Goal: Task Accomplishment & Management: Manage account settings

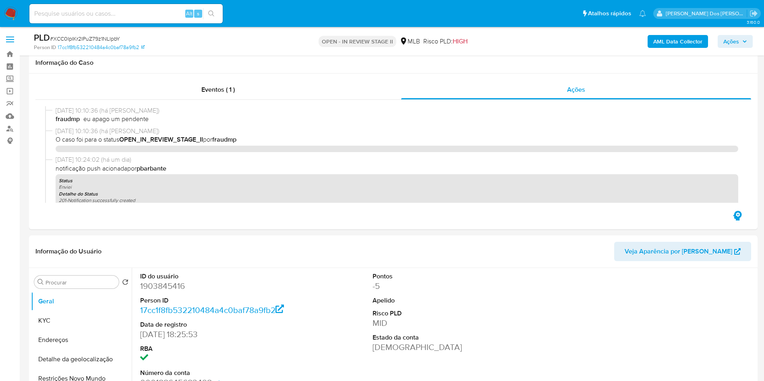
select select "10"
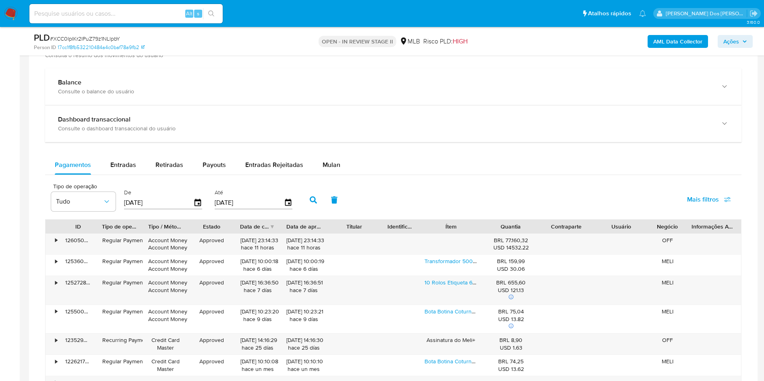
scroll to position [836, 0]
click at [124, 170] on div "Entradas" at bounding box center [123, 163] width 26 height 19
select select "10"
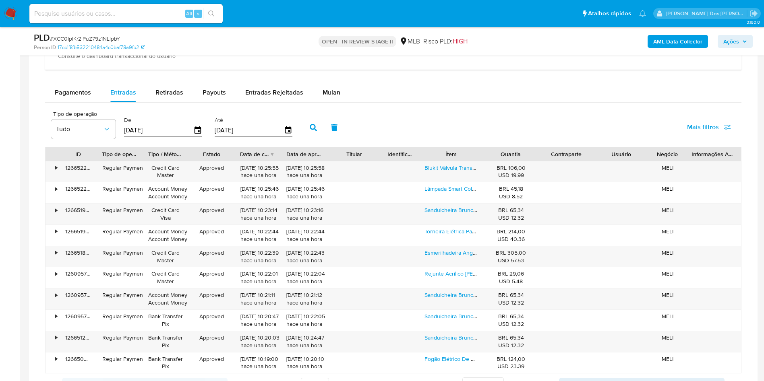
scroll to position [908, 0]
click at [440, 213] on link "Sanduicheira Brunch Time 2 Em 1 Elgin Antiaderente Preta" at bounding box center [496, 209] width 145 height 8
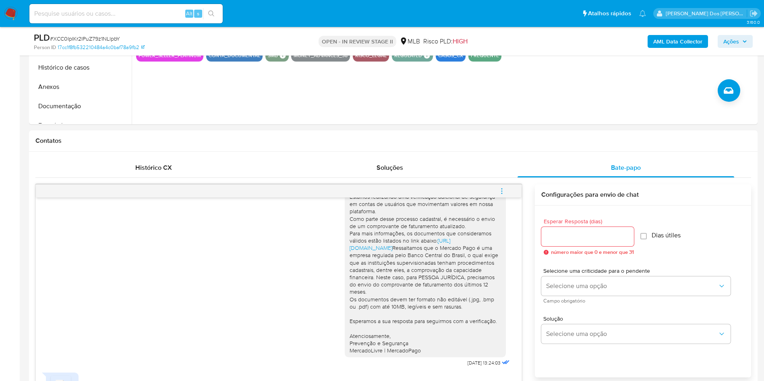
scroll to position [131, 0]
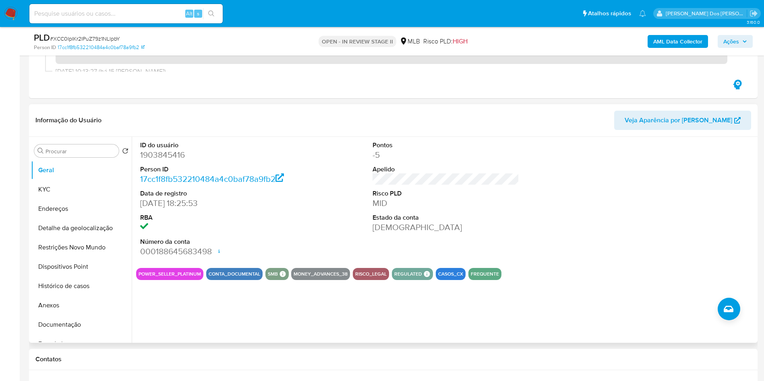
click at [158, 161] on dd "1903845416" at bounding box center [213, 154] width 147 height 11
copy dd "1903845416"
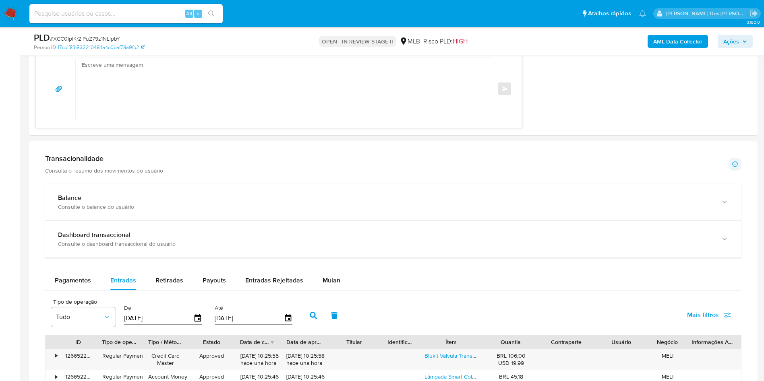
scroll to position [719, 0]
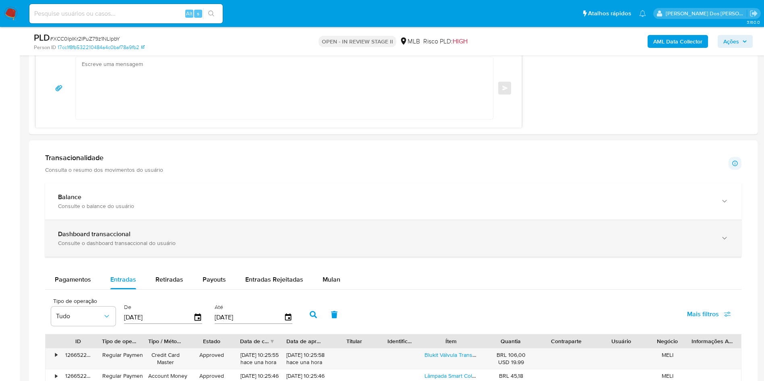
click at [400, 238] on div "Dashboard transaccional" at bounding box center [385, 234] width 654 height 8
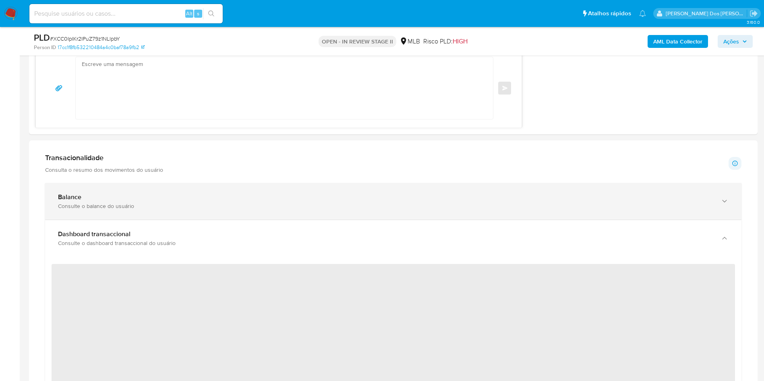
click at [417, 210] on div "Consulte o balance do usuário" at bounding box center [385, 205] width 654 height 7
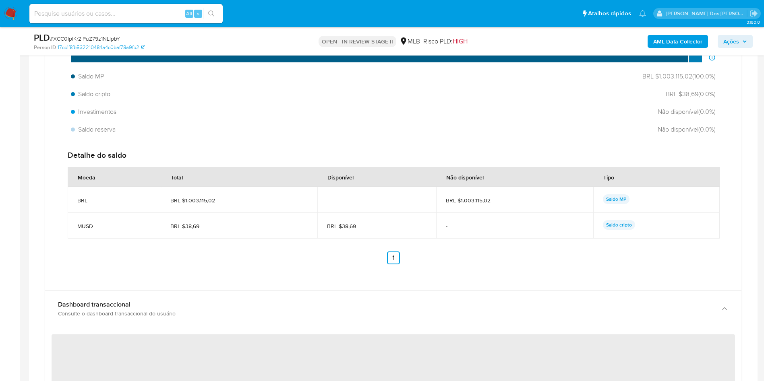
scroll to position [940, 0]
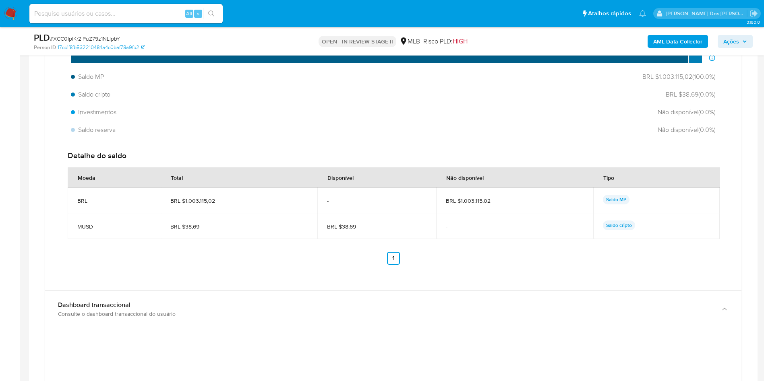
drag, startPoint x: 228, startPoint y: 230, endPoint x: 185, endPoint y: 229, distance: 43.5
click at [185, 204] on span "BRL $1.003.115,02" at bounding box center [239, 200] width 138 height 7
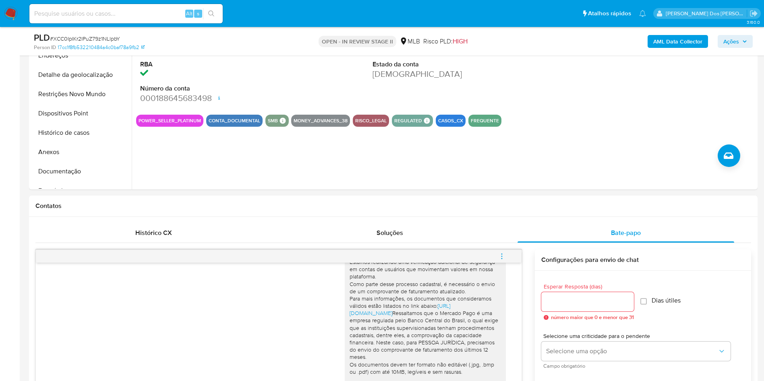
scroll to position [0, 0]
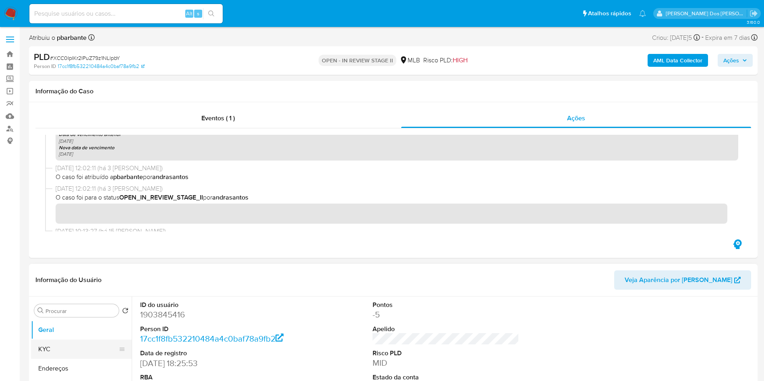
drag, startPoint x: 281, startPoint y: 166, endPoint x: 46, endPoint y: 359, distance: 303.4
click at [46, 359] on button "KYC" at bounding box center [78, 349] width 94 height 19
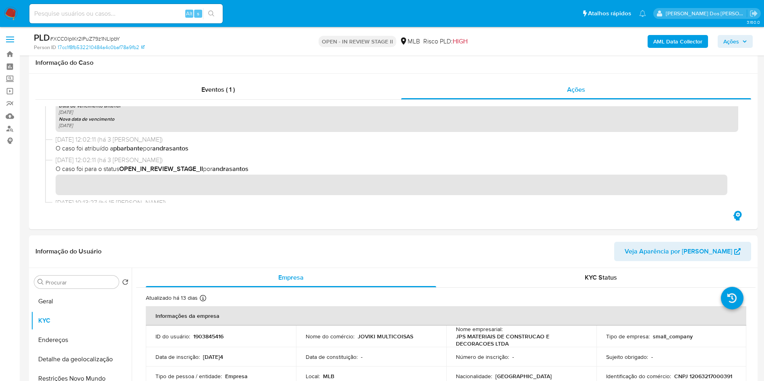
scroll to position [116, 0]
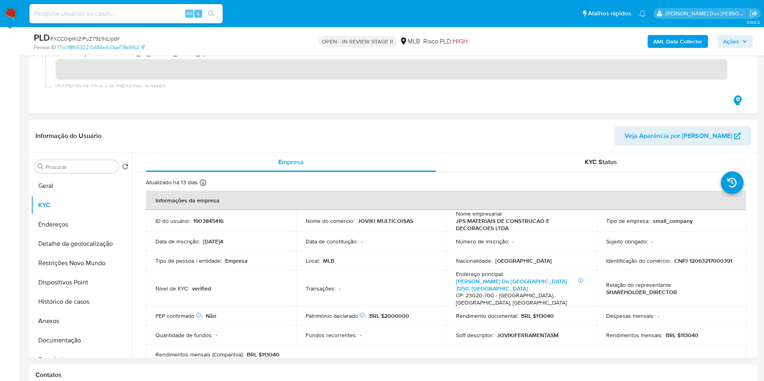
click at [740, 49] on div "AML Data Collector Ações" at bounding box center [633, 41] width 237 height 19
click at [740, 48] on div "AML Data Collector Ações" at bounding box center [633, 41] width 237 height 19
click at [747, 44] on button "Ações" at bounding box center [734, 41] width 35 height 13
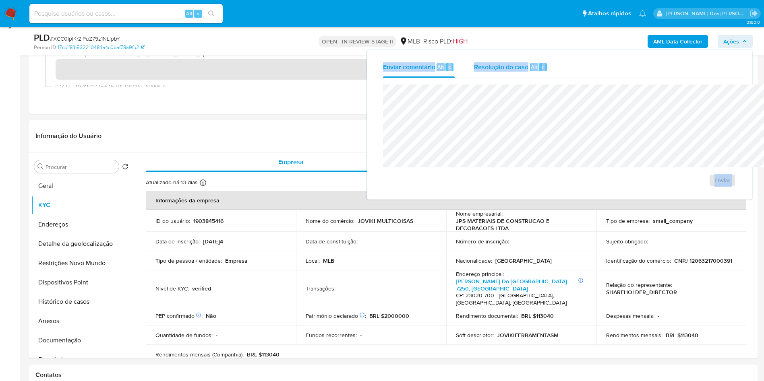
click at [477, 66] on span "Resolução do caso" at bounding box center [501, 66] width 54 height 9
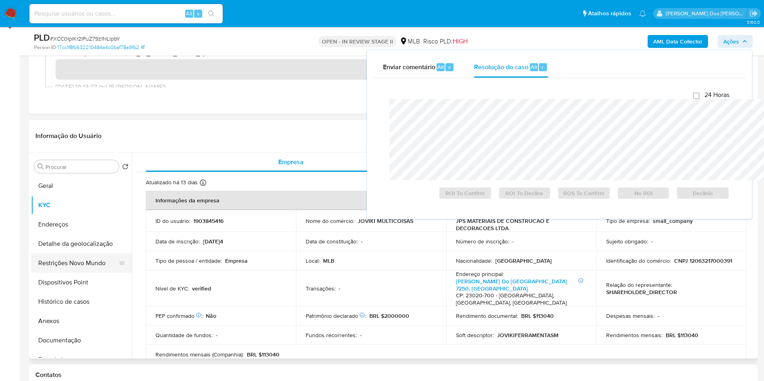
click at [60, 273] on button "Restrições Novo Mundo" at bounding box center [78, 263] width 94 height 19
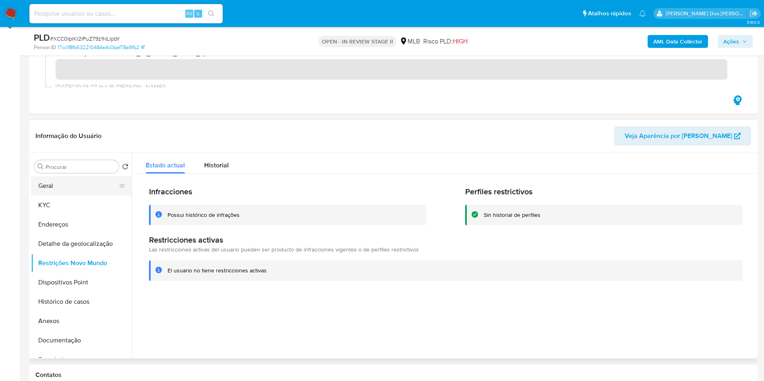
click at [65, 196] on button "Geral" at bounding box center [78, 185] width 94 height 19
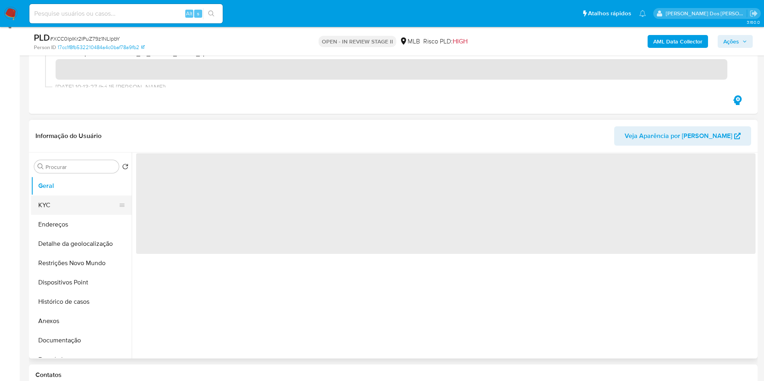
click at [57, 215] on button "KYC" at bounding box center [78, 205] width 94 height 19
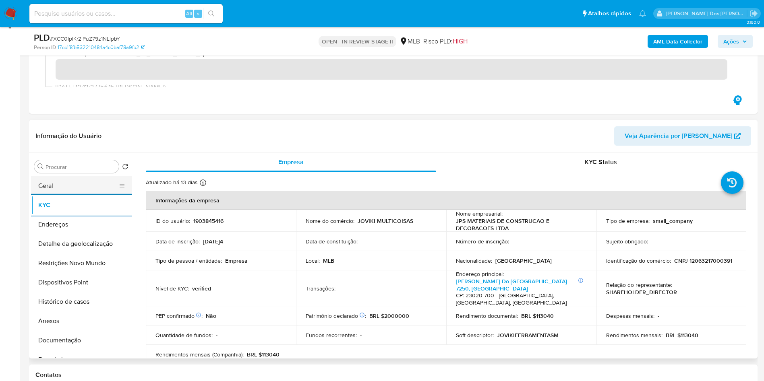
click at [66, 196] on button "Geral" at bounding box center [78, 185] width 94 height 19
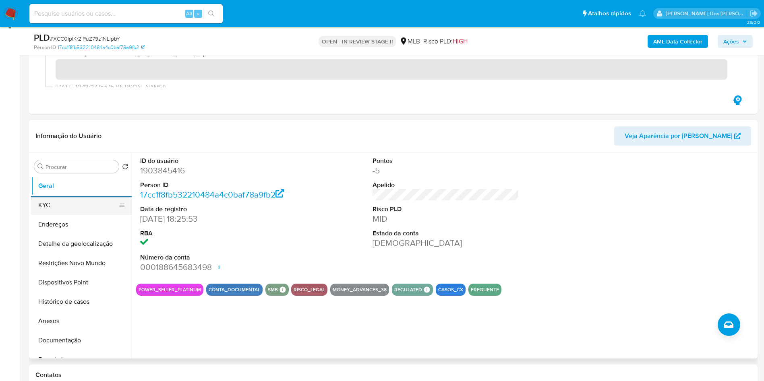
click at [83, 215] on button "KYC" at bounding box center [78, 205] width 94 height 19
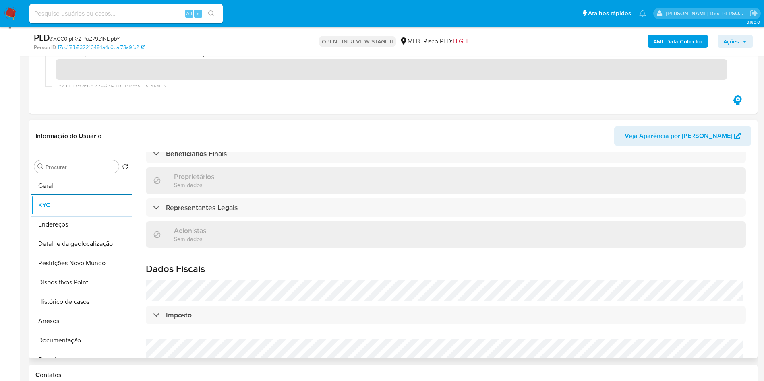
scroll to position [495, 0]
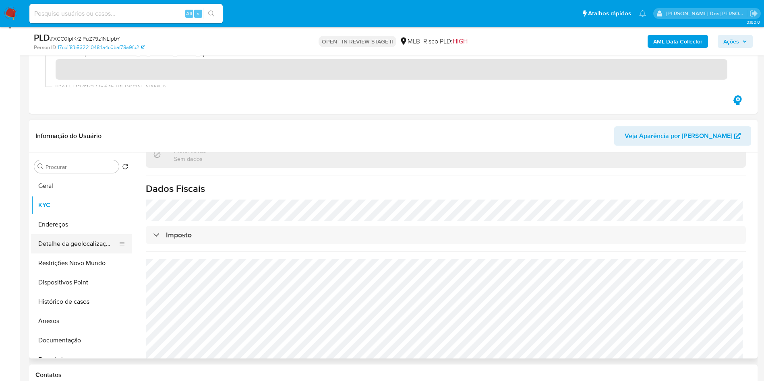
click at [81, 254] on button "Detalhe da geolocalização" at bounding box center [78, 243] width 94 height 19
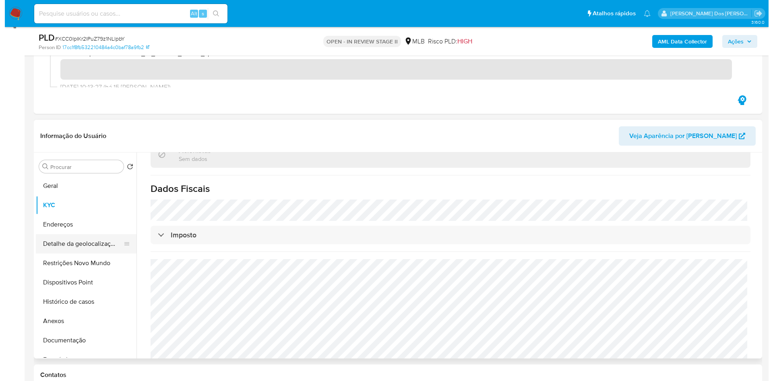
scroll to position [0, 0]
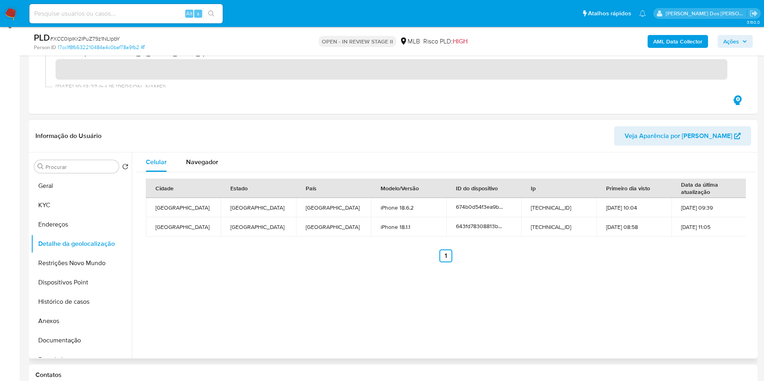
click at [214, 184] on div "Cidade Estado País Modelo/Versão ID do dispositivo Ip Primeiro dia visto Data d…" at bounding box center [445, 220] width 619 height 97
click at [198, 167] on span "Navegador" at bounding box center [202, 161] width 32 height 9
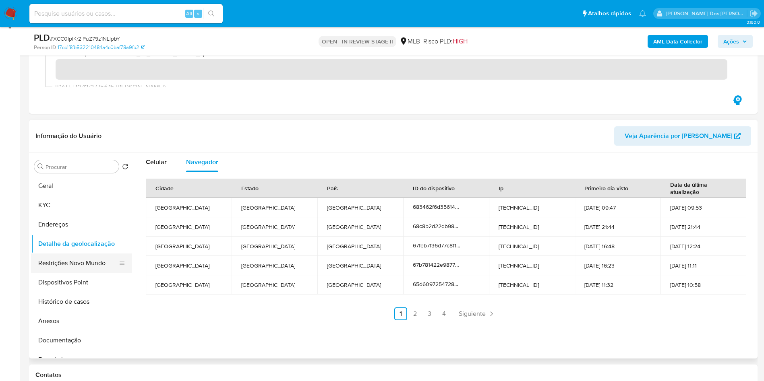
click at [54, 273] on button "Restrições Novo Mundo" at bounding box center [78, 263] width 94 height 19
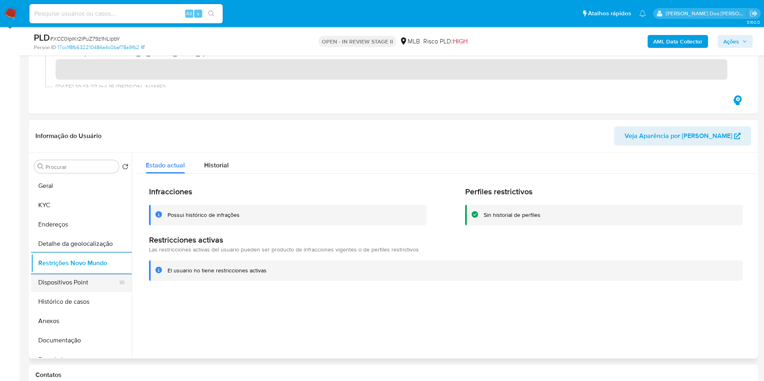
click at [89, 292] on button "Dispositivos Point" at bounding box center [78, 282] width 94 height 19
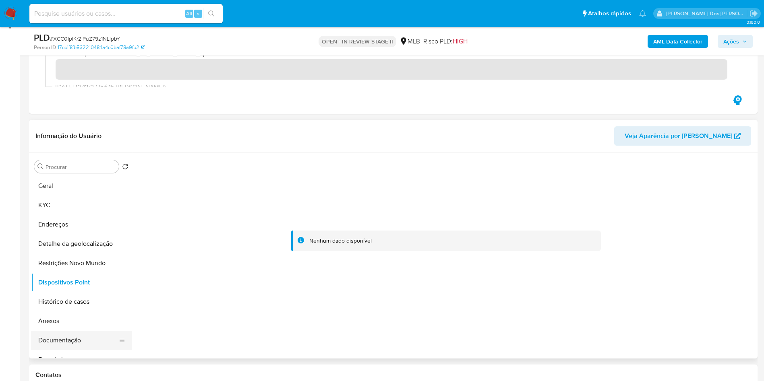
click at [65, 348] on button "Documentação" at bounding box center [78, 340] width 94 height 19
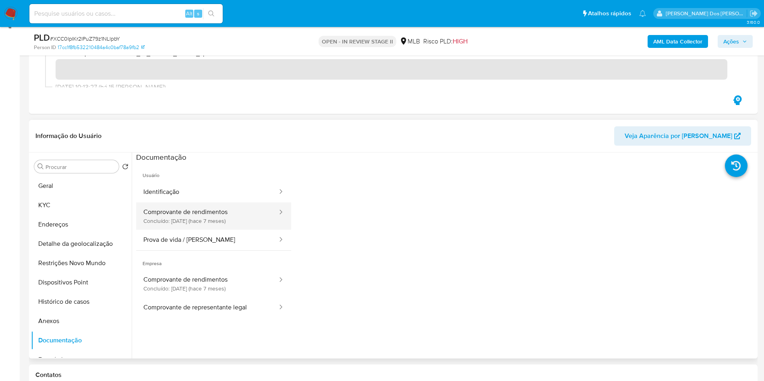
click at [181, 230] on button "Comprovante de rendimentos Concluído: 20/02/2025 (hace 7 meses)" at bounding box center [207, 215] width 142 height 27
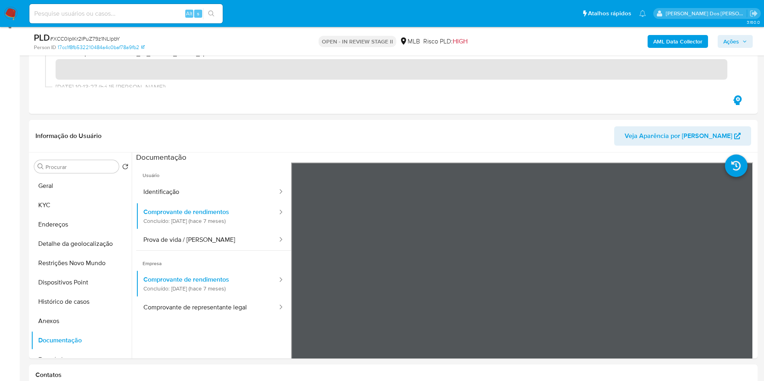
click at [734, 46] on span "Ações" at bounding box center [731, 41] width 16 height 13
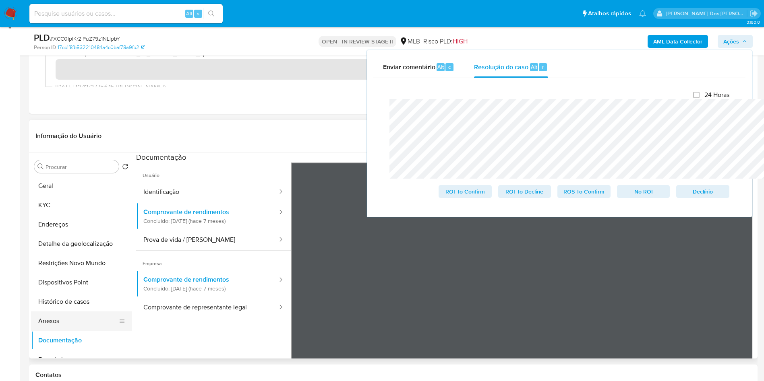
click at [42, 331] on button "Anexos" at bounding box center [78, 321] width 94 height 19
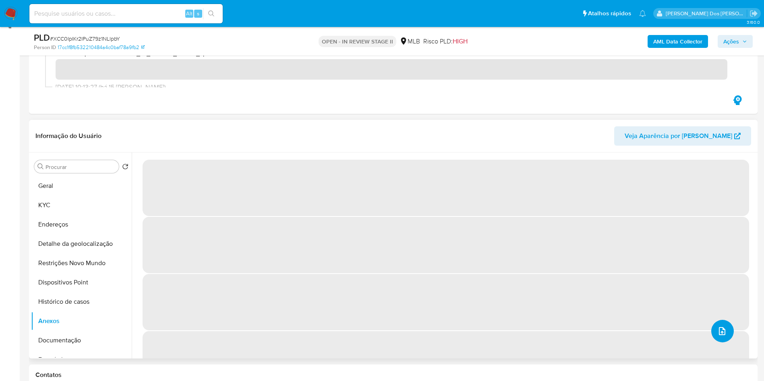
click at [724, 343] on button "upload-file" at bounding box center [722, 331] width 23 height 23
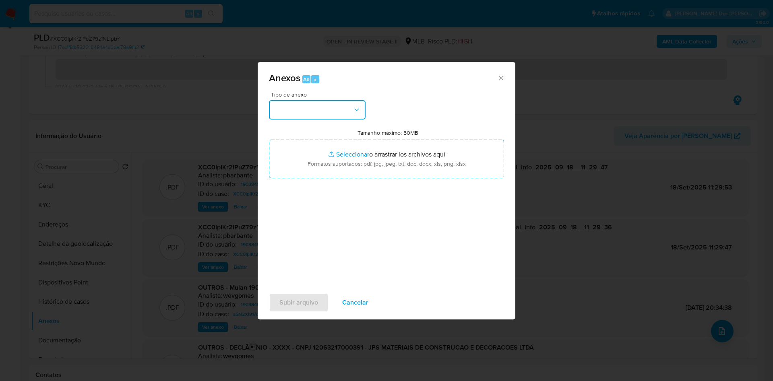
click at [351, 101] on button "button" at bounding box center [317, 109] width 97 height 19
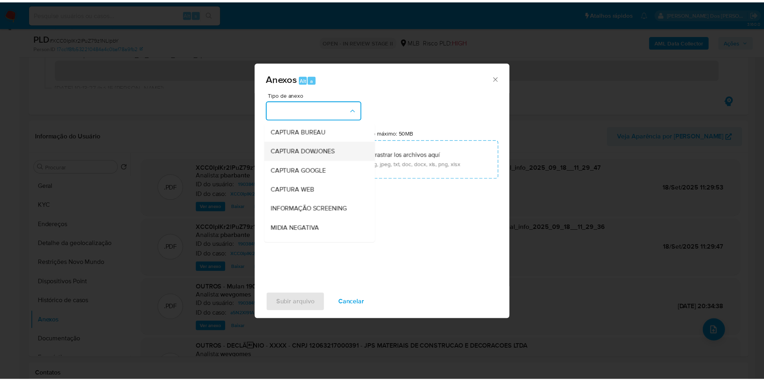
scroll to position [108, 0]
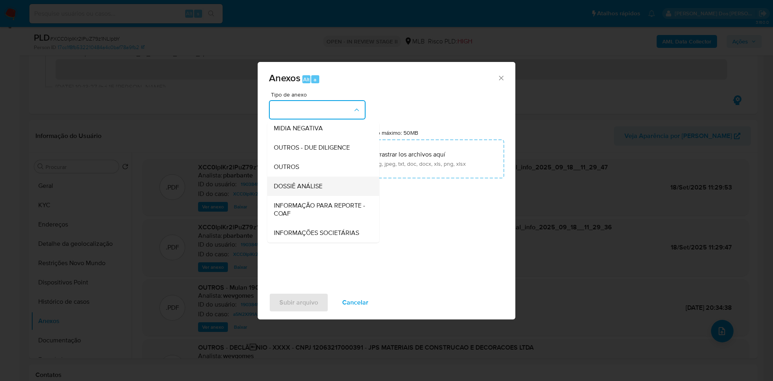
click at [298, 182] on span "DOSSIÊ ANÁLISE" at bounding box center [298, 186] width 49 height 8
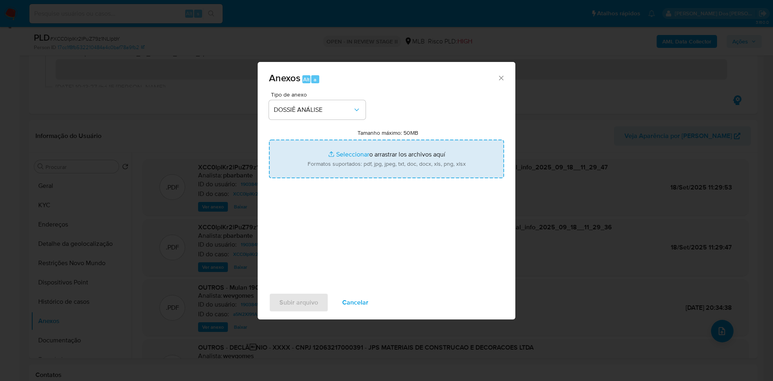
type input "C:\fakepath\DECLÍNIO - XCC0IpIKr2lPuZ79z1NLlpbY - CNPJ 12063217000391 - JPS MAT…"
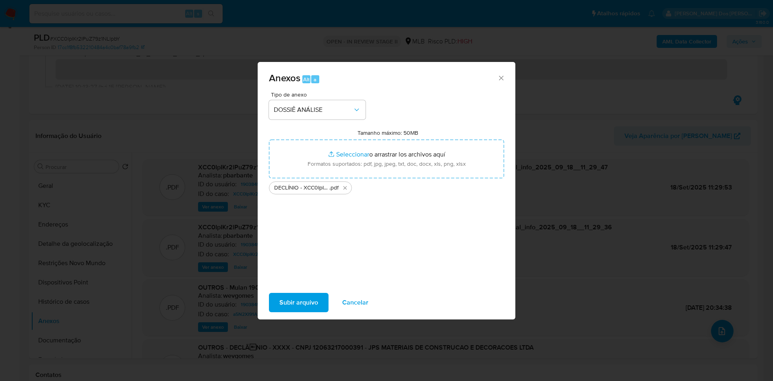
click at [291, 304] on span "Subir arquivo" at bounding box center [298, 303] width 39 height 18
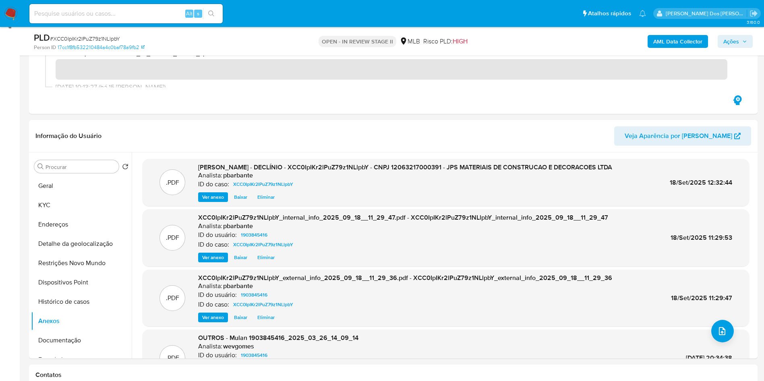
click at [739, 50] on div "AML Data Collector Ações" at bounding box center [633, 41] width 237 height 19
click at [741, 41] on span "Ações" at bounding box center [735, 41] width 24 height 11
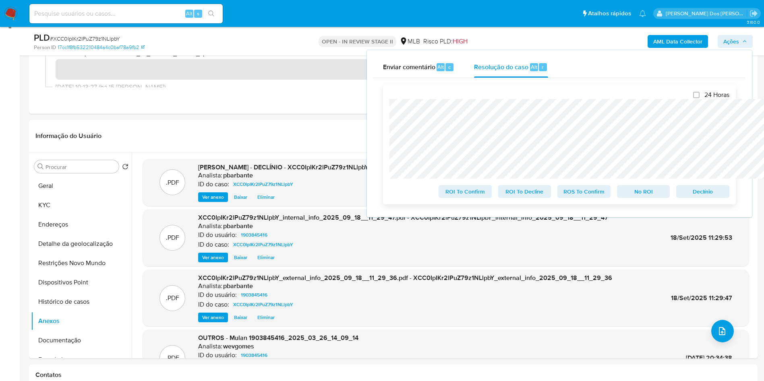
click at [644, 190] on span "No ROI" at bounding box center [643, 191] width 42 height 11
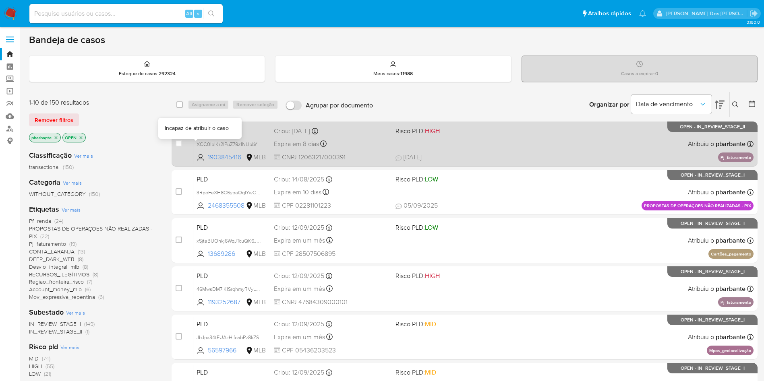
click at [193, 151] on div "case-item-checkbox Incapaz de atribuir o caso" at bounding box center [184, 144] width 18 height 41
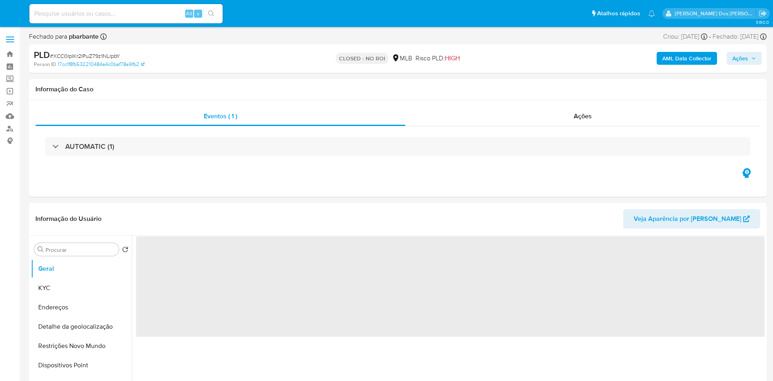
select select "10"
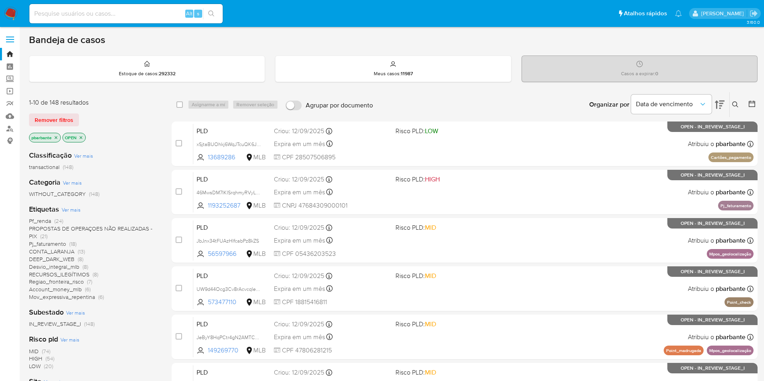
click at [70, 248] on span "CONTA_LARANJA" at bounding box center [51, 252] width 45 height 8
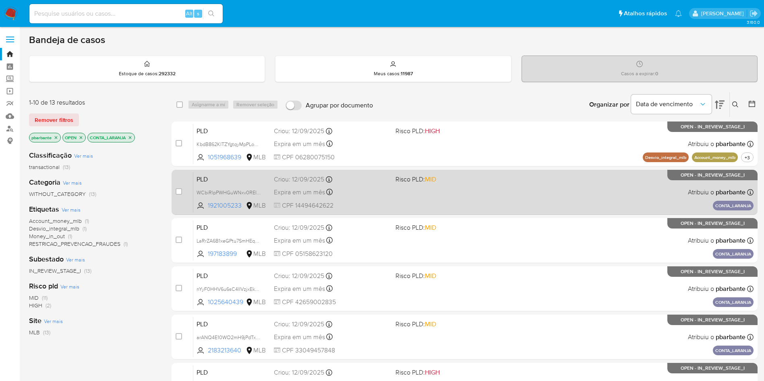
click at [490, 182] on div "PLD WCbiRlpPWHGuWNxv0REIPVFv 1921005233 MLB Risco PLD: MID Criou: 12/09/2025 Cr…" at bounding box center [473, 192] width 560 height 41
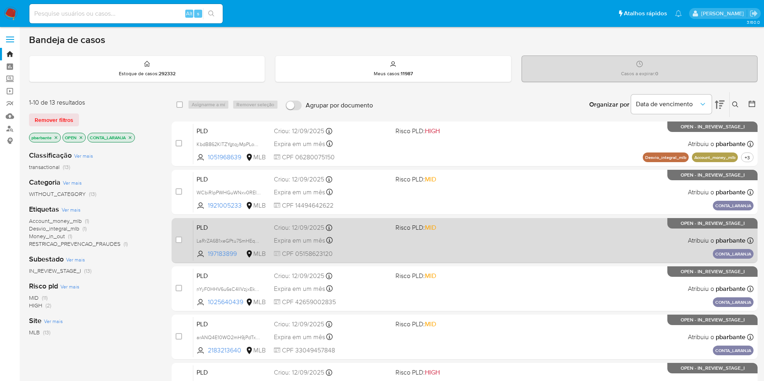
click at [480, 232] on span "Risco PLD: MID" at bounding box center [452, 227] width 115 height 10
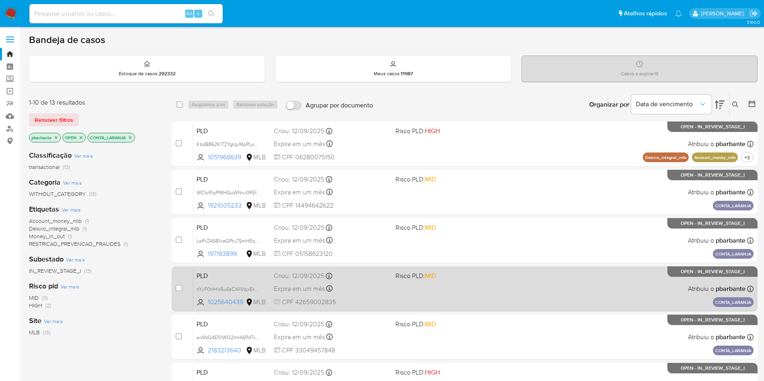
click at [472, 303] on div "PLD nYyF0HHV6u6sC4lIVzjxEk0w 1025640439 MLB Risco PLD: MID Criou: 12/09/2025 Cr…" at bounding box center [473, 288] width 560 height 41
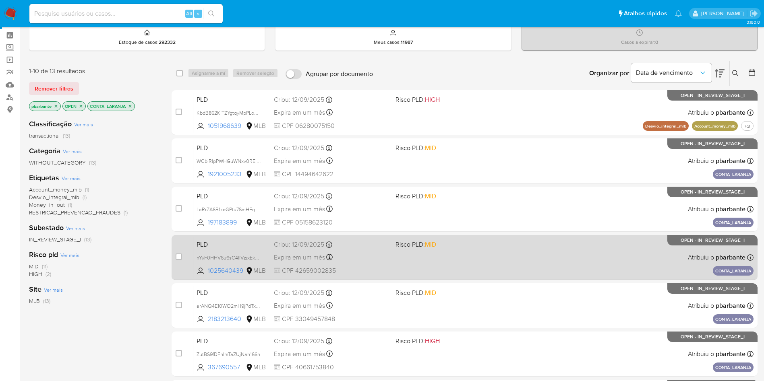
scroll to position [74, 0]
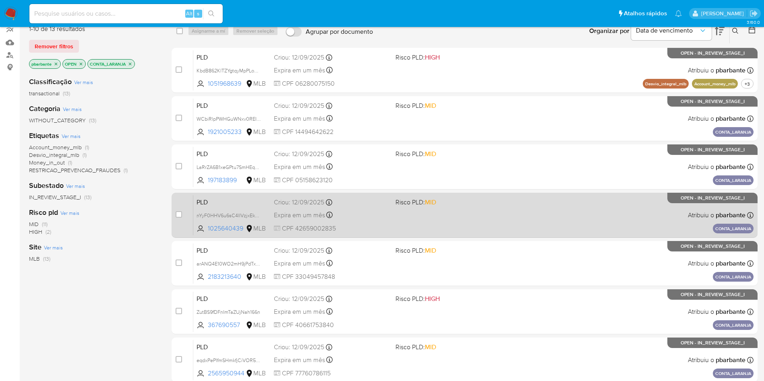
click at [472, 284] on div "PLD arANQ4E10WO2mH9jPdTxNv3u 2183213640 MLB Risco PLD: MID Criou: 12/09/2025 Cr…" at bounding box center [473, 263] width 560 height 41
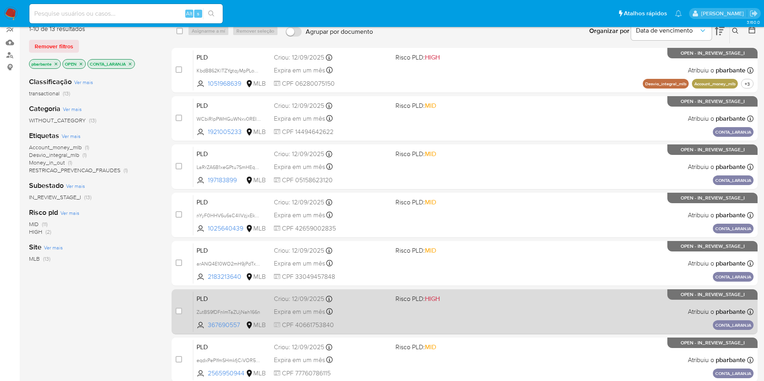
click at [464, 332] on div "PLD ZutBS9fDFnImTaZUjNah166n 367690557 MLB Risco PLD: HIGH Criou: 12/09/2025 Cr…" at bounding box center [473, 311] width 560 height 41
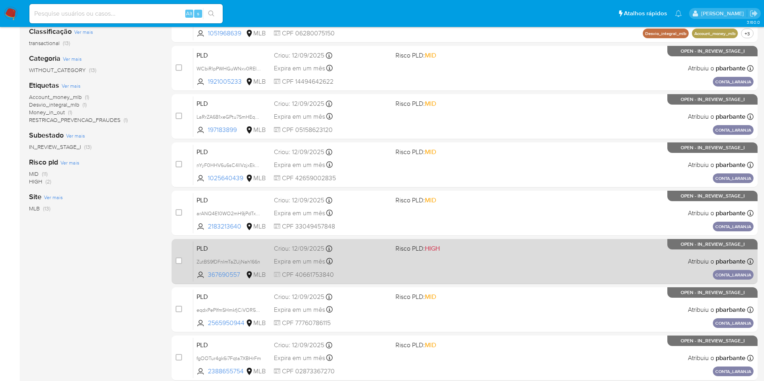
scroll to position [155, 0]
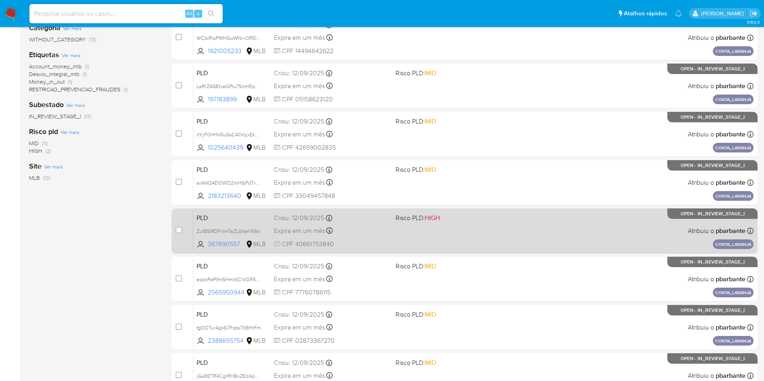
click at [464, 299] on div "PLD eqdxPePlfmSHmkfjCiVOR5FU 2565950944 MLB Risco PLD: MID Criou: 12/09/2025 Cr…" at bounding box center [473, 279] width 560 height 41
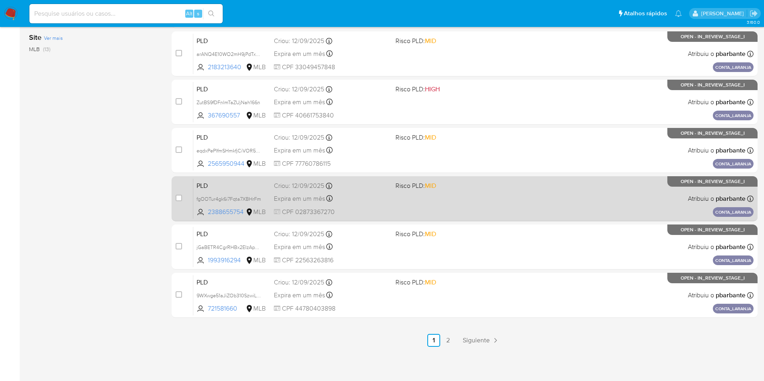
click at [483, 178] on div "PLD fgOOTur4gk6i7Fqta7XBHrFm 2388655754 MLB Risco PLD: MID Criou: 12/09/2025 Cr…" at bounding box center [473, 198] width 560 height 41
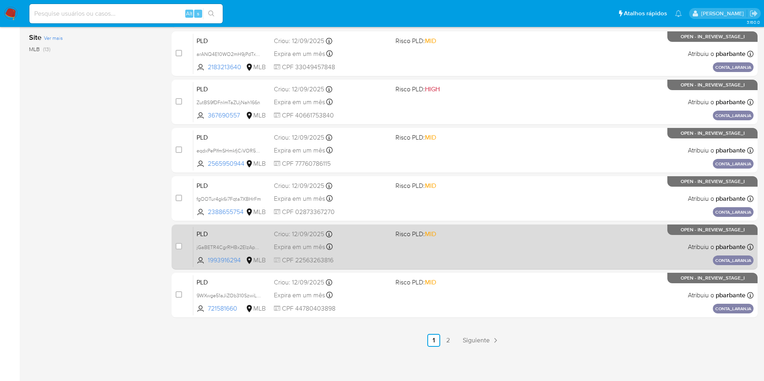
click at [467, 227] on div "PLD jGaBETR4CgrRHBx2EIzApbrJ 1993916294 MLB Risco PLD: MID Criou: 12/09/2025 Cr…" at bounding box center [473, 247] width 560 height 41
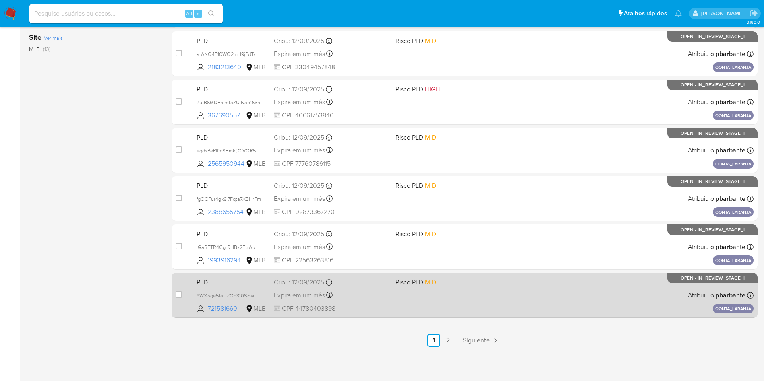
click at [456, 284] on div "PLD 9WXwge51aJiZOb310SzwiLrQ 721581660 MLB Risco PLD: MID Criou: 12/09/2025 Cri…" at bounding box center [473, 295] width 560 height 41
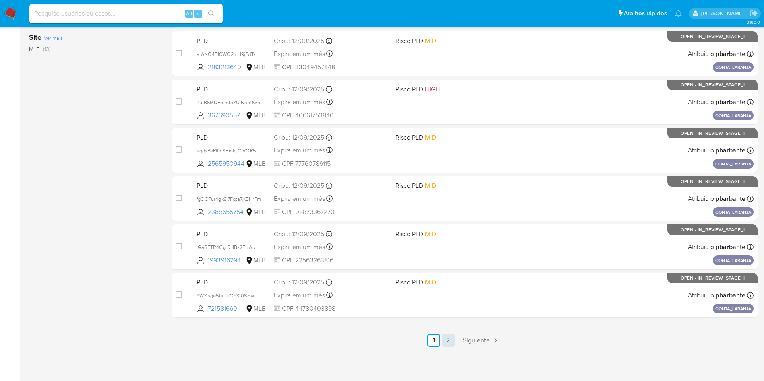
click at [453, 336] on link "2" at bounding box center [448, 340] width 13 height 13
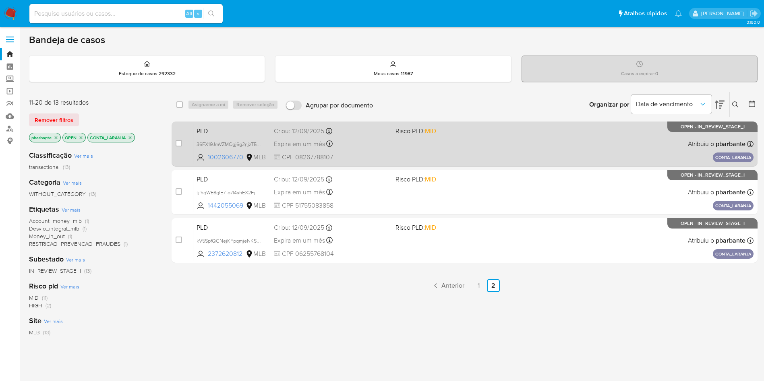
click at [508, 157] on div "PLD 36FX19JmVZMCgj6g2njzT5dA 1002606770 MLB Risco PLD: MID Criou: 12/09/2025 Cr…" at bounding box center [473, 144] width 560 height 41
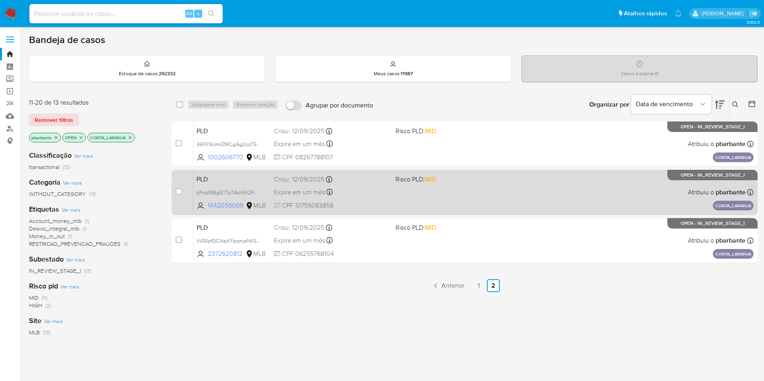
click at [491, 205] on div "PLD tjfhqWE8gIE7To7l4shEX2Fj 1442055069 MLB Risco PLD: MID Criou: 12/09/2025 Cr…" at bounding box center [473, 192] width 560 height 41
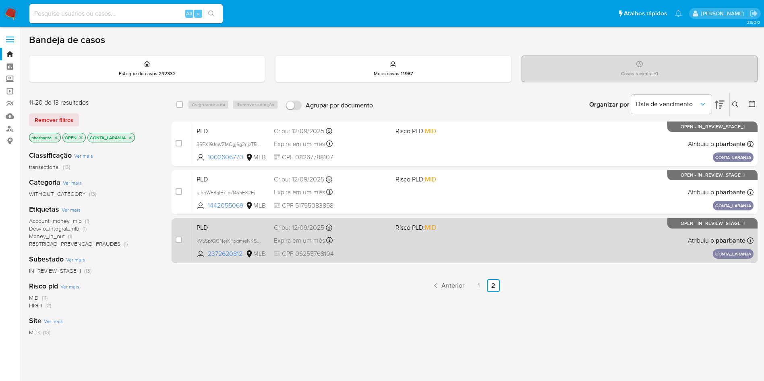
click at [479, 232] on span "Risco PLD: MID" at bounding box center [452, 227] width 115 height 10
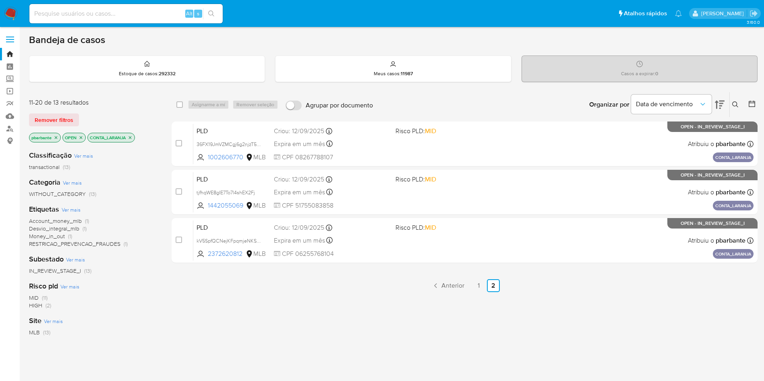
click at [131, 140] on icon "close-filter" at bounding box center [130, 137] width 5 height 5
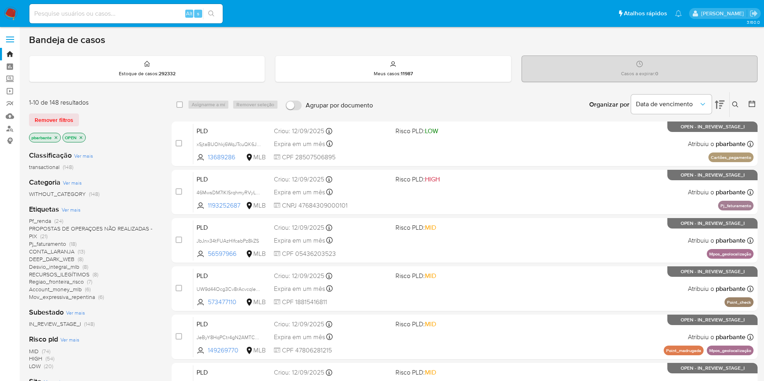
click at [80, 273] on span "RECURSOS_ILEGÍTIMOS" at bounding box center [59, 274] width 60 height 8
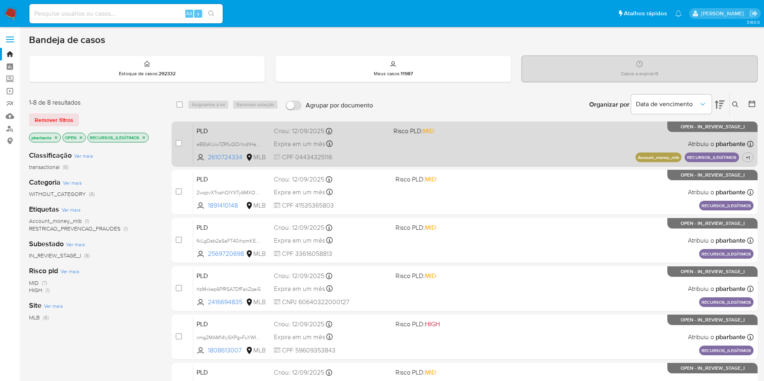
click at [443, 151] on div "PLD eBEbKUw7ZRfuQOr1nd1HawAA 2610724334 MLB Risco PLD: MID Criou: 12/09/2025 Cr…" at bounding box center [473, 144] width 560 height 41
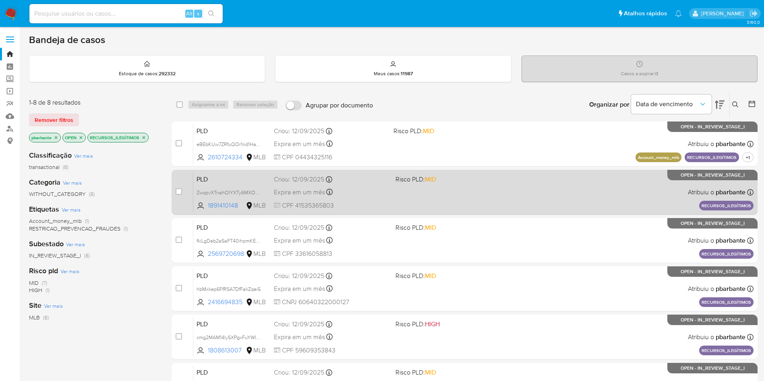
click at [437, 209] on div "PLD ZwqzvXTnahOIYXTy6MXODWAV 1891410148 MLB Risco PLD: MID Criou: 12/09/2025 Cr…" at bounding box center [473, 192] width 560 height 41
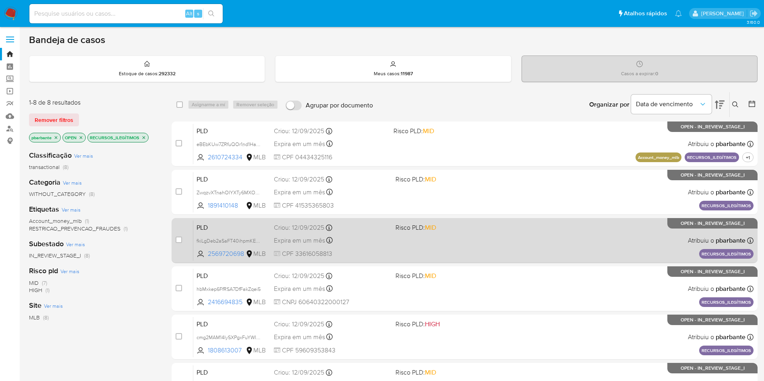
click at [435, 241] on span at bounding box center [452, 240] width 115 height 2
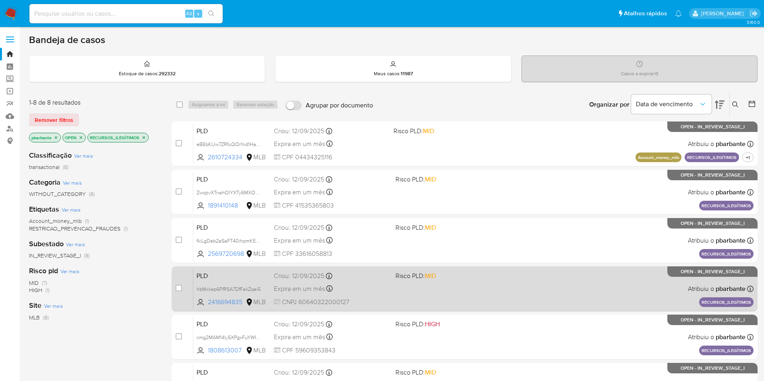
click at [436, 280] on span "Risco PLD: MID" at bounding box center [415, 275] width 41 height 9
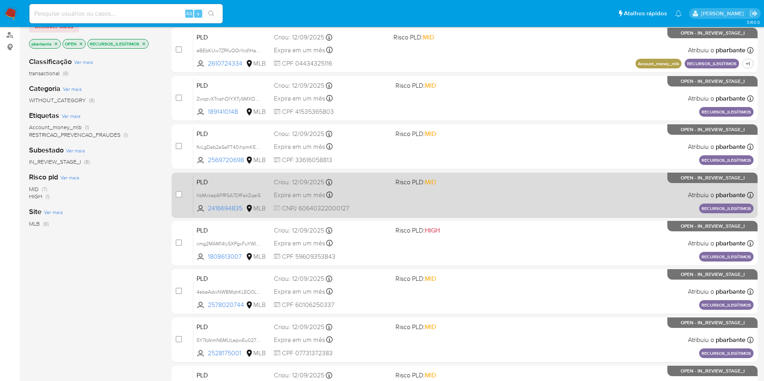
scroll to position [99, 0]
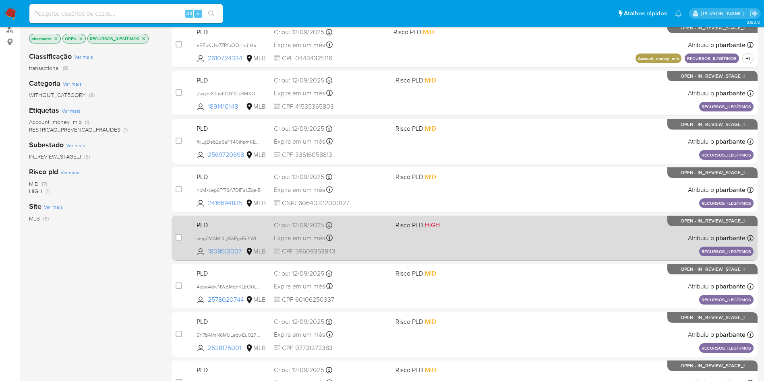
click at [472, 258] on div "PLD cmg2MAM14IySXPgxFuYWIOmP 1808613007 MLB Risco PLD: HIGH Criou: 12/09/2025 C…" at bounding box center [473, 238] width 560 height 41
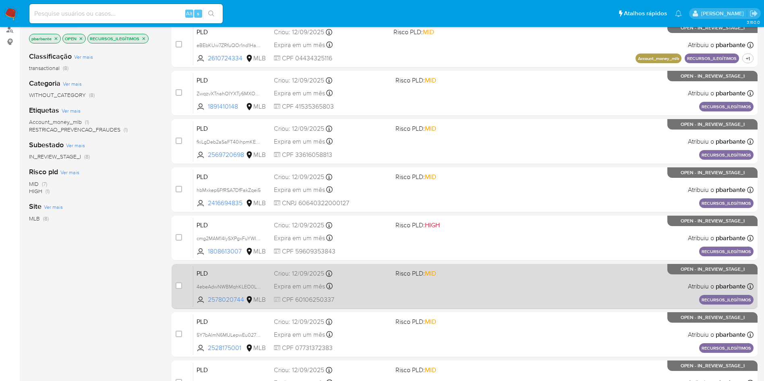
click at [475, 307] on div "PLD 4ebeAdwNWBMqhKLEO0LLgxp1 2578020744 MLB Risco PLD: MID Criou: 12/09/2025 Cr…" at bounding box center [473, 286] width 560 height 41
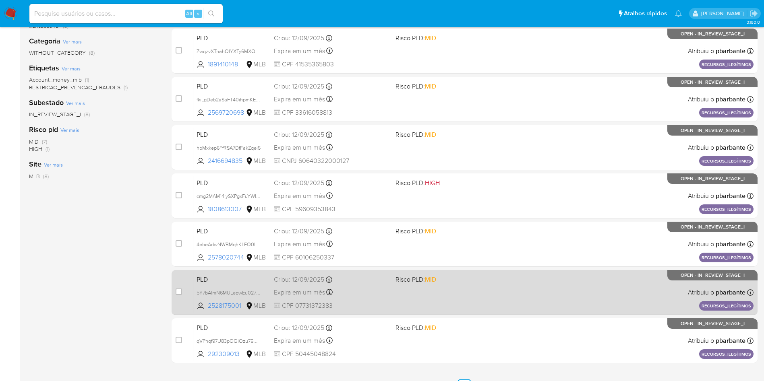
scroll to position [222, 0]
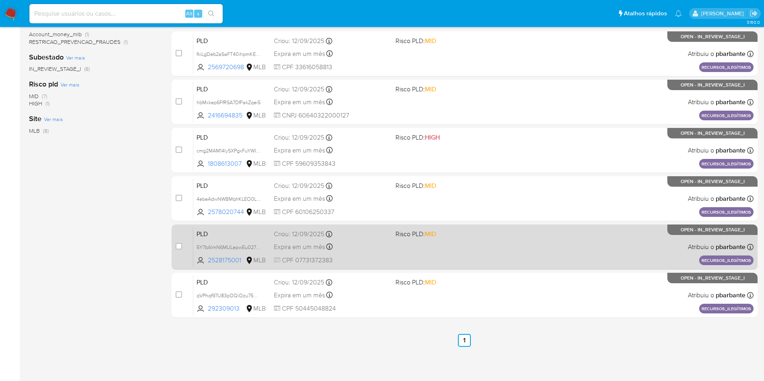
click at [504, 250] on div "PLD 5Y7bAlmN6MULepwEu027Opgl 2528175001 MLB Risco PLD: MID Criou: 12/09/2025 Cr…" at bounding box center [473, 247] width 560 height 41
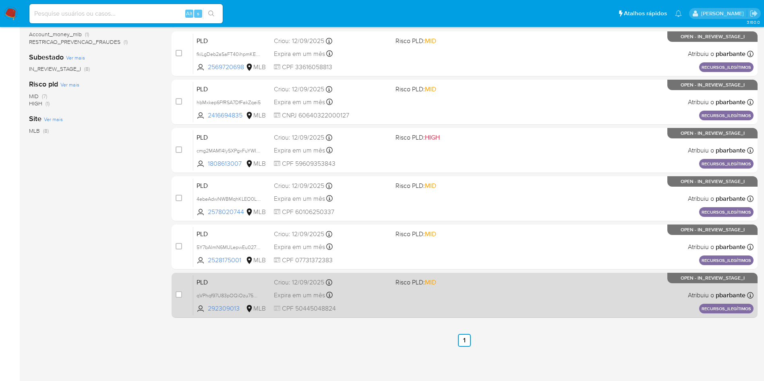
click at [466, 287] on span "Risco PLD: MID" at bounding box center [452, 282] width 115 height 10
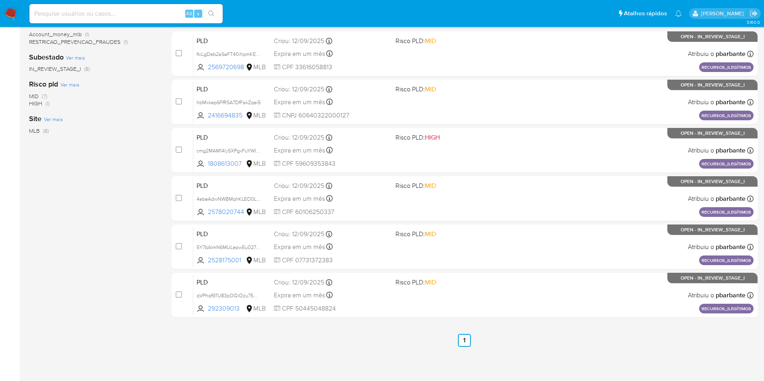
scroll to position [0, 0]
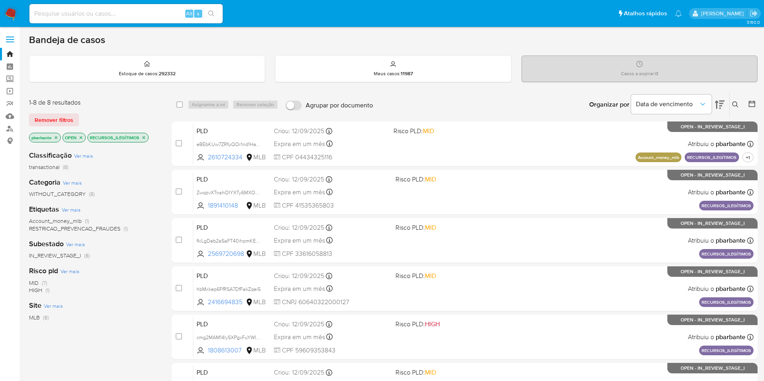
click at [143, 140] on icon "close-filter" at bounding box center [143, 137] width 5 height 5
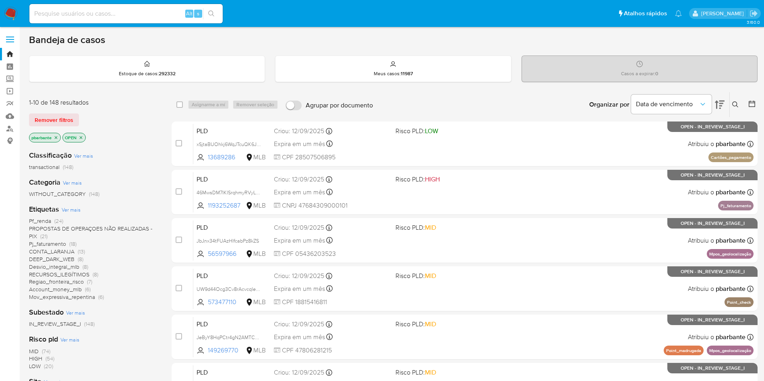
click at [55, 252] on span "CONTA_LARANJA" at bounding box center [51, 252] width 45 height 8
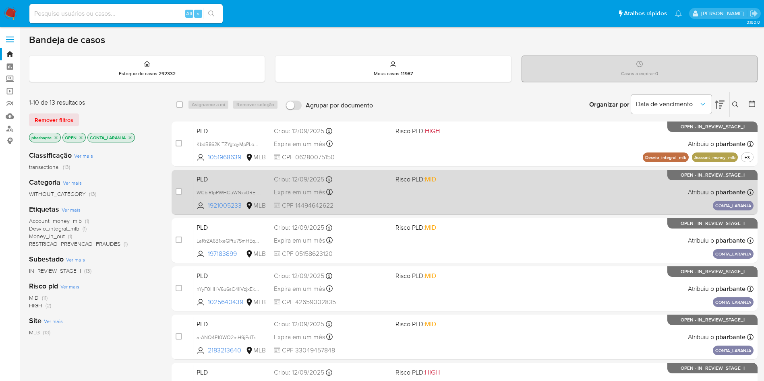
click at [428, 213] on div "PLD WCbiRlpPWHGuWNxv0REIPVFv 1921005233 MLB Risco PLD: MID Criou: 12/09/2025 Cr…" at bounding box center [473, 192] width 560 height 41
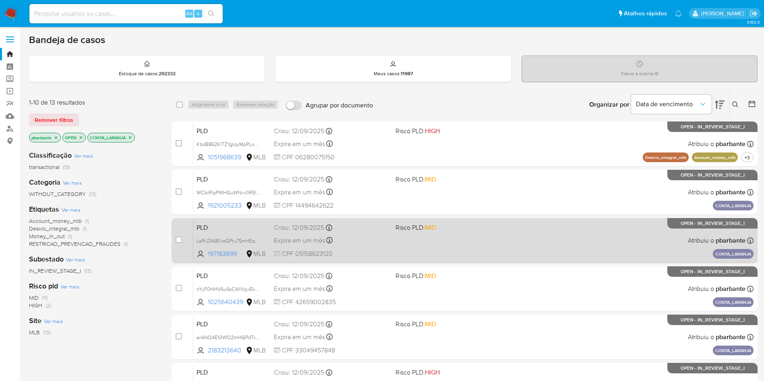
click at [413, 261] on div "PLD LaRrZA6B1xeGPtu7SmHEq9Li 197183899 MLB Risco PLD: MID Criou: 12/09/2025 Cri…" at bounding box center [473, 240] width 560 height 41
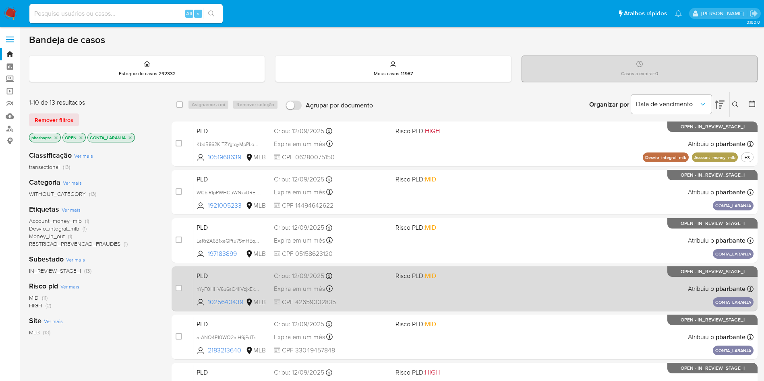
click at [389, 307] on span "CPF 42659002835" at bounding box center [331, 302] width 115 height 9
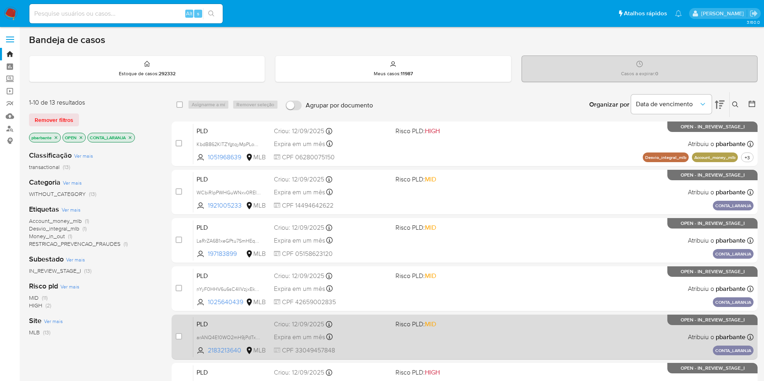
click at [389, 329] on div "Criou: 12/09/2025 Criou: 12/09/2025 16:20:52" at bounding box center [331, 324] width 115 height 9
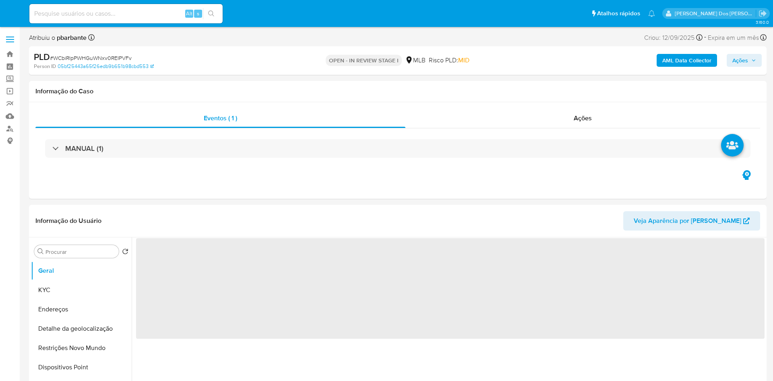
select select "10"
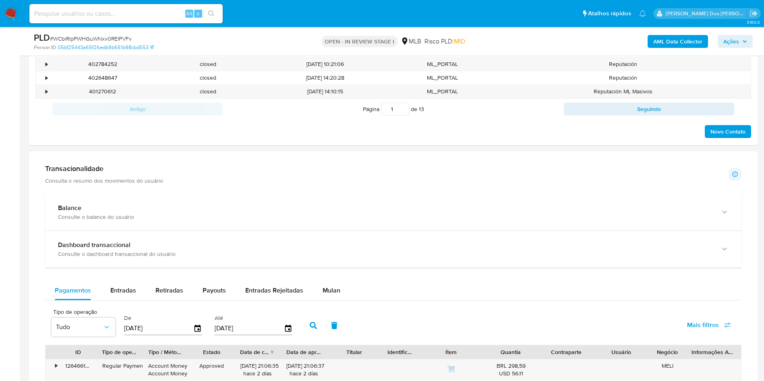
scroll to position [518, 0]
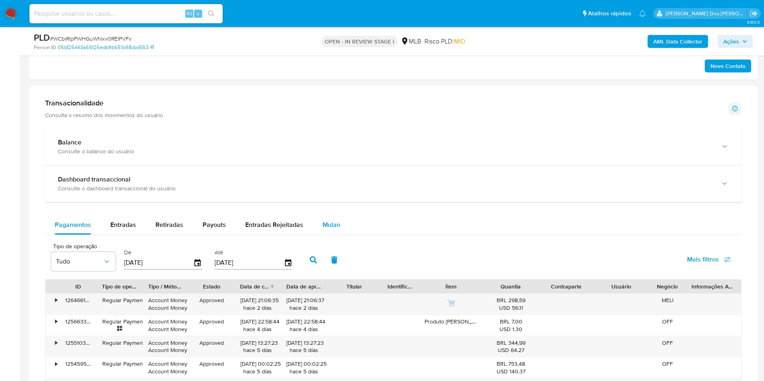
click at [339, 235] on button "Mulan" at bounding box center [331, 224] width 37 height 19
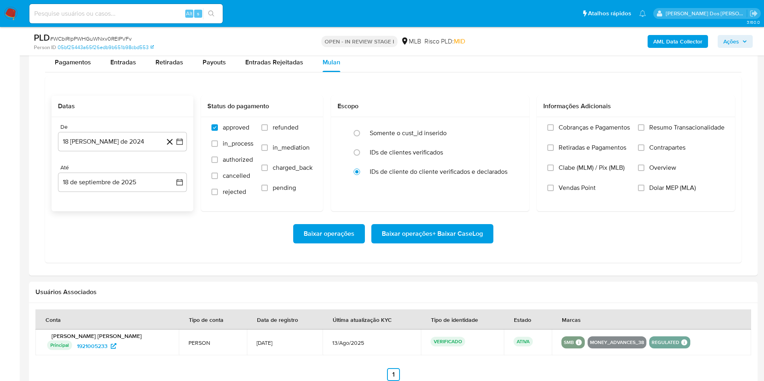
scroll to position [683, 0]
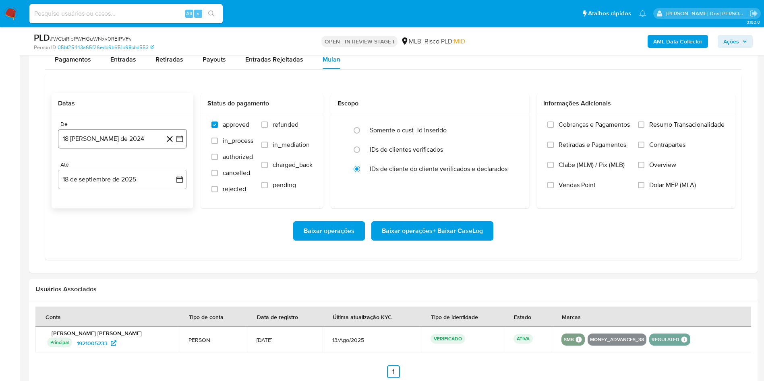
click at [181, 143] on icon "button" at bounding box center [179, 139] width 8 height 8
click at [171, 173] on icon "Mes siguiente" at bounding box center [172, 168] width 10 height 10
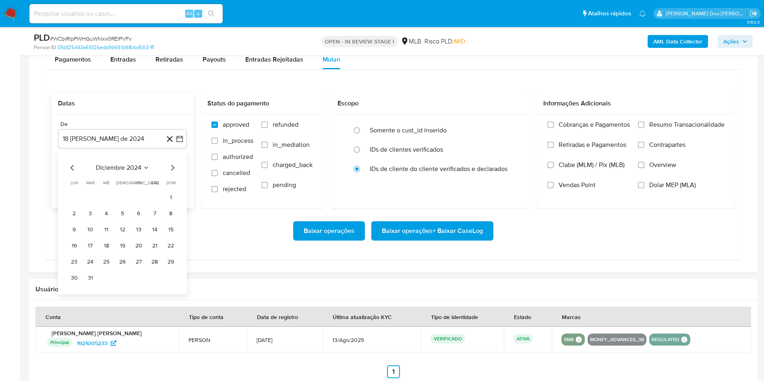
click at [171, 173] on icon "Mes siguiente" at bounding box center [172, 168] width 10 height 10
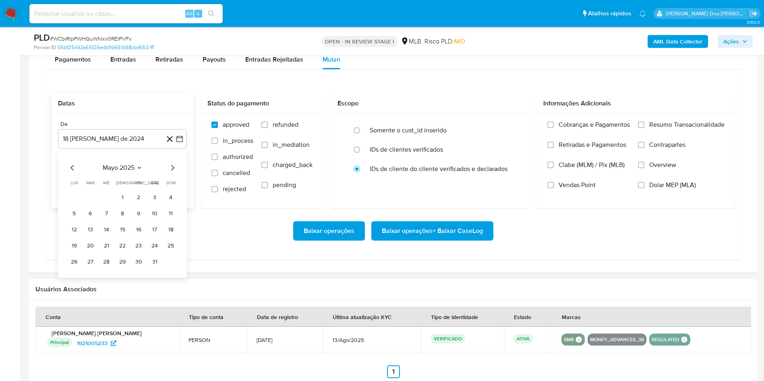
click at [171, 173] on icon "Mes siguiente" at bounding box center [172, 168] width 10 height 10
click at [85, 204] on button "1" at bounding box center [90, 197] width 13 height 13
click at [693, 129] on span "Resumo Transacionalidade" at bounding box center [686, 125] width 75 height 8
click at [644, 128] on input "Resumo Transacionalidade" at bounding box center [641, 125] width 6 height 6
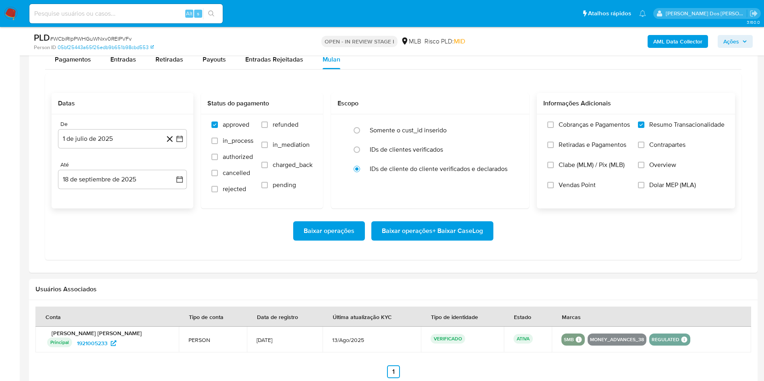
click at [392, 240] on span "Baixar operações + Baixar CaseLog" at bounding box center [432, 231] width 101 height 18
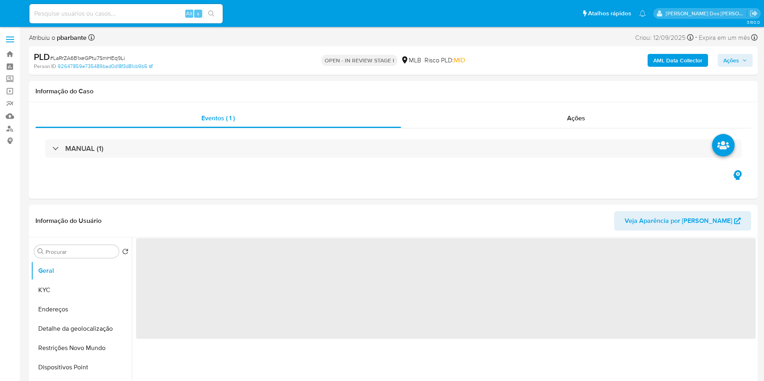
select select "10"
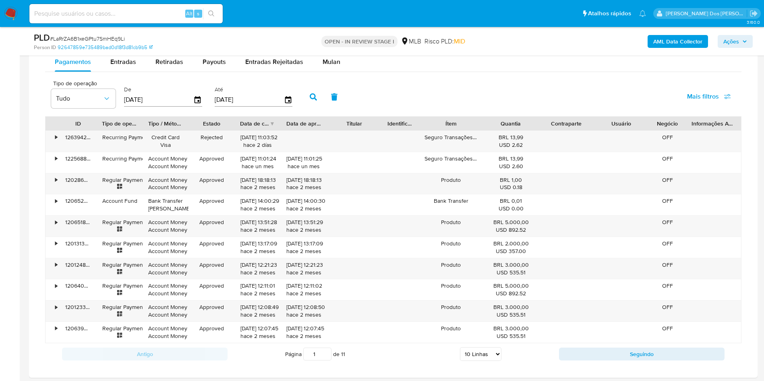
scroll to position [680, 0]
click at [328, 68] on span "Mulan" at bounding box center [331, 62] width 18 height 9
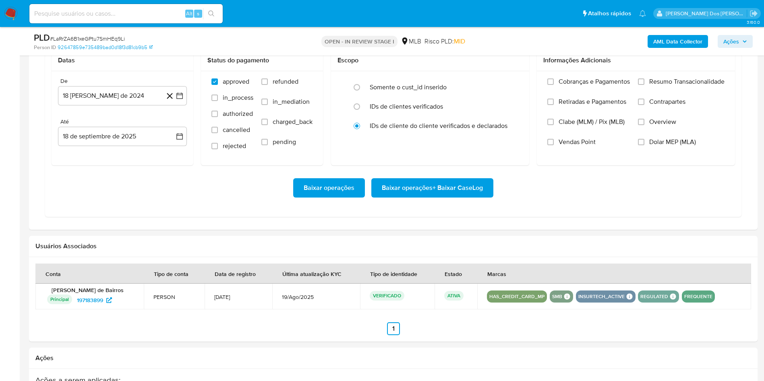
scroll to position [726, 0]
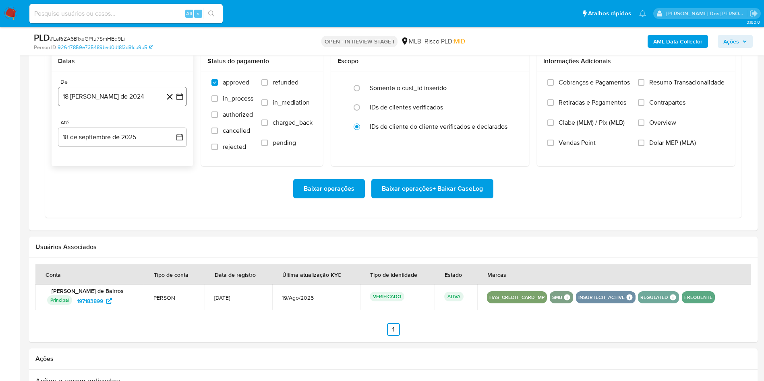
click at [182, 100] on icon "button" at bounding box center [179, 96] width 6 height 6
click at [173, 130] on icon "Mes siguiente" at bounding box center [172, 126] width 10 height 10
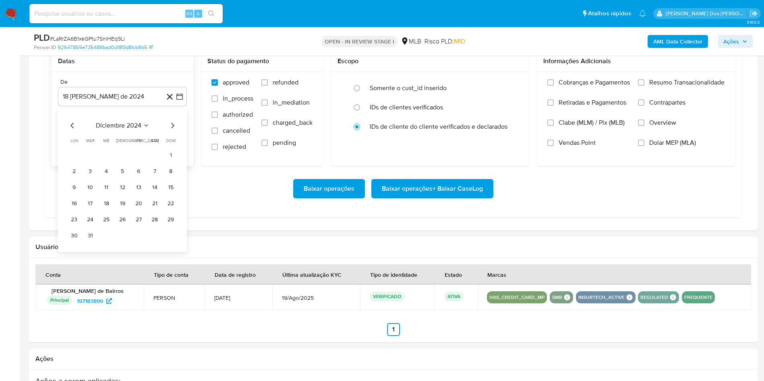
click at [173, 130] on icon "Mes siguiente" at bounding box center [172, 126] width 10 height 10
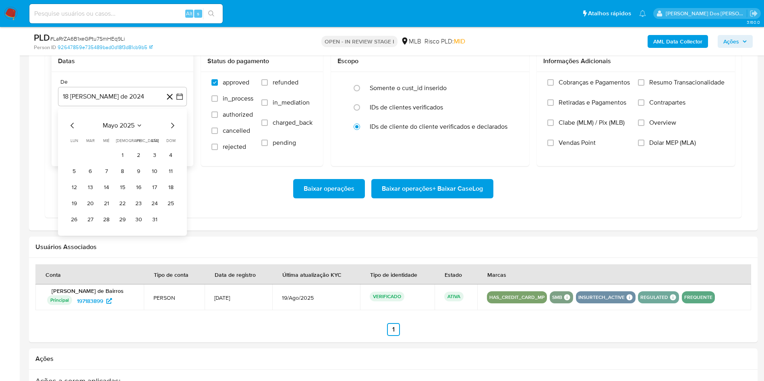
click at [173, 130] on icon "Mes siguiente" at bounding box center [172, 126] width 10 height 10
click at [84, 162] on button "1" at bounding box center [90, 155] width 13 height 13
click at [651, 87] on span "Resumo Transacionalidade" at bounding box center [686, 82] width 75 height 8
click at [644, 86] on input "Resumo Transacionalidade" at bounding box center [641, 82] width 6 height 6
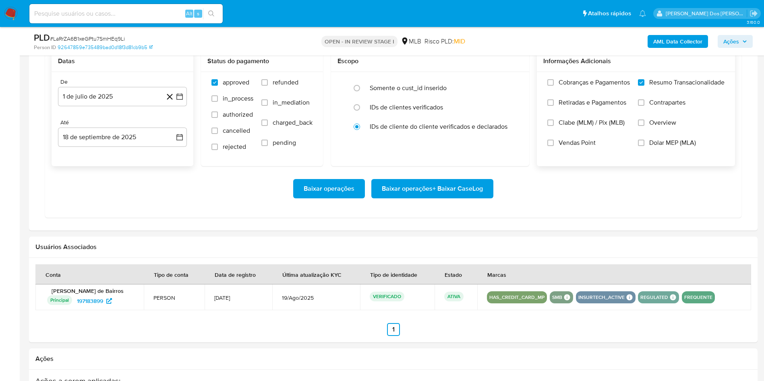
click at [394, 198] on span "Baixar operações + Baixar CaseLog" at bounding box center [432, 189] width 101 height 18
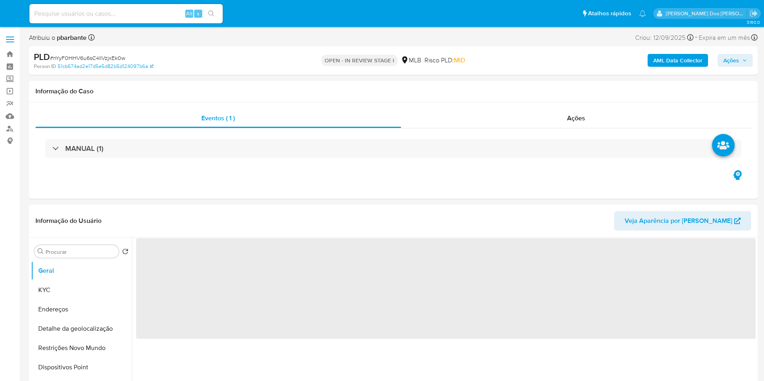
select select "10"
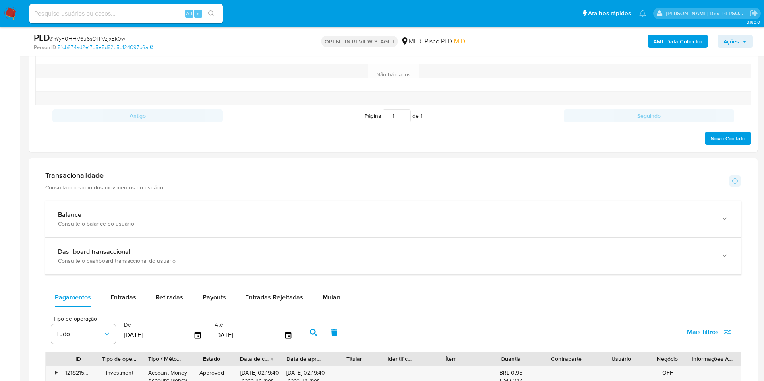
scroll to position [446, 0]
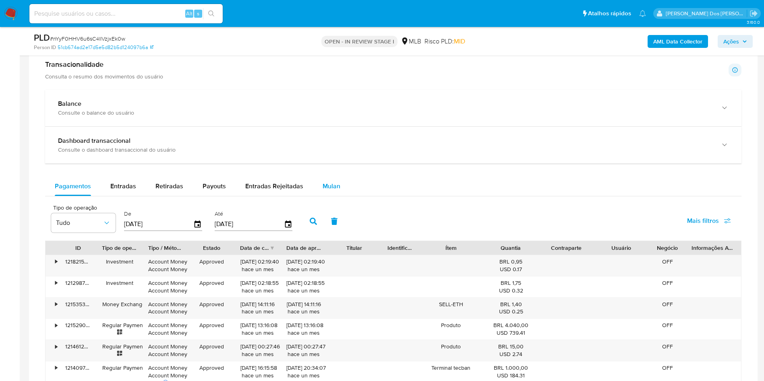
click at [331, 191] on span "Mulan" at bounding box center [331, 186] width 18 height 9
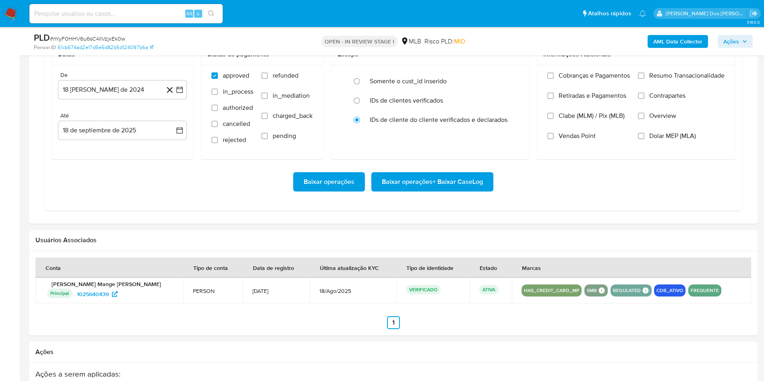
scroll to position [733, 0]
click at [182, 93] on icon "button" at bounding box center [179, 89] width 6 height 6
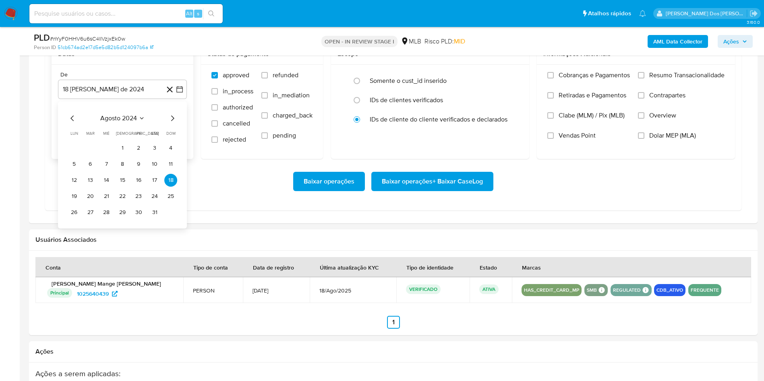
click at [173, 121] on icon "Mes siguiente" at bounding box center [172, 119] width 3 height 6
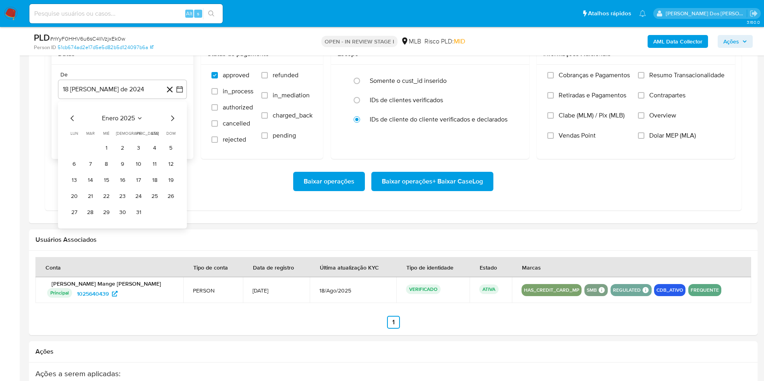
click at [173, 121] on icon "Mes siguiente" at bounding box center [172, 119] width 3 height 6
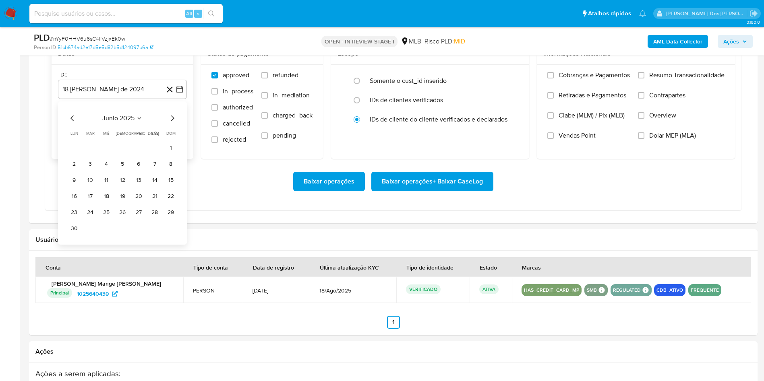
click at [173, 121] on icon "Mes siguiente" at bounding box center [172, 119] width 3 height 6
click at [90, 155] on button "1" at bounding box center [90, 148] width 13 height 13
click at [663, 79] on span "Resumo Transacionalidade" at bounding box center [686, 75] width 75 height 8
click at [644, 78] on input "Resumo Transacionalidade" at bounding box center [641, 75] width 6 height 6
click at [434, 190] on span "Baixar operações + Baixar CaseLog" at bounding box center [432, 182] width 101 height 18
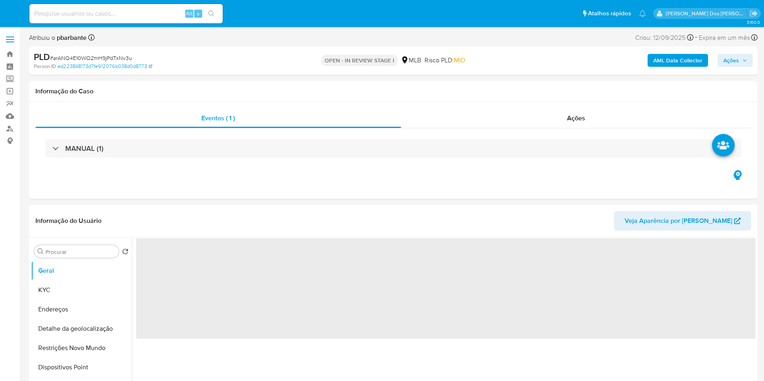
select select "10"
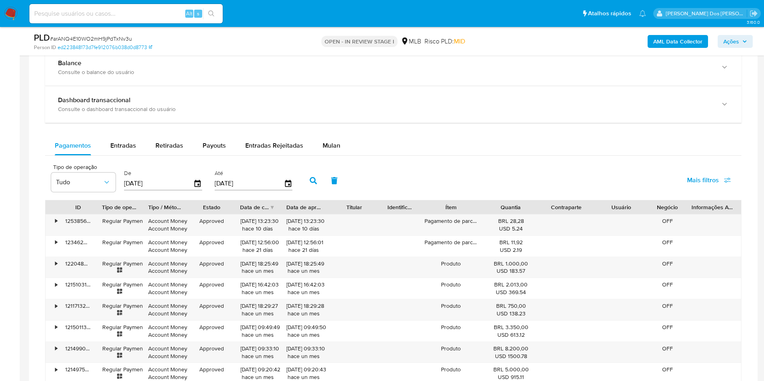
scroll to position [635, 0]
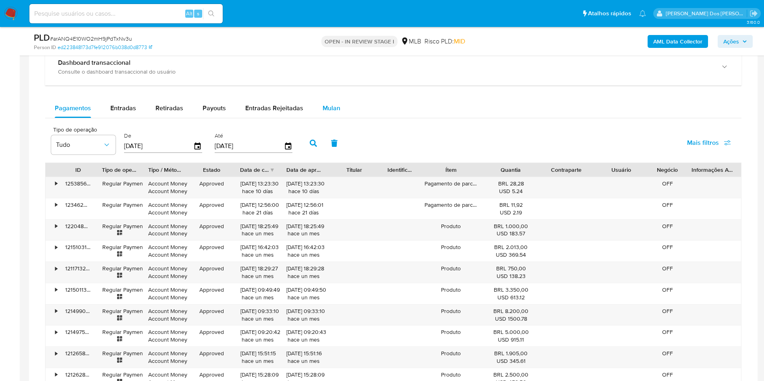
click at [331, 118] on div "Mulan" at bounding box center [331, 108] width 18 height 19
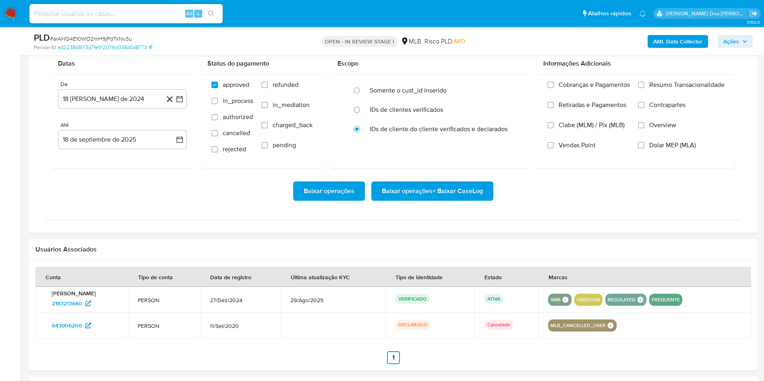
scroll to position [733, 0]
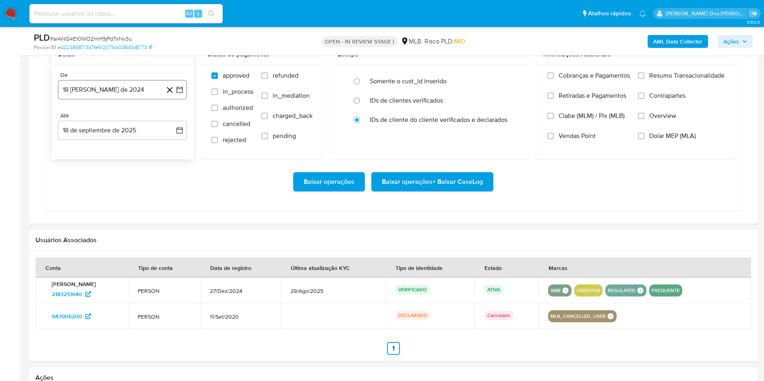
click at [181, 93] on icon "button" at bounding box center [179, 90] width 6 height 6
click at [174, 124] on icon "Mes siguiente" at bounding box center [172, 119] width 10 height 10
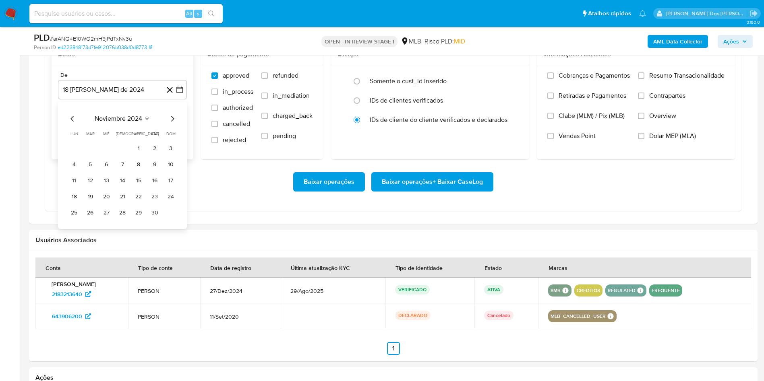
click at [174, 124] on icon "Mes siguiente" at bounding box center [172, 119] width 10 height 10
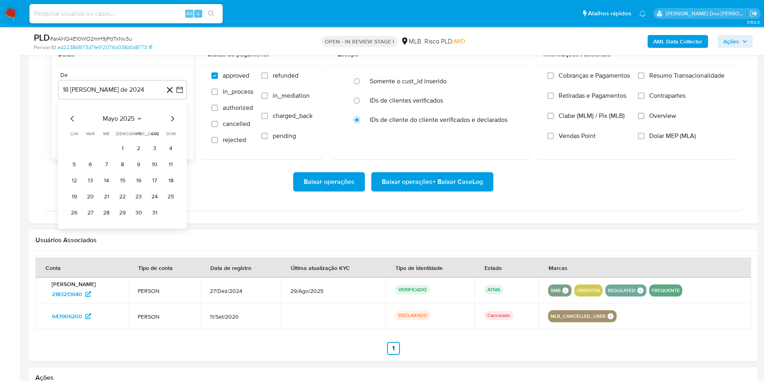
click at [174, 124] on icon "Mes siguiente" at bounding box center [172, 119] width 10 height 10
click at [89, 155] on button "1" at bounding box center [90, 148] width 13 height 13
click at [650, 80] on span "Resumo Transacionalidade" at bounding box center [686, 76] width 75 height 8
click at [644, 79] on input "Resumo Transacionalidade" at bounding box center [641, 75] width 6 height 6
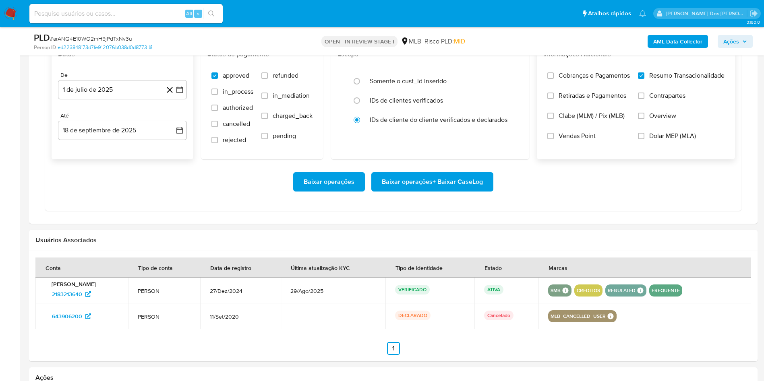
click at [451, 191] on span "Baixar operações + Baixar CaseLog" at bounding box center [432, 182] width 101 height 18
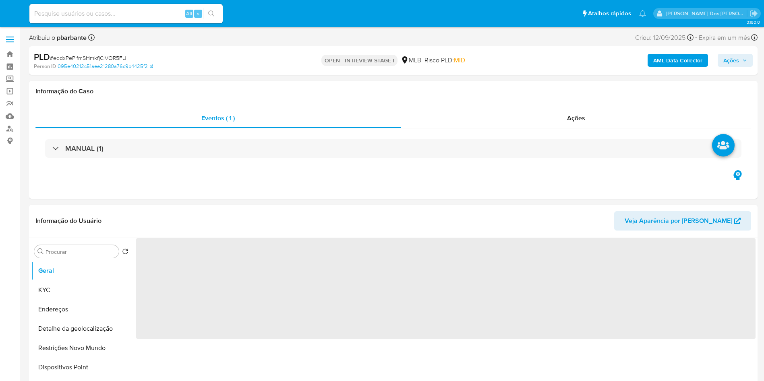
select select "10"
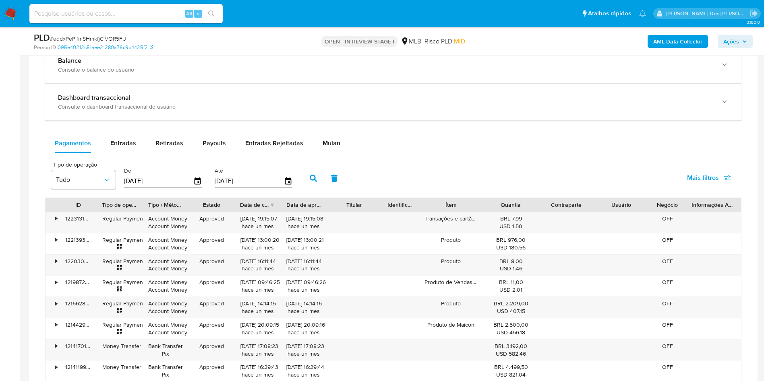
scroll to position [601, 0]
click at [329, 144] on div "Mulan" at bounding box center [331, 141] width 18 height 19
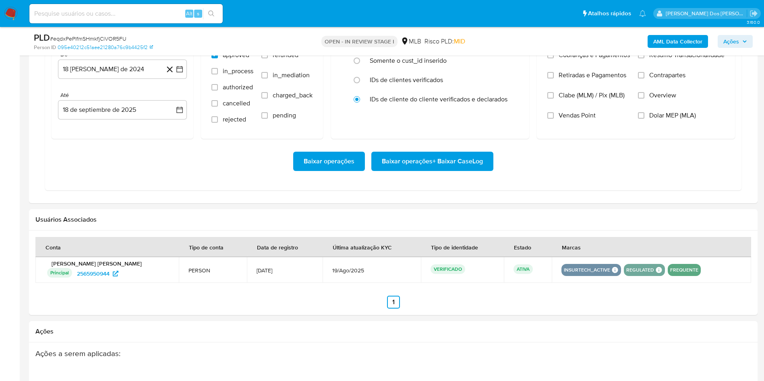
scroll to position [756, 0]
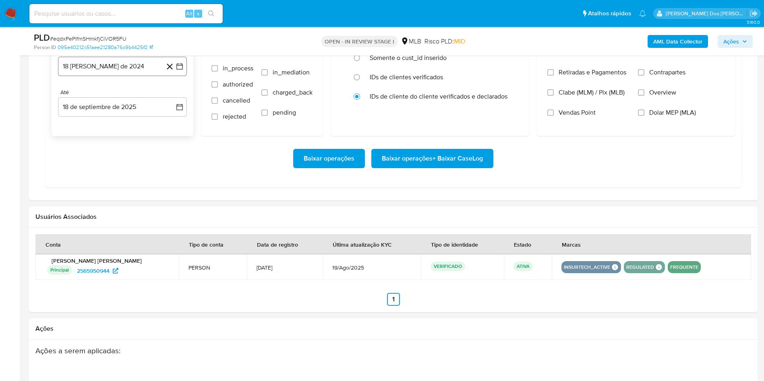
click at [179, 70] on icon "button" at bounding box center [179, 66] width 8 height 8
click at [173, 100] on icon "Mes siguiente" at bounding box center [172, 96] width 10 height 10
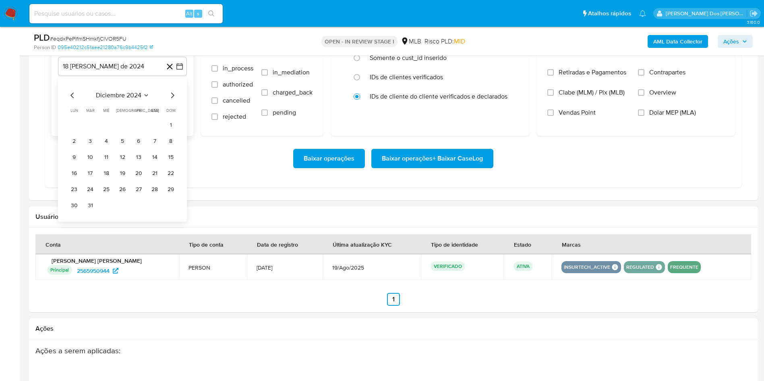
click at [173, 100] on icon "Mes siguiente" at bounding box center [172, 96] width 10 height 10
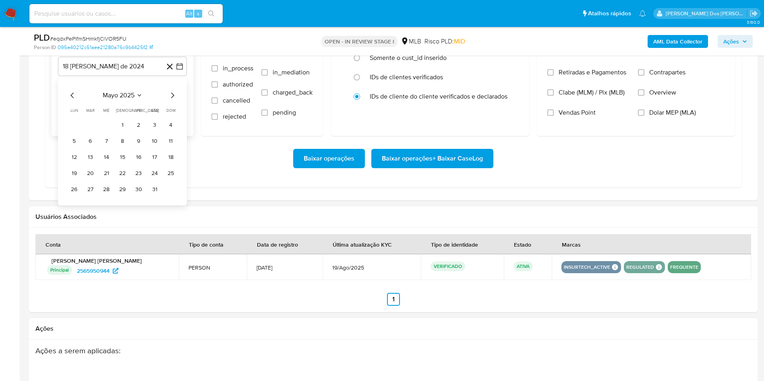
click at [173, 100] on icon "Mes siguiente" at bounding box center [172, 96] width 10 height 10
click at [62, 106] on div "agosto 2025 agosto 2025 lun lunes mar martes mié miércoles jue jueves vie viern…" at bounding box center [122, 141] width 129 height 127
click at [72, 100] on icon "Mes anterior" at bounding box center [73, 96] width 10 height 10
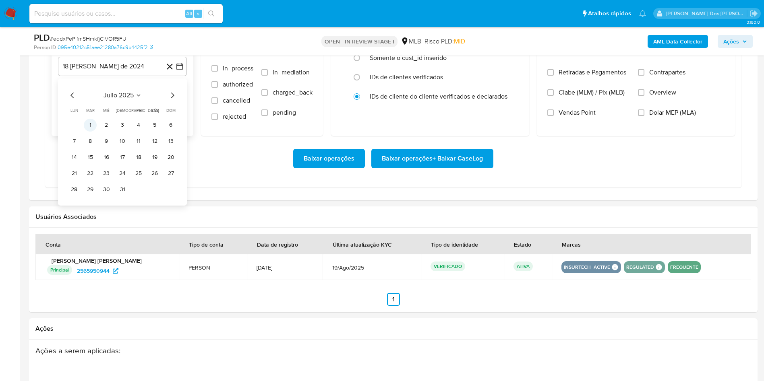
click at [87, 132] on button "1" at bounding box center [90, 125] width 13 height 13
click at [657, 68] on label "Resumo Transacionalidade" at bounding box center [681, 58] width 87 height 20
click at [644, 56] on input "Resumo Transacionalidade" at bounding box center [641, 52] width 6 height 6
click at [443, 167] on span "Baixar operações + Baixar CaseLog" at bounding box center [432, 159] width 101 height 18
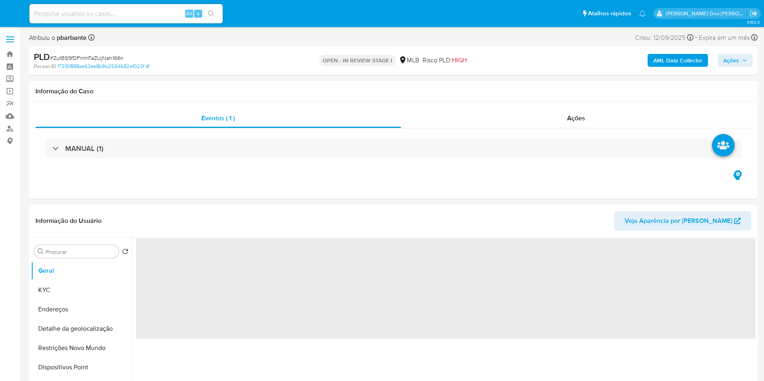
select select "10"
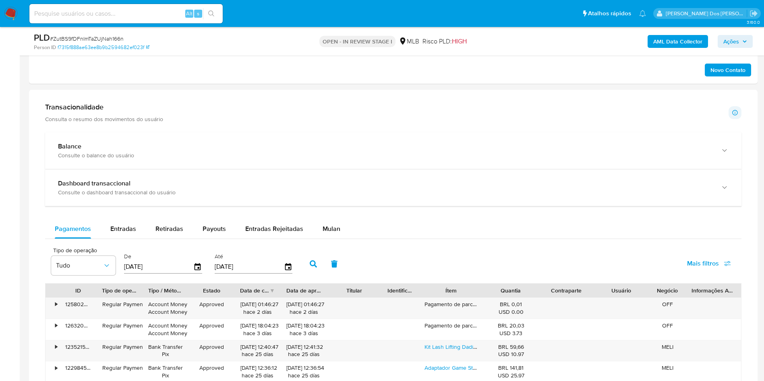
scroll to position [520, 0]
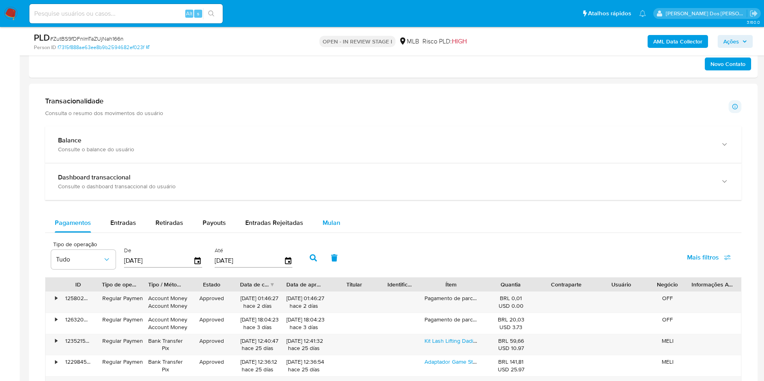
click at [338, 233] on button "Mulan" at bounding box center [331, 222] width 37 height 19
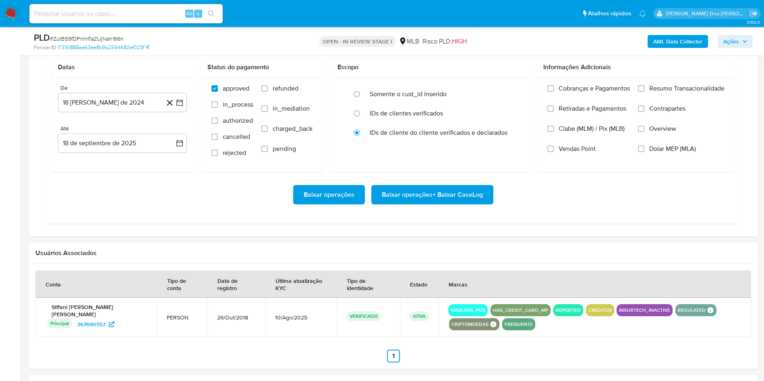
scroll to position [722, 0]
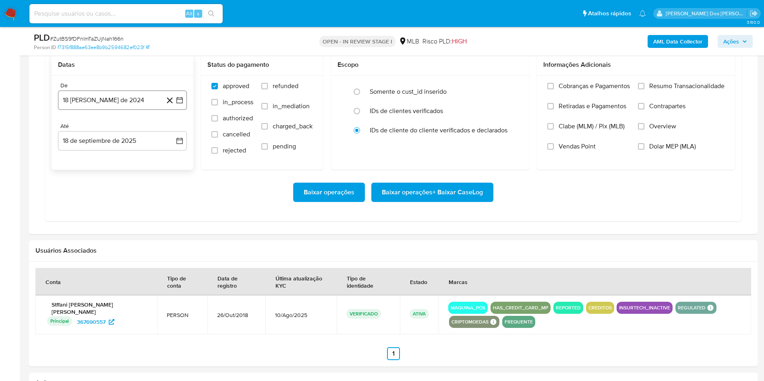
click at [182, 104] on icon "button" at bounding box center [179, 100] width 8 height 8
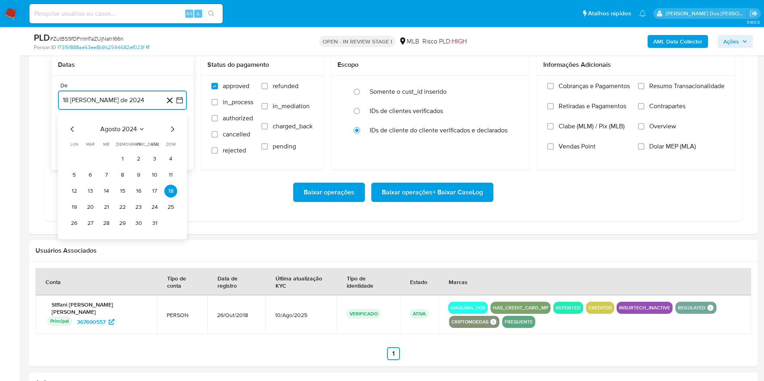
click at [173, 132] on icon "Mes siguiente" at bounding box center [172, 129] width 3 height 6
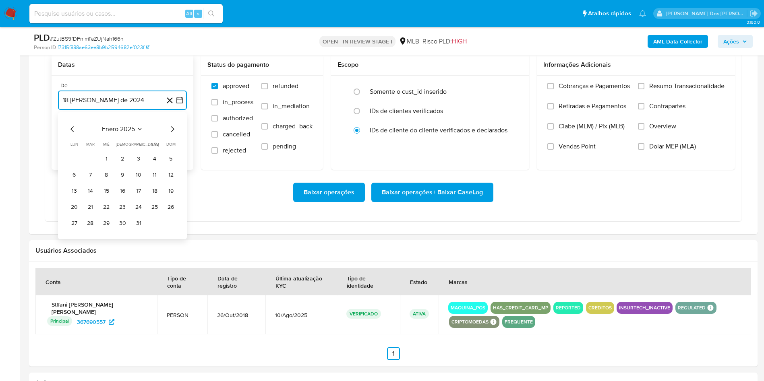
click at [173, 132] on icon "Mes siguiente" at bounding box center [172, 129] width 3 height 6
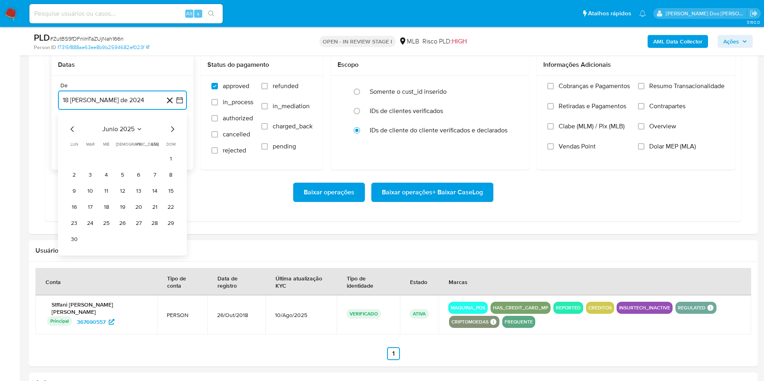
click at [173, 132] on icon "Mes siguiente" at bounding box center [172, 129] width 3 height 6
click at [95, 165] on button "1" at bounding box center [90, 159] width 13 height 13
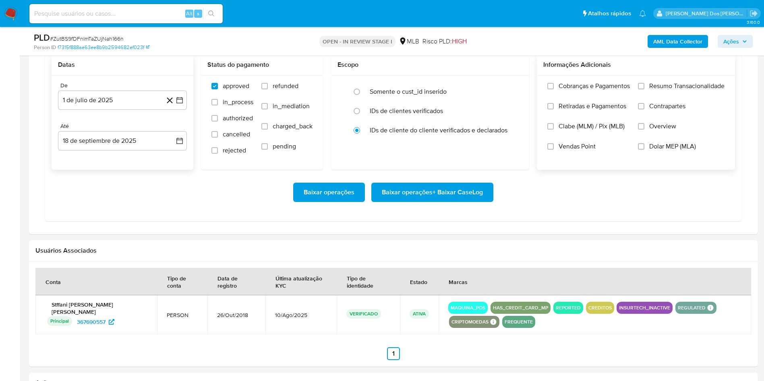
click at [714, 90] on span "Resumo Transacionalidade" at bounding box center [686, 86] width 75 height 8
click at [644, 89] on input "Resumo Transacionalidade" at bounding box center [641, 86] width 6 height 6
click at [400, 201] on span "Baixar operações + Baixar CaseLog" at bounding box center [432, 193] width 101 height 18
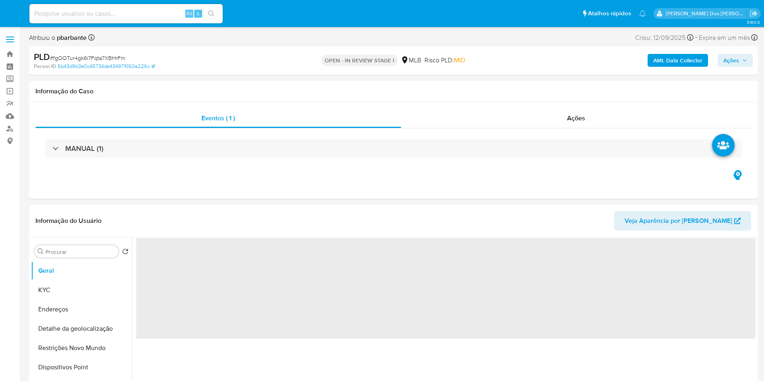
select select "10"
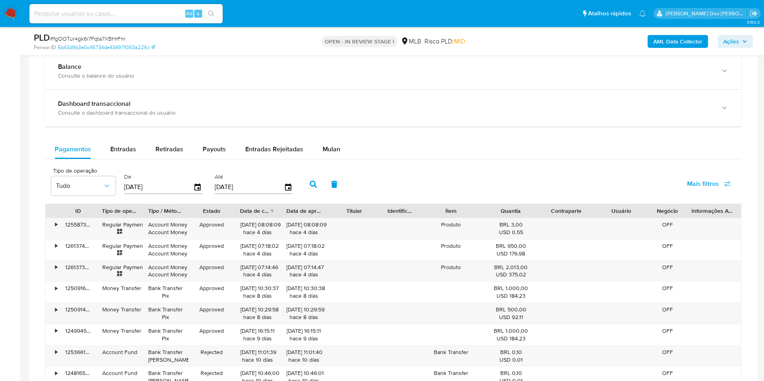
scroll to position [594, 0]
click at [335, 153] on span "Mulan" at bounding box center [331, 148] width 18 height 9
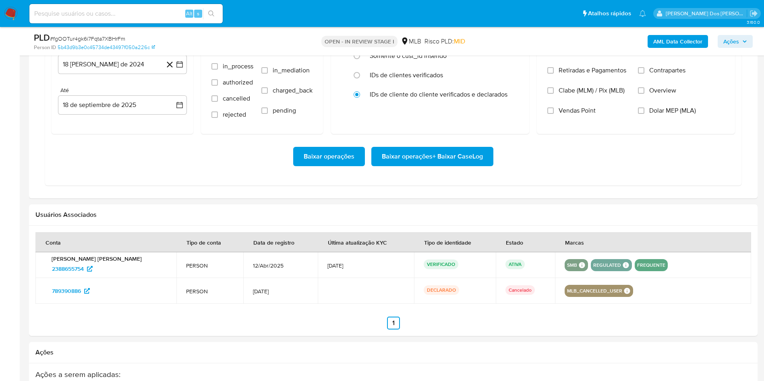
scroll to position [759, 0]
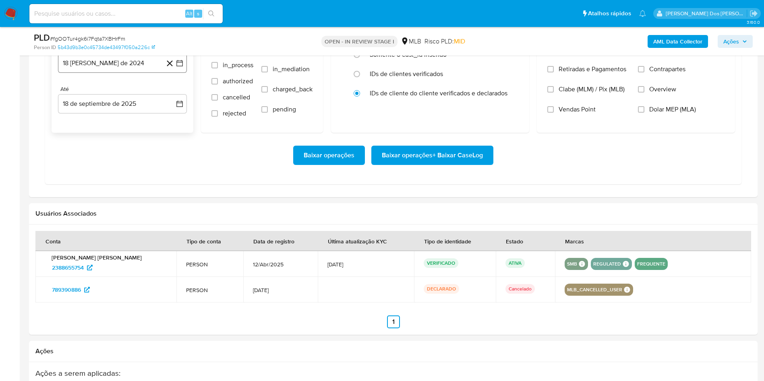
click at [179, 73] on button "18 [PERSON_NAME] de 2024" at bounding box center [122, 63] width 129 height 19
click at [172, 95] on icon "Mes siguiente" at bounding box center [172, 92] width 3 height 6
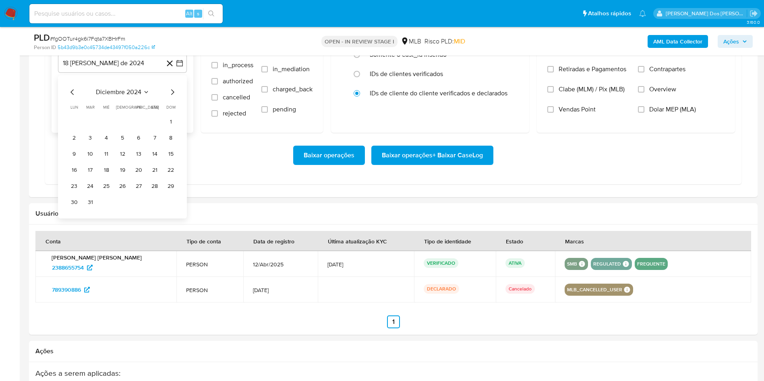
click at [172, 95] on icon "Mes siguiente" at bounding box center [172, 92] width 3 height 6
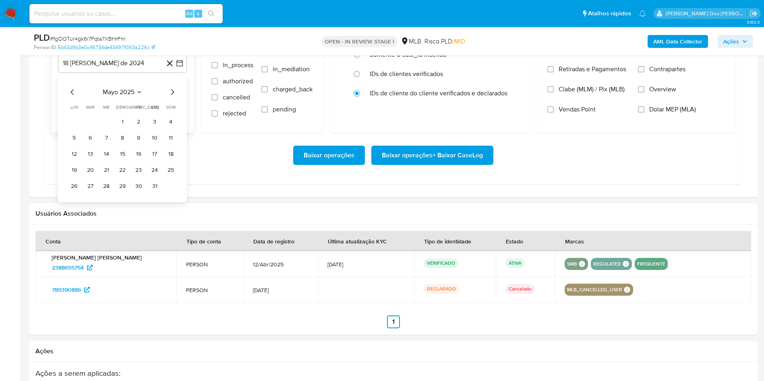
click at [172, 95] on icon "Mes siguiente" at bounding box center [172, 92] width 3 height 6
click at [92, 128] on button "1" at bounding box center [90, 122] width 13 height 13
click at [702, 65] on label "Resumo Transacionalidade" at bounding box center [681, 55] width 87 height 20
click at [644, 52] on input "Resumo Transacionalidade" at bounding box center [641, 49] width 6 height 6
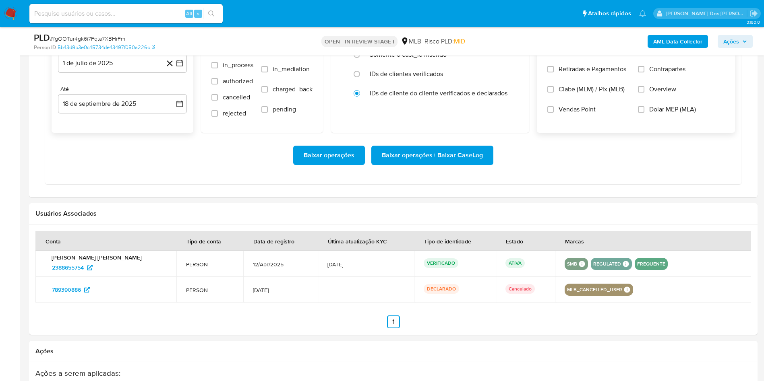
click at [456, 164] on span "Baixar operações + Baixar CaseLog" at bounding box center [432, 156] width 101 height 18
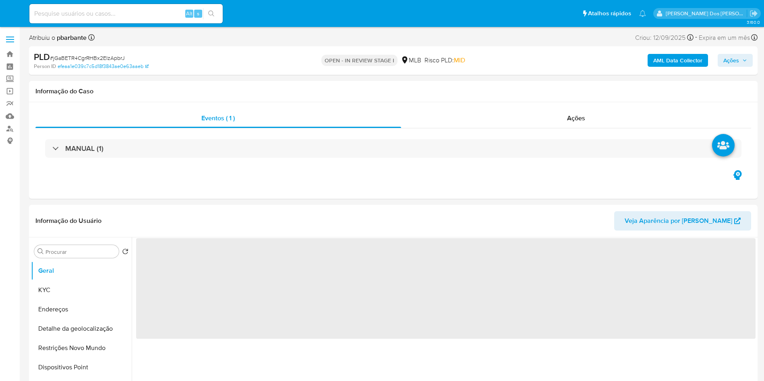
select select "10"
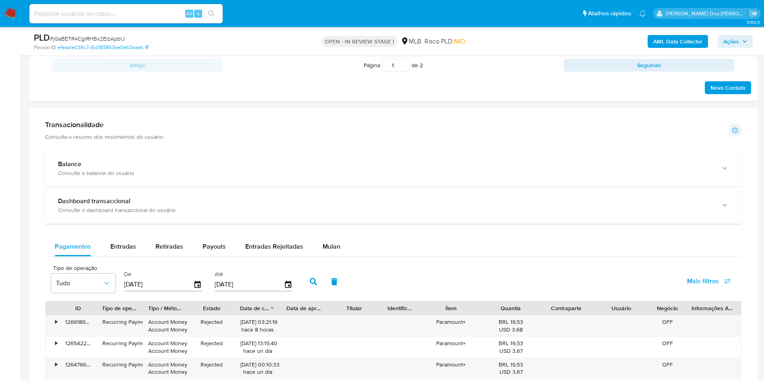
scroll to position [541, 0]
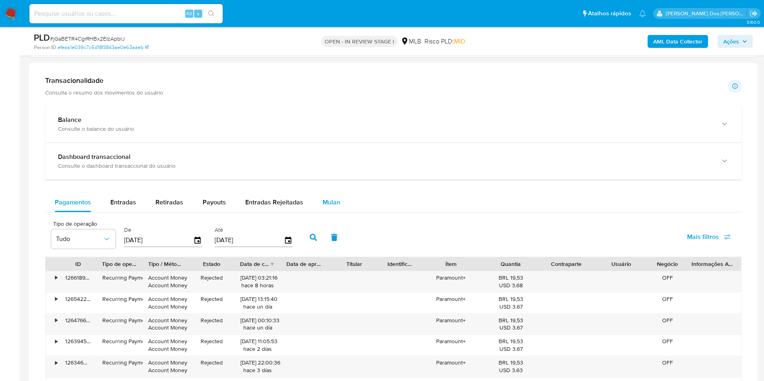
click at [328, 207] on span "Mulan" at bounding box center [331, 202] width 18 height 9
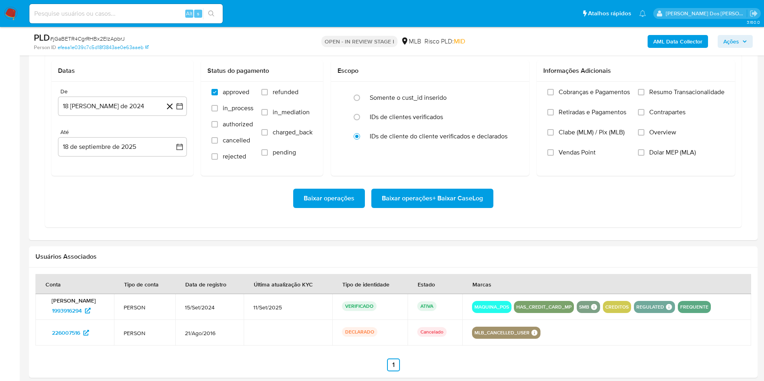
scroll to position [717, 0]
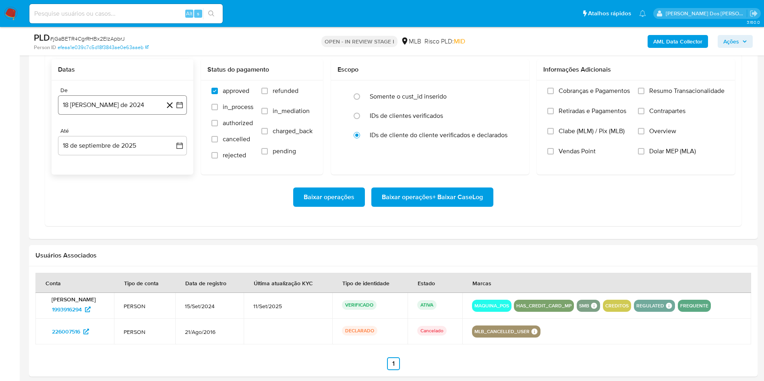
click at [183, 109] on icon "button" at bounding box center [179, 105] width 8 height 8
click at [170, 139] on icon "Mes siguiente" at bounding box center [172, 134] width 10 height 10
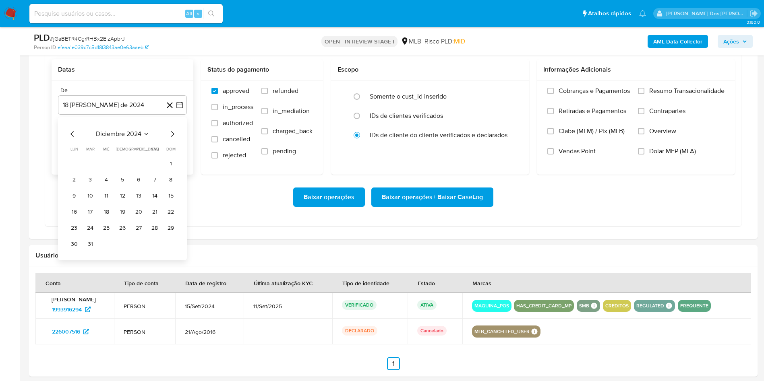
click at [170, 139] on icon "Mes siguiente" at bounding box center [172, 134] width 10 height 10
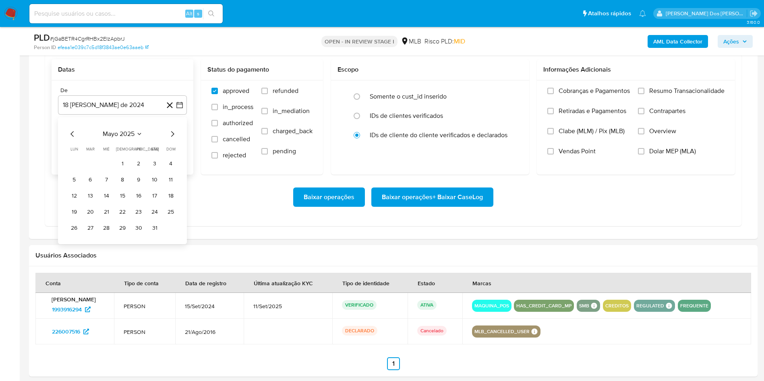
click at [170, 139] on icon "Mes siguiente" at bounding box center [172, 134] width 10 height 10
click at [92, 170] on button "1" at bounding box center [90, 163] width 13 height 13
click at [663, 95] on span "Resumo Transacionalidade" at bounding box center [686, 91] width 75 height 8
click at [644, 94] on input "Resumo Transacionalidade" at bounding box center [641, 91] width 6 height 6
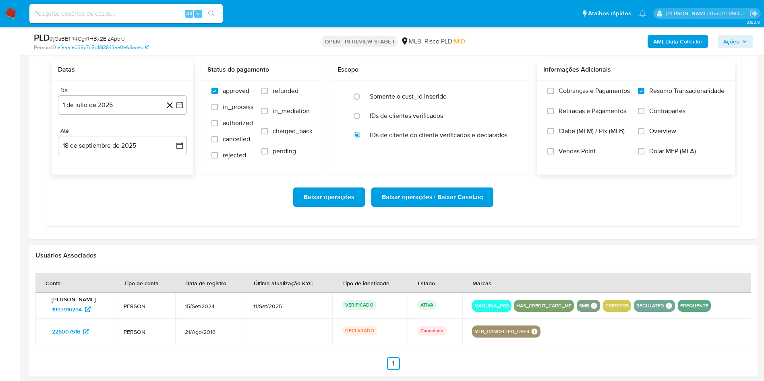
click at [390, 206] on span "Baixar operações + Baixar CaseLog" at bounding box center [432, 197] width 101 height 18
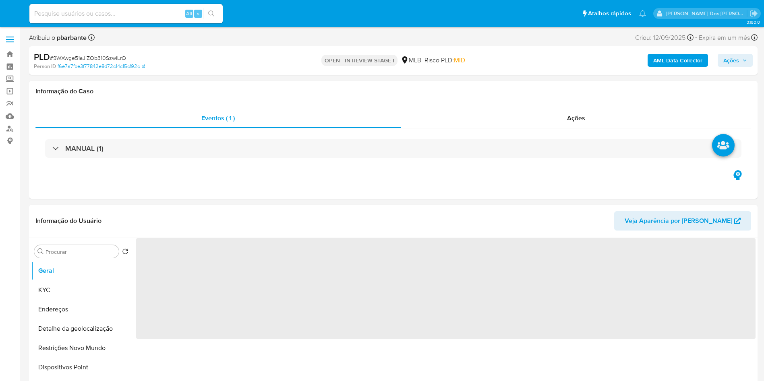
select select "10"
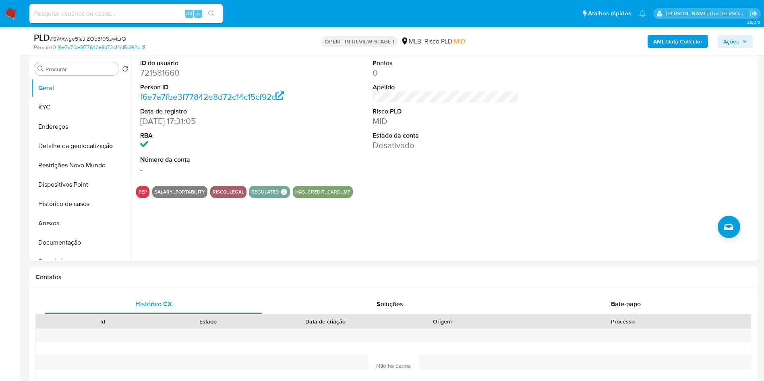
scroll to position [159, 0]
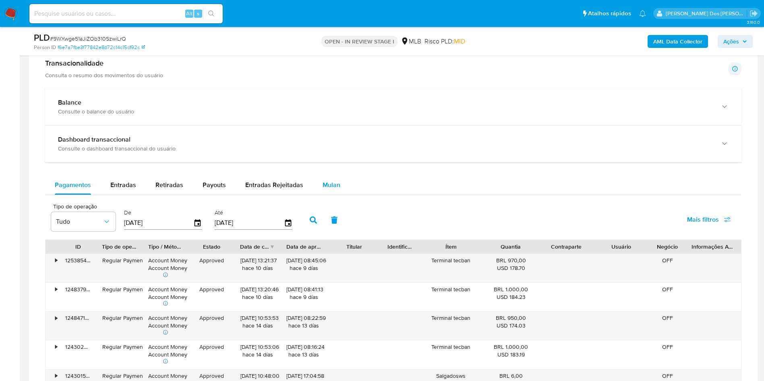
click at [341, 188] on button "Mulan" at bounding box center [331, 184] width 37 height 19
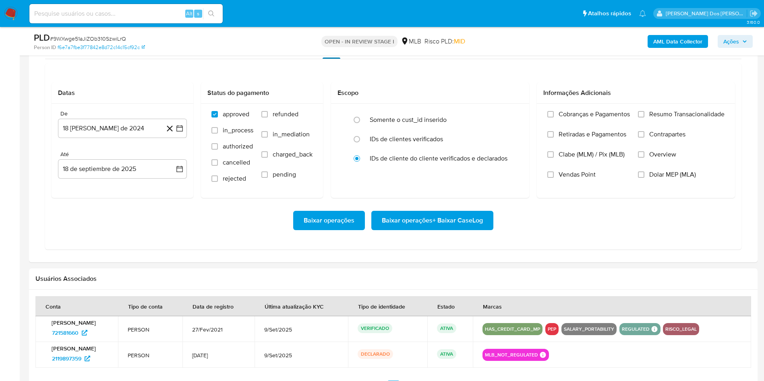
scroll to position [701, 0]
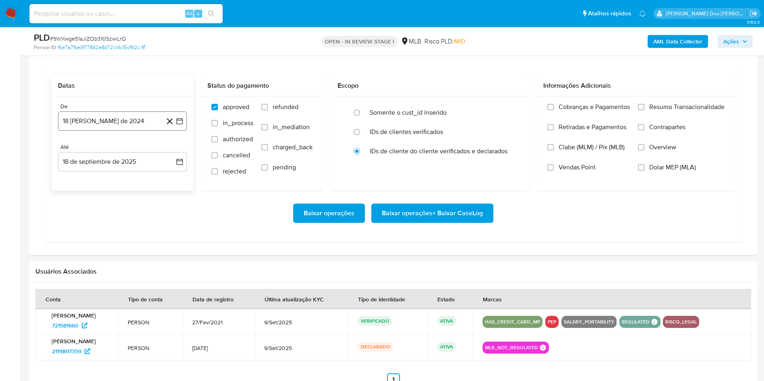
click at [182, 125] on icon "button" at bounding box center [179, 121] width 8 height 8
click at [175, 155] on icon "Mes siguiente" at bounding box center [172, 150] width 10 height 10
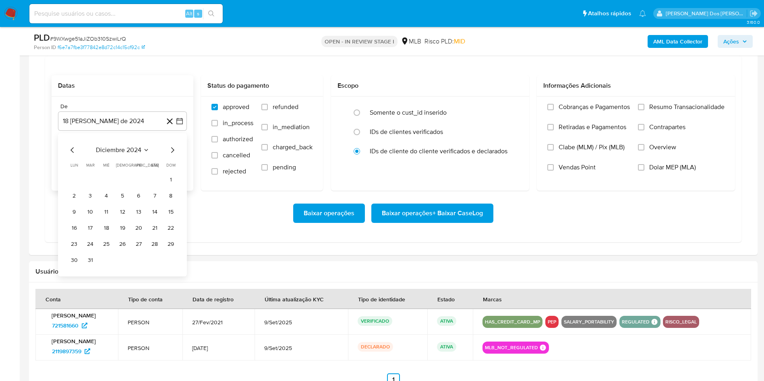
click at [175, 155] on icon "Mes siguiente" at bounding box center [172, 150] width 10 height 10
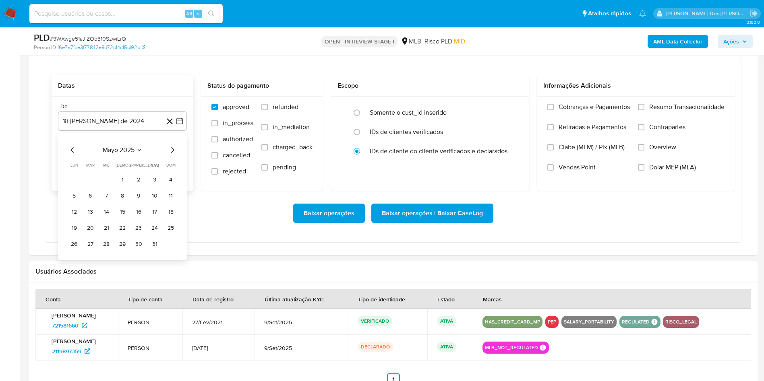
click at [175, 155] on icon "Mes siguiente" at bounding box center [172, 150] width 10 height 10
click at [92, 186] on button "1" at bounding box center [90, 179] width 13 height 13
click at [657, 111] on span "Resumo Transacionalidade" at bounding box center [686, 107] width 75 height 8
click at [644, 110] on input "Resumo Transacionalidade" at bounding box center [641, 107] width 6 height 6
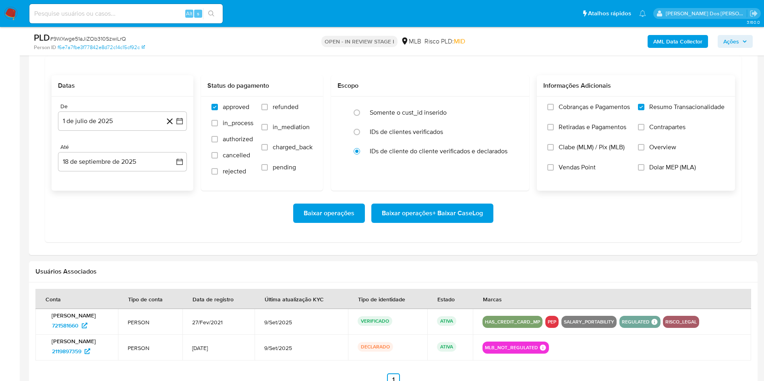
click at [422, 222] on span "Baixar operações + Baixar CaseLog" at bounding box center [432, 213] width 101 height 18
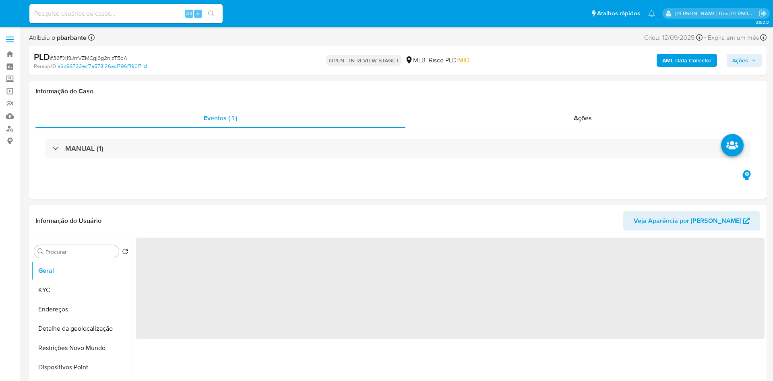
select select "10"
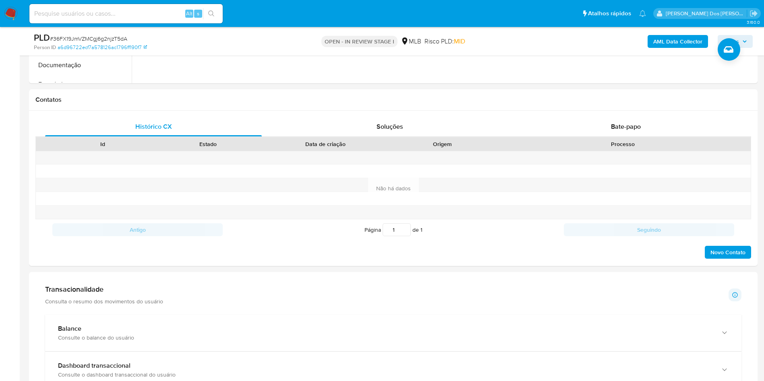
scroll to position [369, 0]
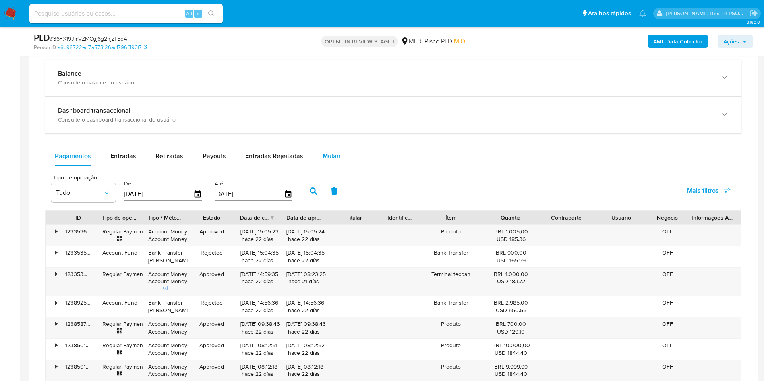
click at [336, 161] on span "Mulan" at bounding box center [331, 155] width 18 height 9
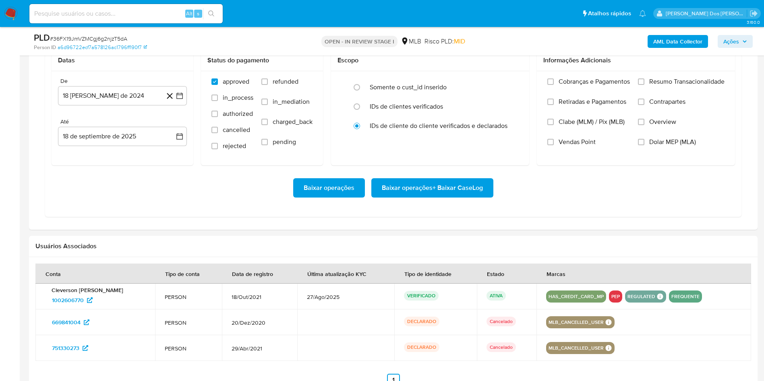
scroll to position [727, 0]
click at [182, 105] on button "18 [PERSON_NAME] de 2024" at bounding box center [122, 95] width 129 height 19
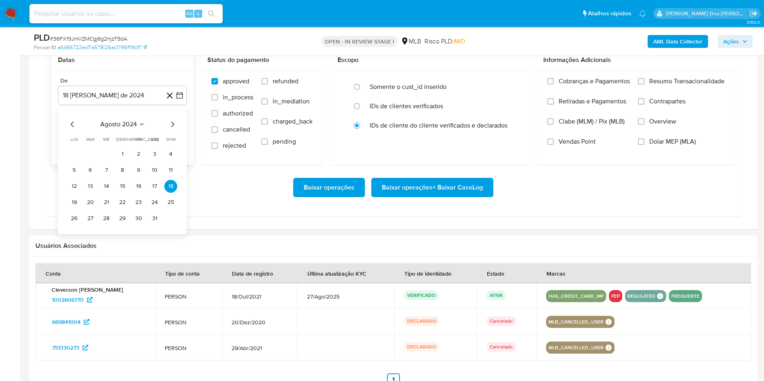
click at [171, 129] on icon "Mes siguiente" at bounding box center [172, 125] width 10 height 10
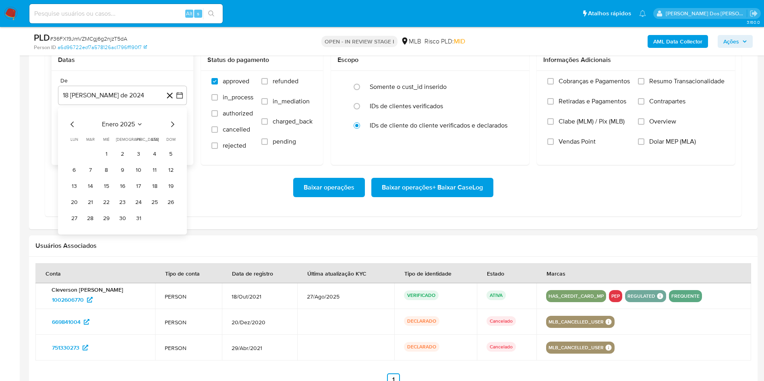
click at [171, 129] on icon "Mes siguiente" at bounding box center [172, 125] width 10 height 10
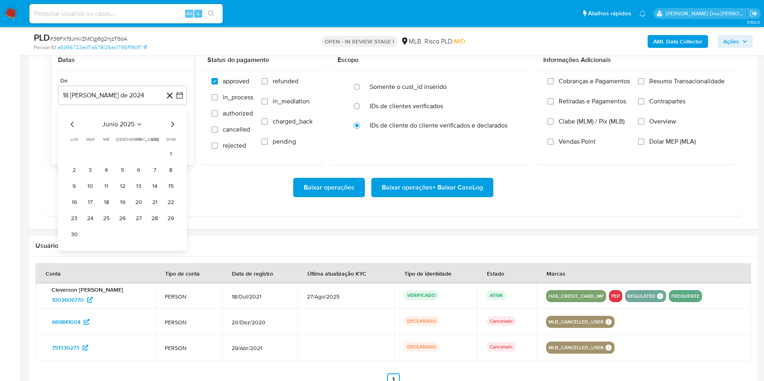
click at [171, 129] on icon "Mes siguiente" at bounding box center [172, 125] width 10 height 10
click at [91, 161] on button "1" at bounding box center [90, 154] width 13 height 13
click at [650, 85] on span "Resumo Transacionalidade" at bounding box center [686, 81] width 75 height 8
click at [644, 85] on input "Resumo Transacionalidade" at bounding box center [641, 81] width 6 height 6
click at [453, 196] on span "Baixar operações + Baixar CaseLog" at bounding box center [432, 188] width 101 height 18
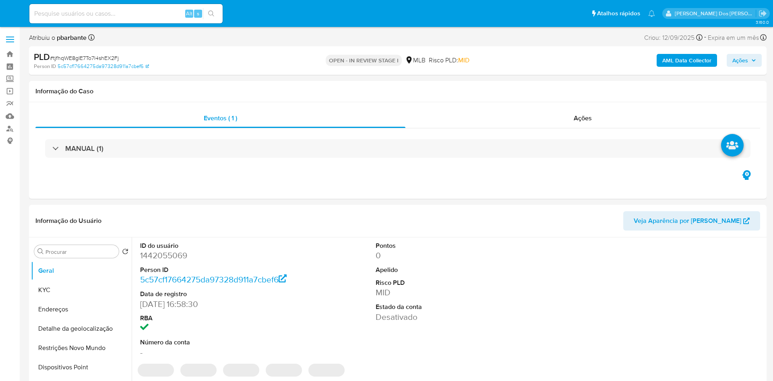
select select "10"
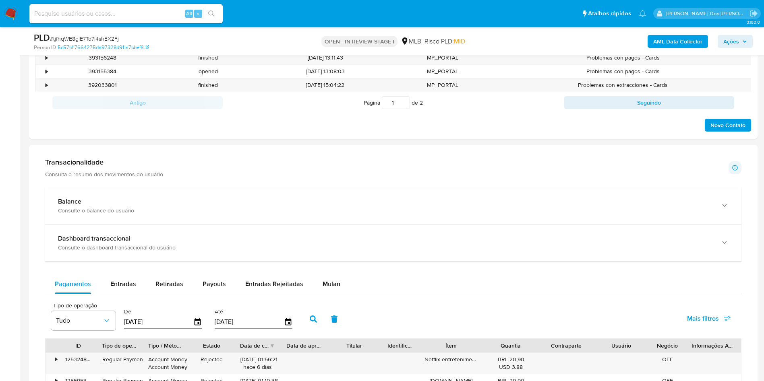
scroll to position [462, 0]
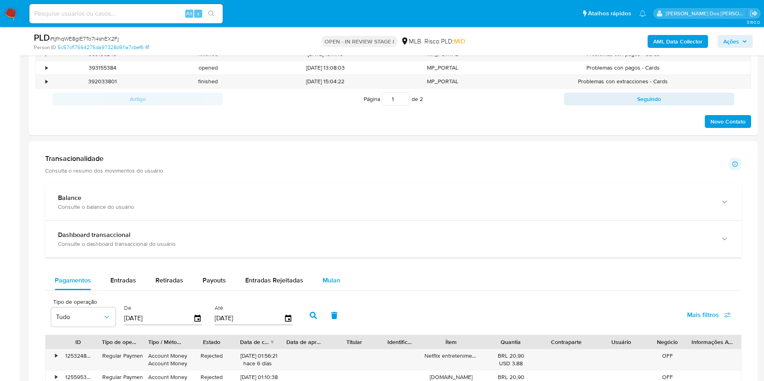
click at [328, 285] on span "Mulan" at bounding box center [331, 280] width 18 height 9
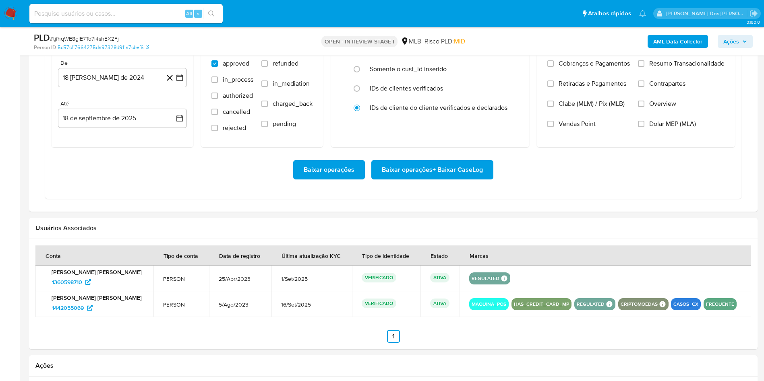
scroll to position [747, 0]
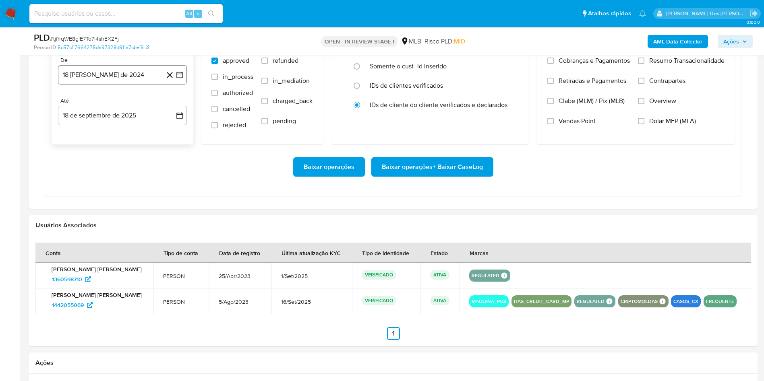
click at [180, 85] on button "18 [PERSON_NAME] de 2024" at bounding box center [122, 74] width 129 height 19
click at [172, 109] on icon "Mes siguiente" at bounding box center [172, 104] width 10 height 10
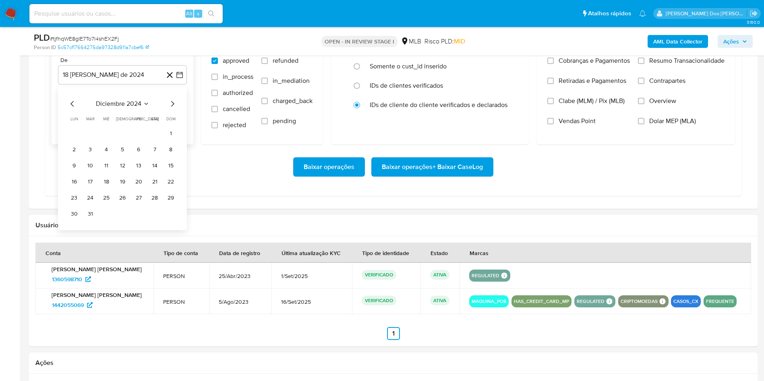
click at [172, 109] on icon "Mes siguiente" at bounding box center [172, 104] width 10 height 10
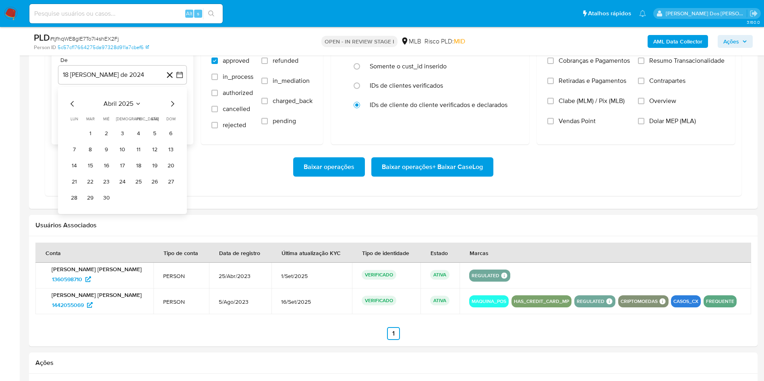
click at [172, 109] on icon "Mes siguiente" at bounding box center [172, 104] width 10 height 10
click at [95, 140] on button "1" at bounding box center [90, 133] width 13 height 13
click at [667, 65] on span "Resumo Transacionalidade" at bounding box center [686, 61] width 75 height 8
click at [644, 64] on input "Resumo Transacionalidade" at bounding box center [641, 61] width 6 height 6
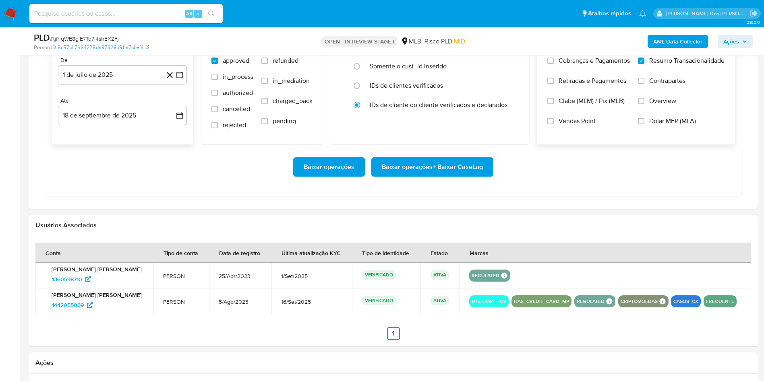
click at [426, 176] on span "Baixar operações + Baixar CaseLog" at bounding box center [432, 167] width 101 height 18
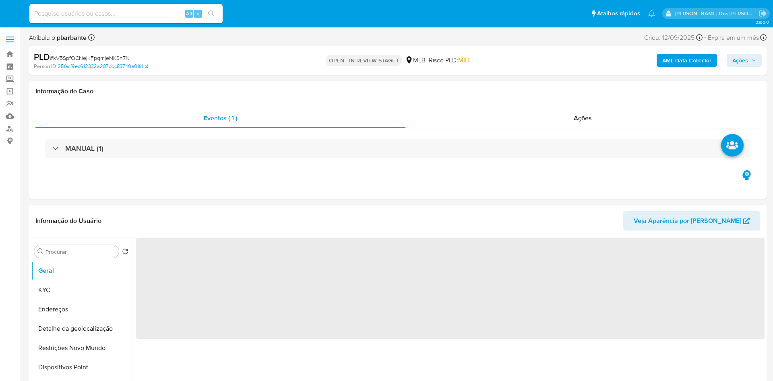
select select "10"
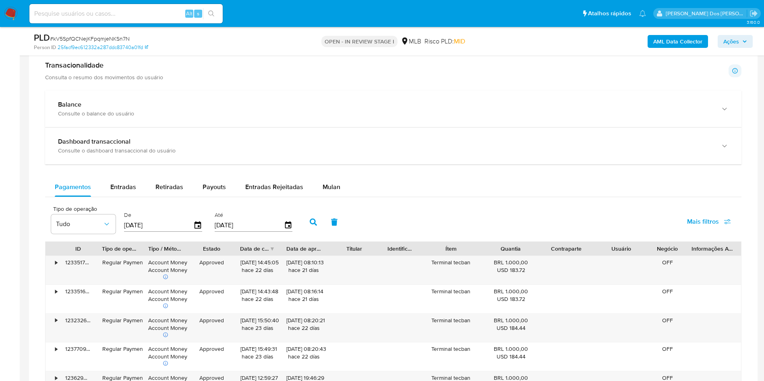
scroll to position [504, 0]
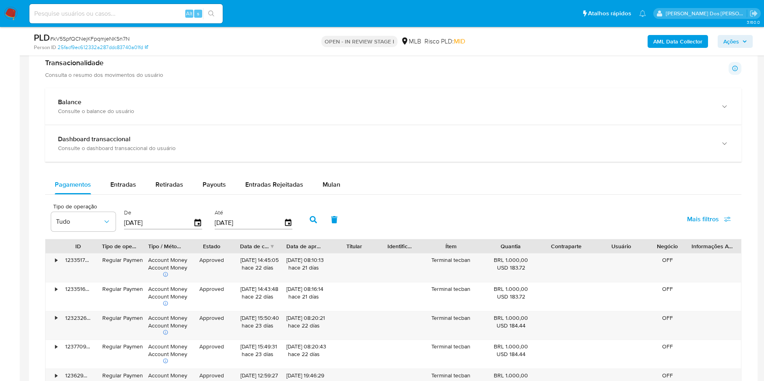
click at [343, 208] on div "Pagamentos Entradas Retiradas Payouts Entradas Rejeitadas Mulan Tipo de operaçã…" at bounding box center [393, 362] width 696 height 374
click at [329, 189] on span "Mulan" at bounding box center [331, 184] width 18 height 9
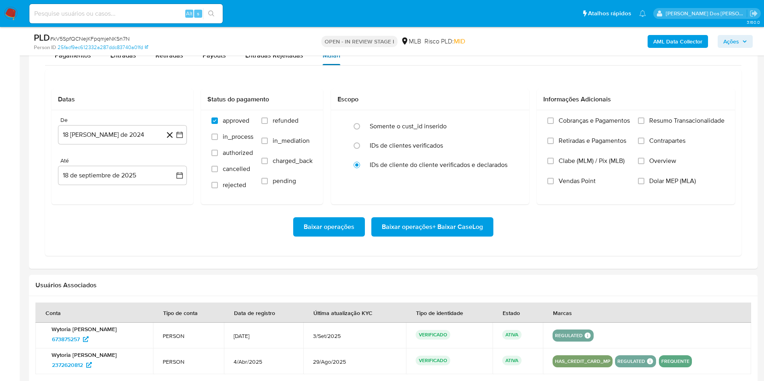
scroll to position [674, 0]
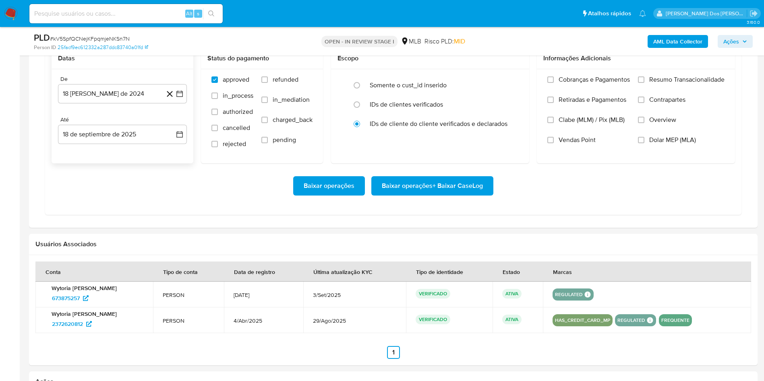
click at [188, 105] on div "De 18 [PERSON_NAME] de 2024 [DATE] Até 18 de septiembre de 2025 [DATE]" at bounding box center [123, 116] width 142 height 94
click at [184, 103] on button "18 [PERSON_NAME] de 2024" at bounding box center [122, 93] width 129 height 19
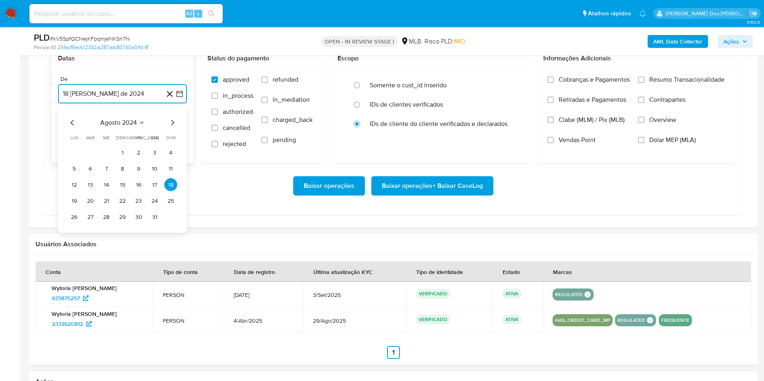
click at [171, 128] on icon "Mes siguiente" at bounding box center [172, 123] width 10 height 10
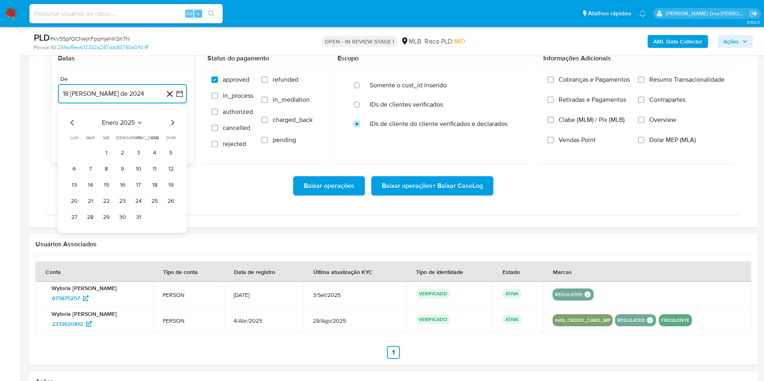
click at [171, 128] on icon "Mes siguiente" at bounding box center [172, 123] width 10 height 10
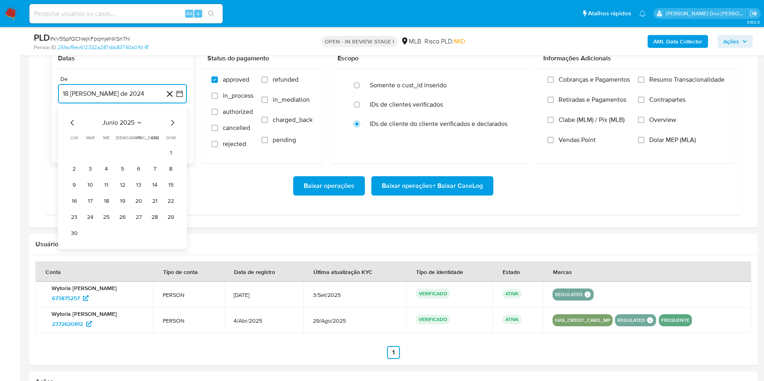
click at [171, 128] on icon "Mes siguiente" at bounding box center [172, 123] width 10 height 10
click at [92, 159] on button "1" at bounding box center [90, 152] width 13 height 13
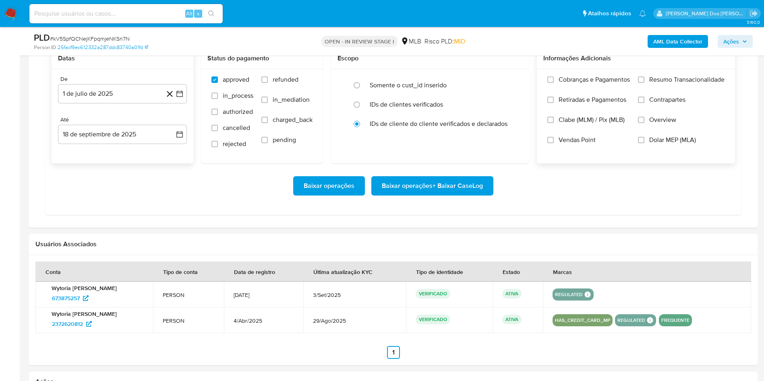
click at [671, 84] on span "Resumo Transacionalidade" at bounding box center [686, 80] width 75 height 8
click at [644, 83] on input "Resumo Transacionalidade" at bounding box center [641, 79] width 6 height 6
click at [448, 195] on span "Baixar operações + Baixar CaseLog" at bounding box center [432, 186] width 101 height 18
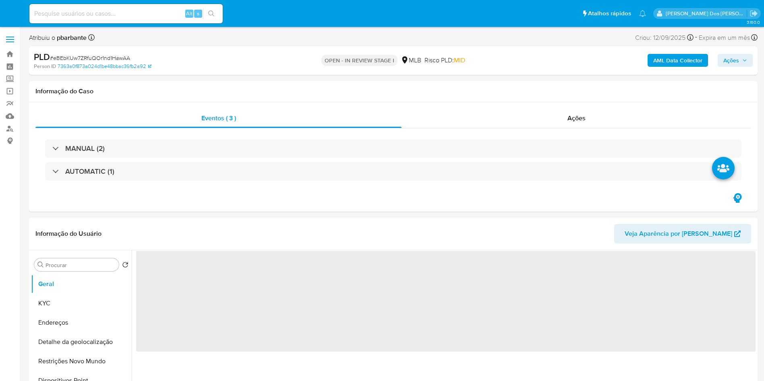
select select "10"
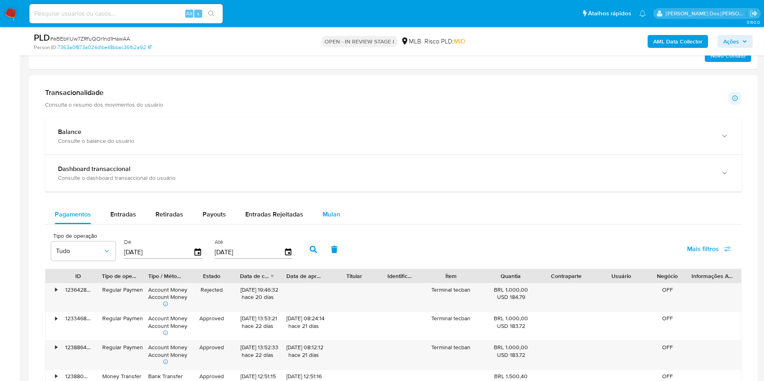
click at [342, 224] on button "Mulan" at bounding box center [331, 214] width 37 height 19
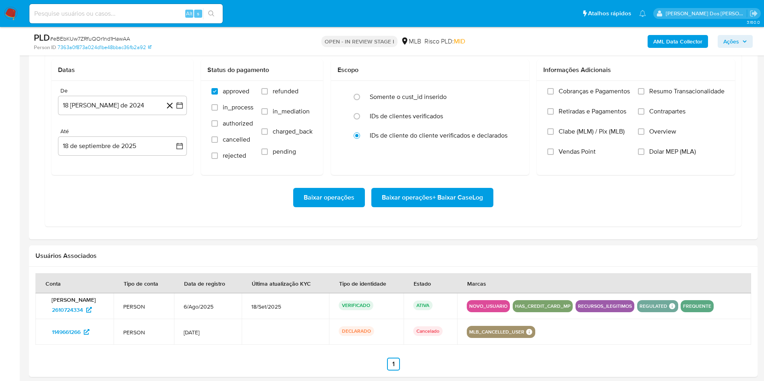
scroll to position [737, 0]
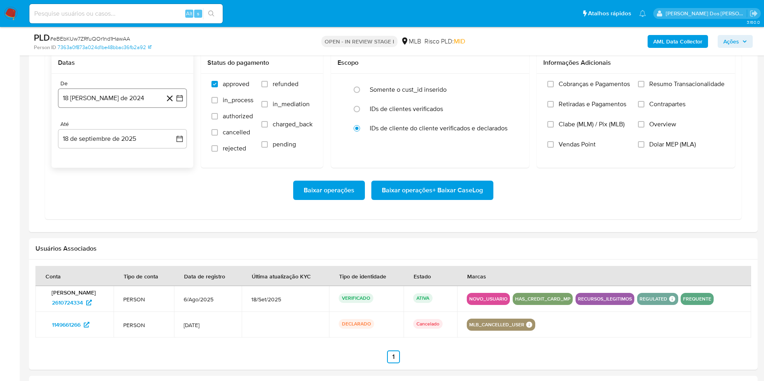
click at [176, 93] on button "18 [PERSON_NAME] de 2024" at bounding box center [122, 98] width 129 height 19
click at [175, 130] on icon "Mes siguiente" at bounding box center [172, 127] width 10 height 10
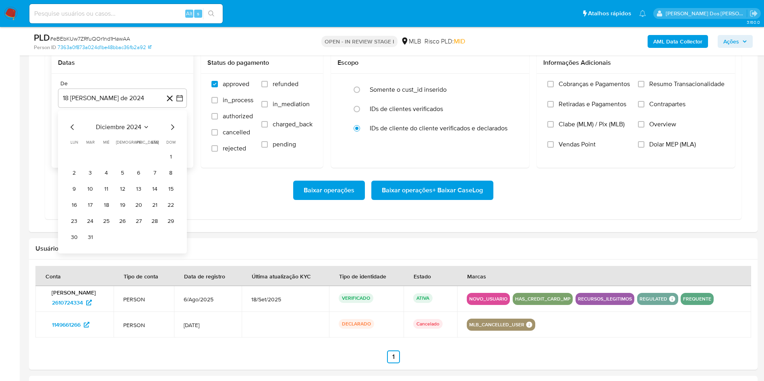
click at [175, 130] on icon "Mes siguiente" at bounding box center [172, 127] width 10 height 10
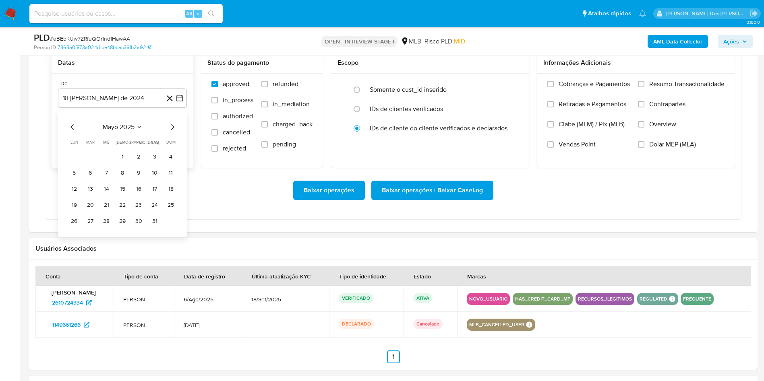
click at [175, 130] on icon "Mes siguiente" at bounding box center [172, 127] width 10 height 10
click at [92, 157] on button "1" at bounding box center [90, 157] width 13 height 13
click at [678, 81] on span "Resumo Transacionalidade" at bounding box center [686, 84] width 75 height 8
click at [644, 81] on input "Resumo Transacionalidade" at bounding box center [641, 84] width 6 height 6
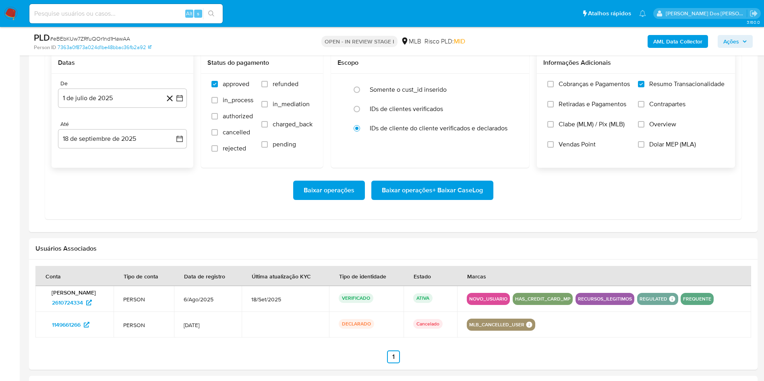
click at [459, 198] on span "Baixar operações + Baixar CaseLog" at bounding box center [432, 191] width 101 height 18
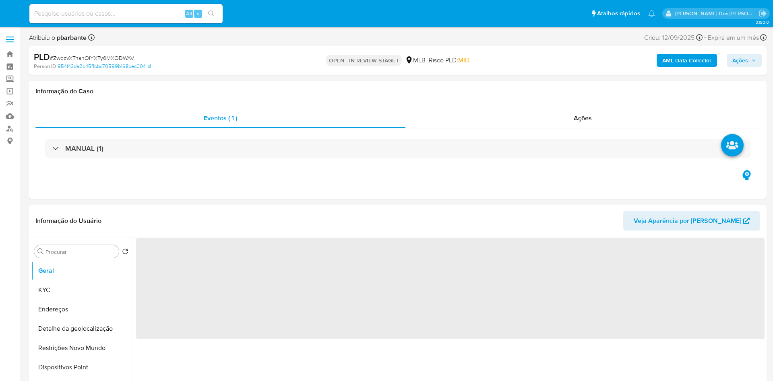
select select "10"
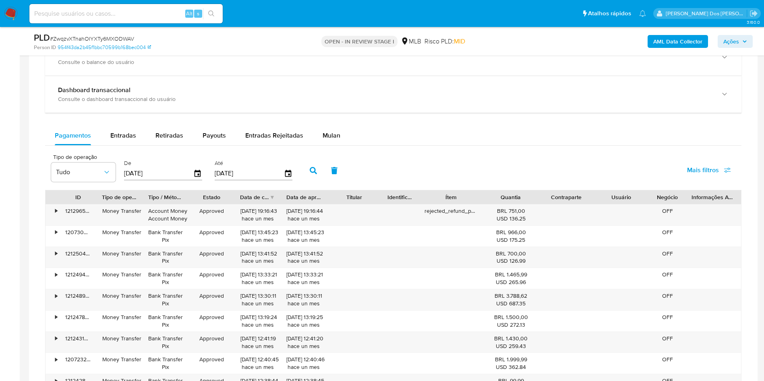
scroll to position [611, 0]
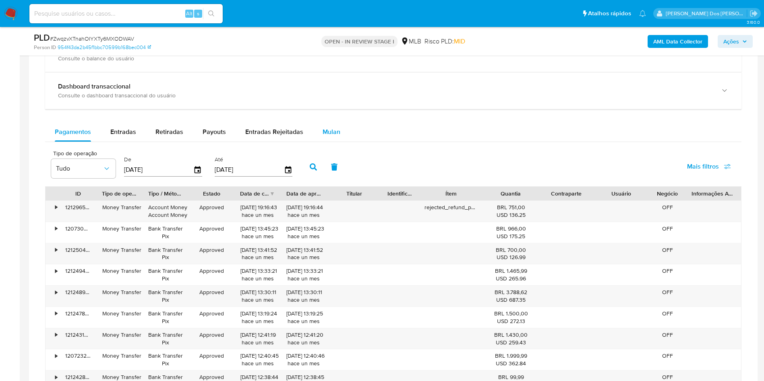
click at [330, 136] on span "Mulan" at bounding box center [331, 131] width 18 height 9
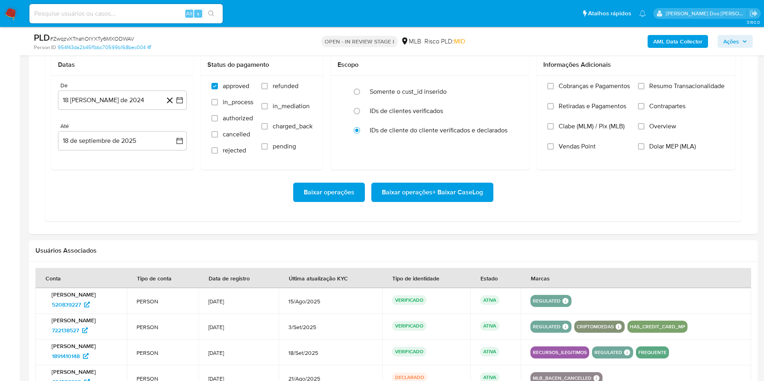
scroll to position [728, 0]
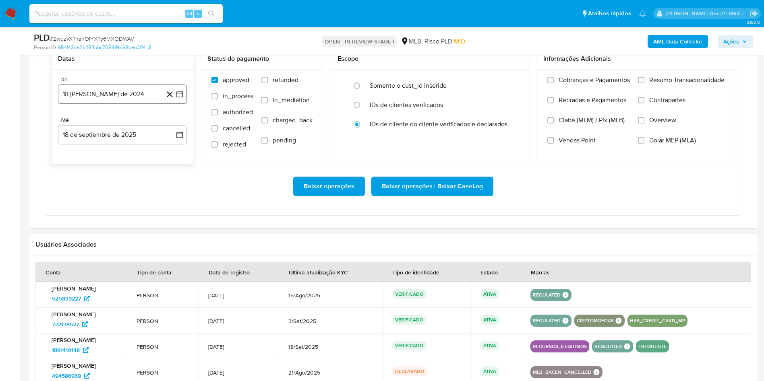
click at [185, 104] on button "18 [PERSON_NAME] de 2024" at bounding box center [122, 94] width 129 height 19
click at [173, 126] on icon "Mes siguiente" at bounding box center [172, 123] width 3 height 6
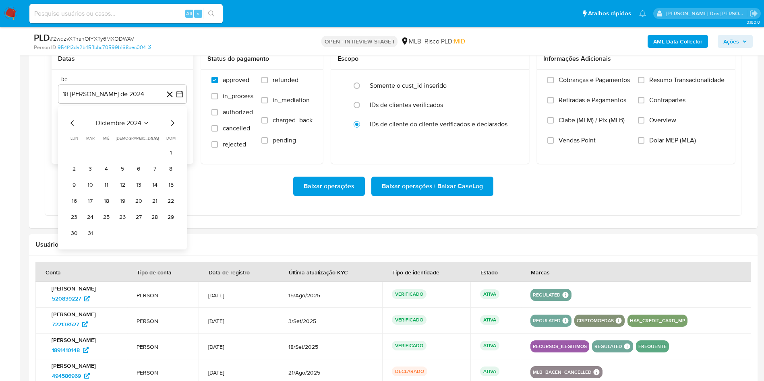
click at [173, 126] on icon "Mes siguiente" at bounding box center [172, 123] width 3 height 6
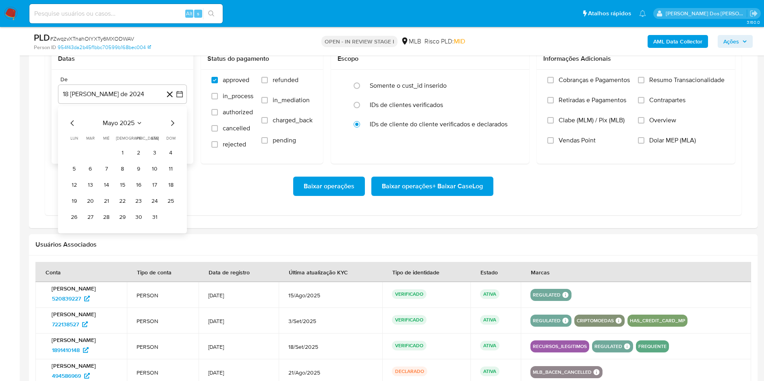
click at [173, 126] on icon "Mes siguiente" at bounding box center [172, 123] width 3 height 6
click at [92, 159] on button "1" at bounding box center [90, 153] width 13 height 13
click at [680, 84] on span "Resumo Transacionalidade" at bounding box center [686, 80] width 75 height 8
click at [644, 83] on input "Resumo Transacionalidade" at bounding box center [641, 80] width 6 height 6
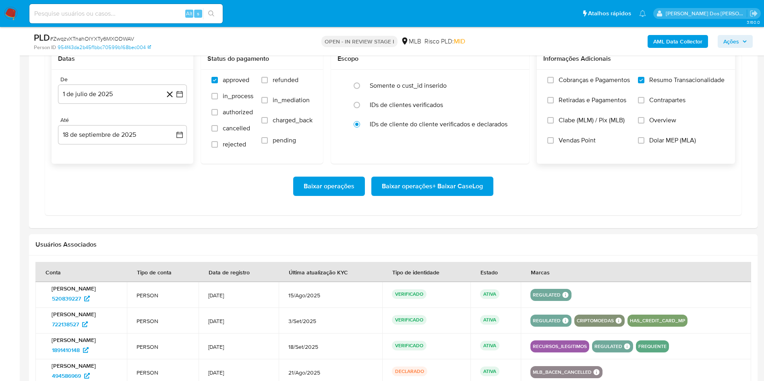
click at [417, 195] on span "Baixar operações + Baixar CaseLog" at bounding box center [432, 186] width 101 height 18
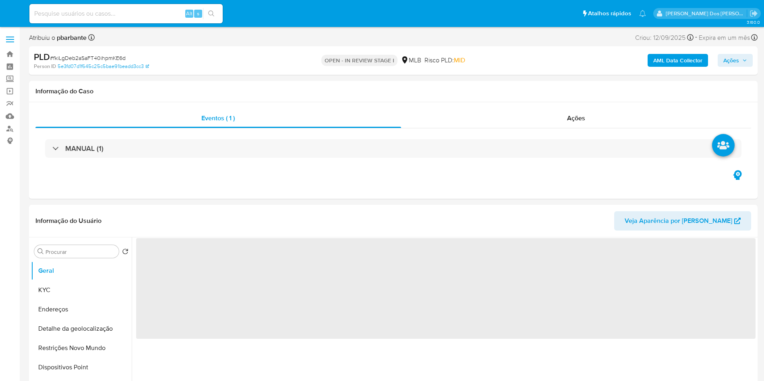
select select "10"
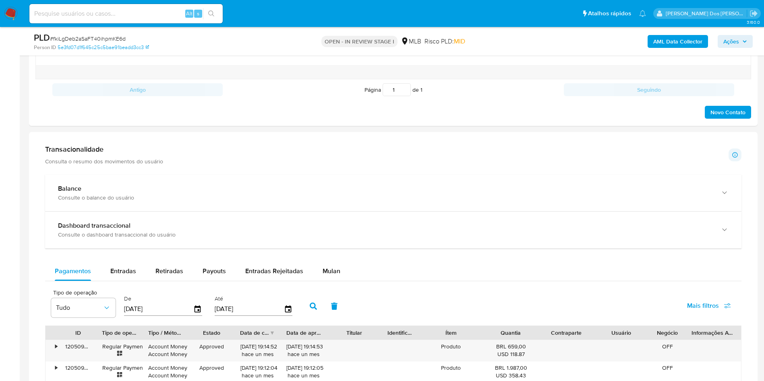
scroll to position [508, 0]
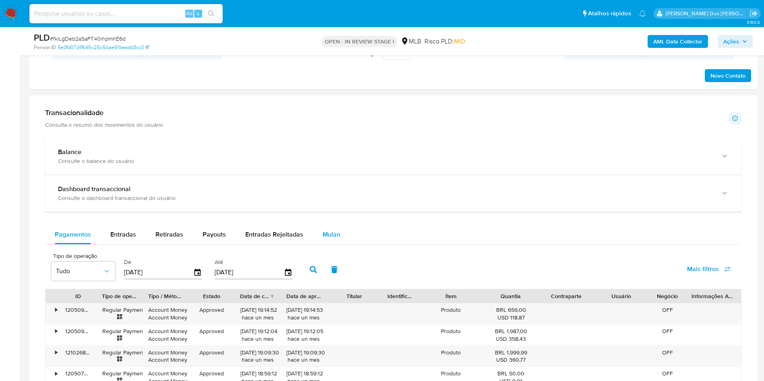
click at [324, 239] on span "Mulan" at bounding box center [331, 234] width 18 height 9
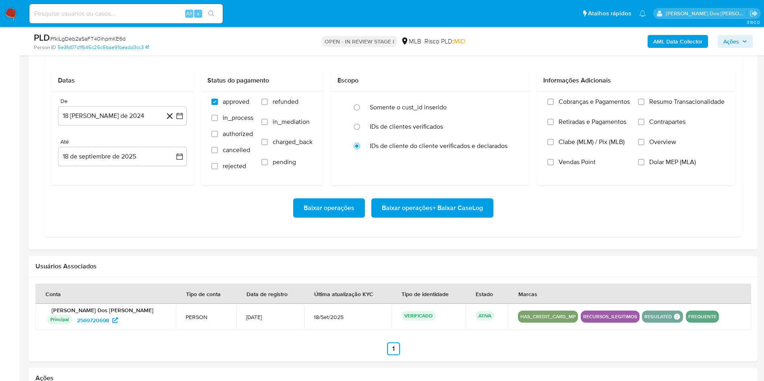
scroll to position [708, 0]
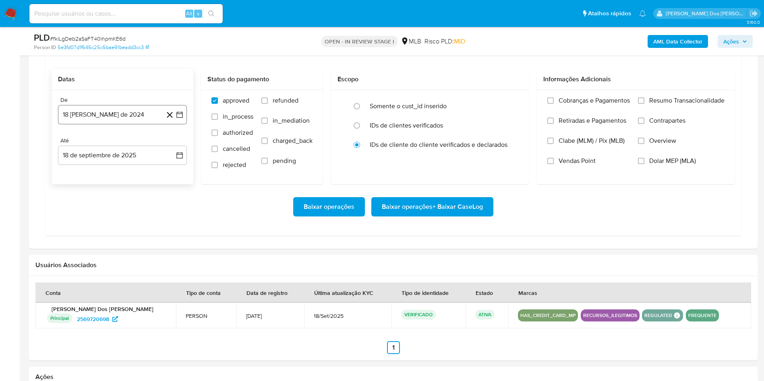
click at [184, 124] on button "18 [PERSON_NAME] de 2024" at bounding box center [122, 114] width 129 height 19
click at [171, 149] on icon "Mes siguiente" at bounding box center [172, 144] width 10 height 10
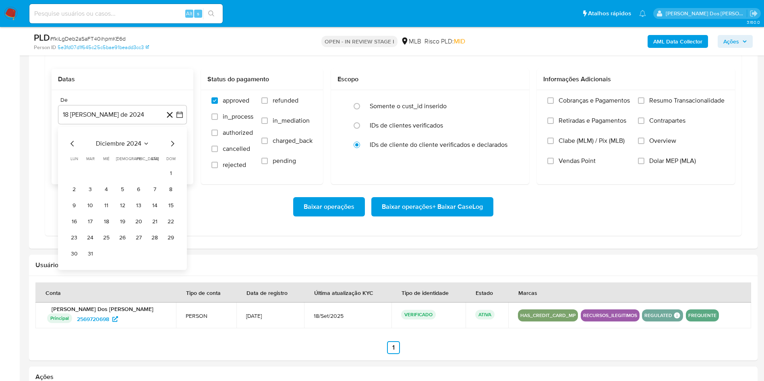
click at [171, 149] on icon "Mes siguiente" at bounding box center [172, 144] width 10 height 10
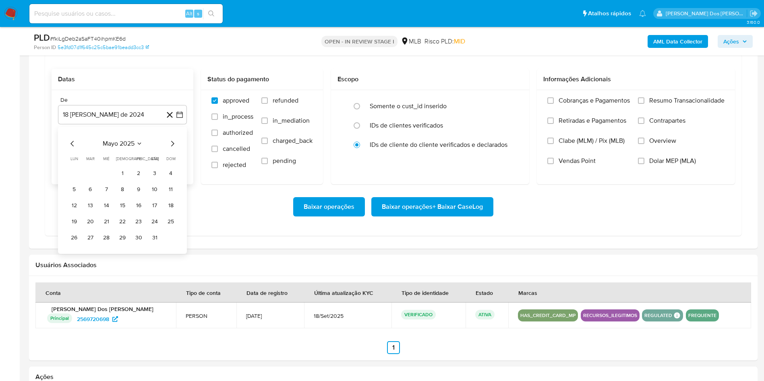
click at [171, 149] on icon "Mes siguiente" at bounding box center [172, 144] width 10 height 10
click at [94, 180] on button "1" at bounding box center [90, 173] width 13 height 13
click at [669, 105] on span "Resumo Transacionalidade" at bounding box center [686, 101] width 75 height 8
click at [644, 104] on input "Resumo Transacionalidade" at bounding box center [641, 100] width 6 height 6
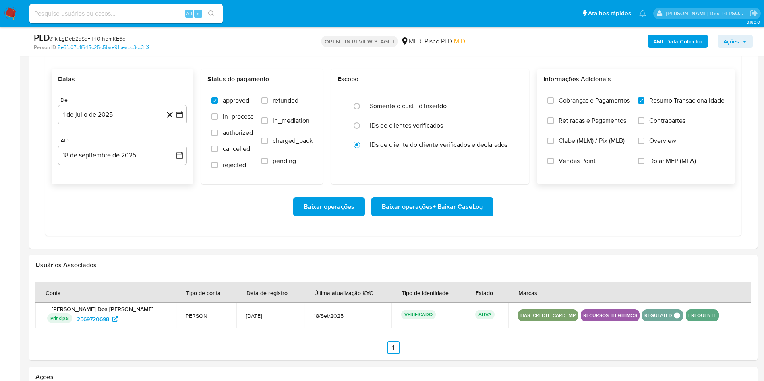
click at [427, 216] on span "Baixar operações + Baixar CaseLog" at bounding box center [432, 207] width 101 height 18
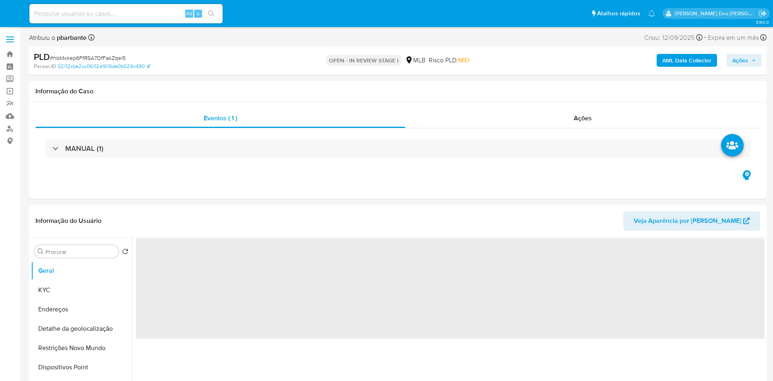
select select "10"
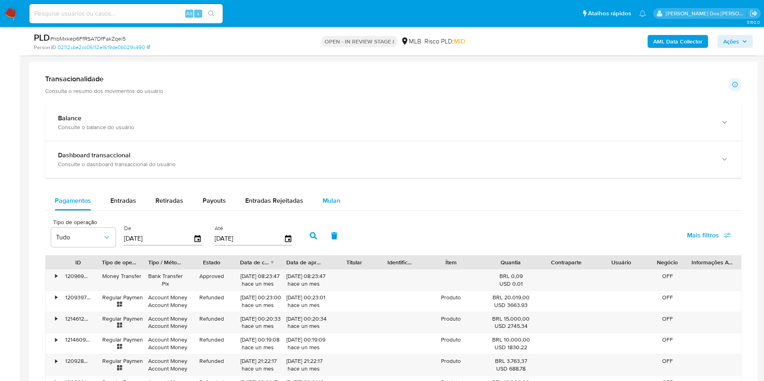
click at [334, 205] on span "Mulan" at bounding box center [331, 200] width 18 height 9
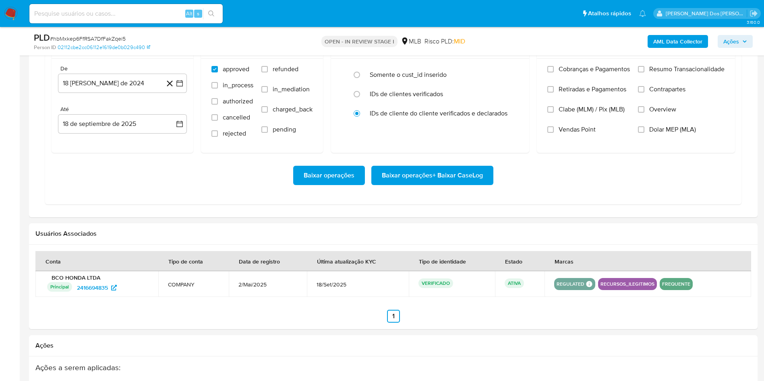
scroll to position [740, 0]
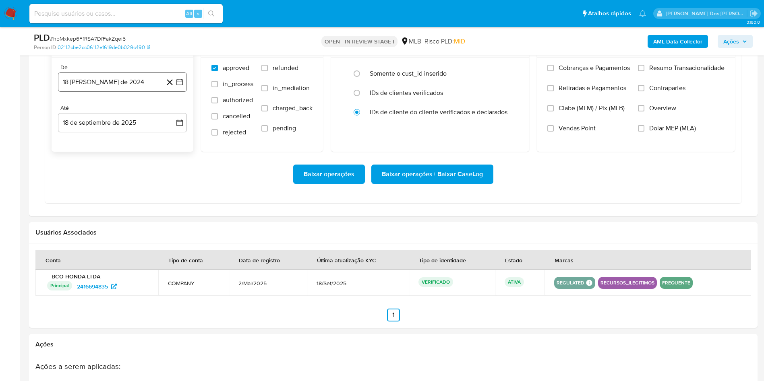
click at [182, 86] on icon "button" at bounding box center [179, 82] width 8 height 8
click at [174, 116] on icon "Mes siguiente" at bounding box center [172, 111] width 10 height 10
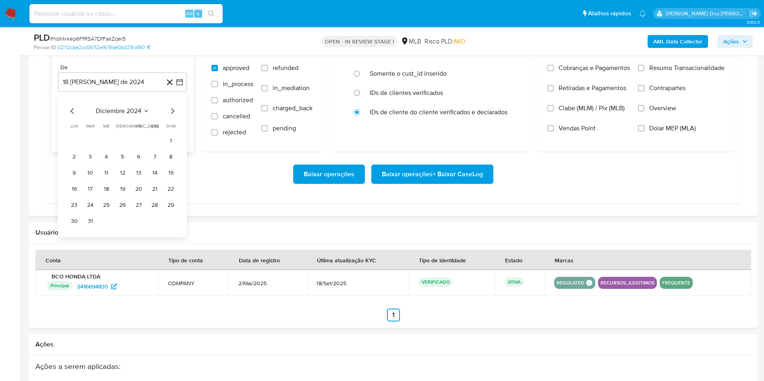
click at [174, 116] on icon "Mes siguiente" at bounding box center [172, 111] width 10 height 10
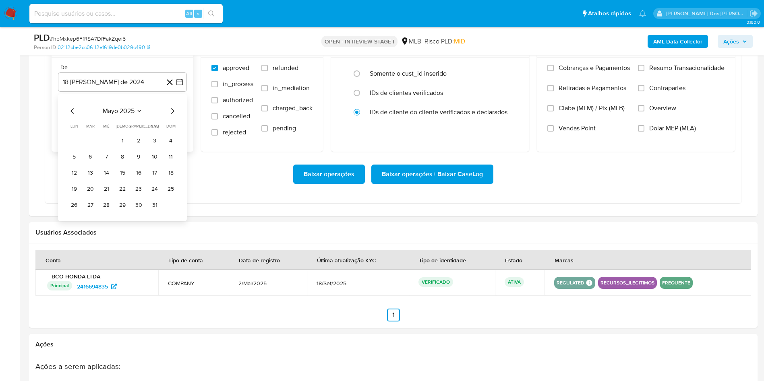
click at [174, 116] on icon "Mes siguiente" at bounding box center [172, 111] width 10 height 10
click at [88, 147] on button "1" at bounding box center [90, 140] width 13 height 13
click at [687, 84] on label "Resumo Transacionalidade" at bounding box center [681, 74] width 87 height 20
click at [644, 71] on input "Resumo Transacionalidade" at bounding box center [641, 68] width 6 height 6
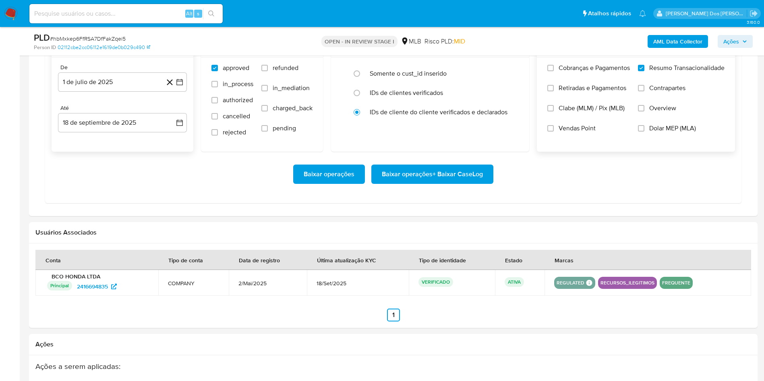
click at [419, 183] on span "Baixar operações + Baixar CaseLog" at bounding box center [432, 174] width 101 height 18
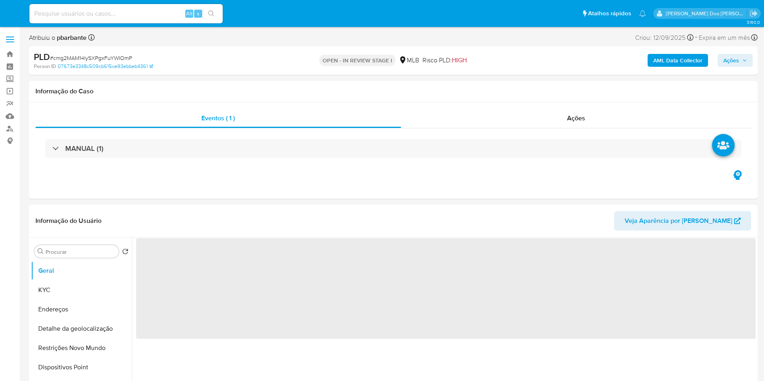
select select "10"
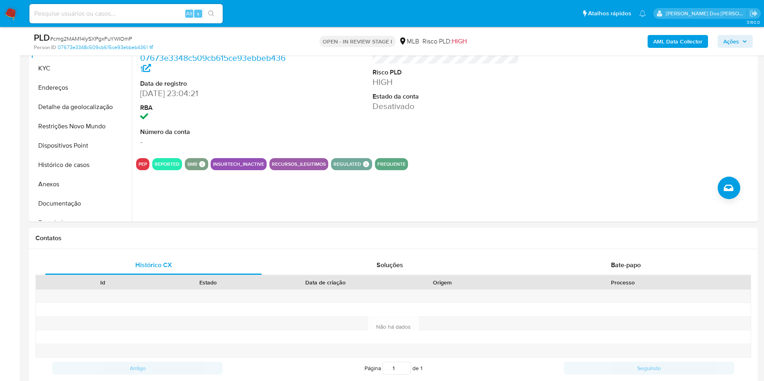
scroll to position [194, 0]
click at [79, 174] on button "Histórico de casos" at bounding box center [78, 164] width 94 height 19
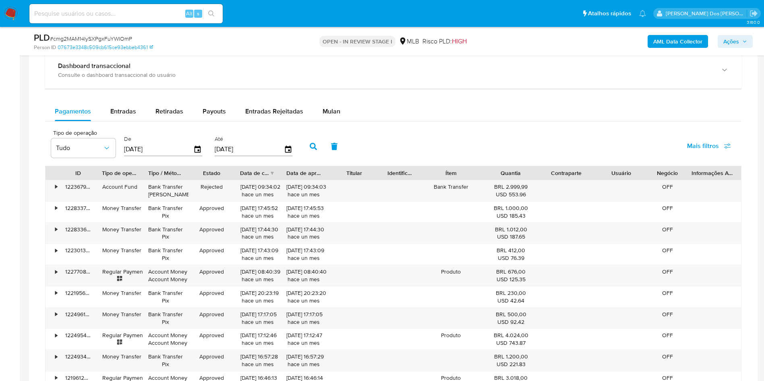
scroll to position [632, 0]
click at [333, 115] on span "Mulan" at bounding box center [331, 110] width 18 height 9
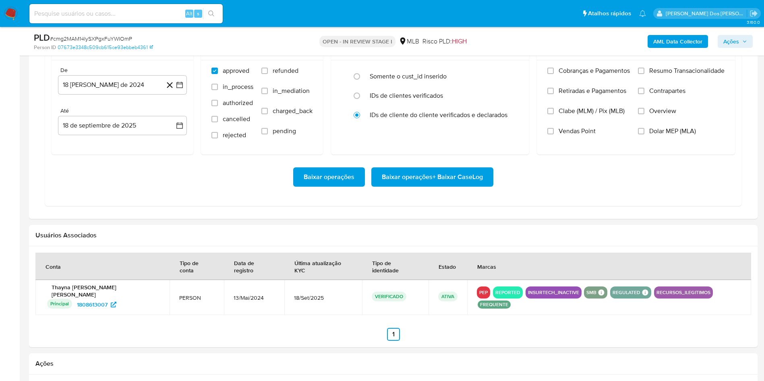
scroll to position [751, 0]
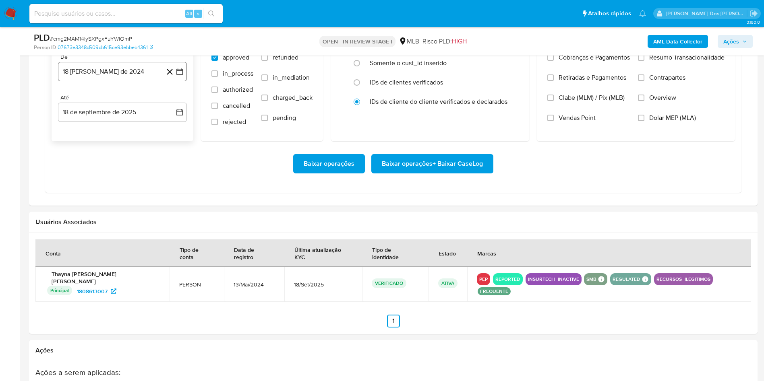
click at [184, 81] on button "18 [PERSON_NAME] de 2024" at bounding box center [122, 71] width 129 height 19
click at [171, 105] on icon "Mes siguiente" at bounding box center [172, 101] width 10 height 10
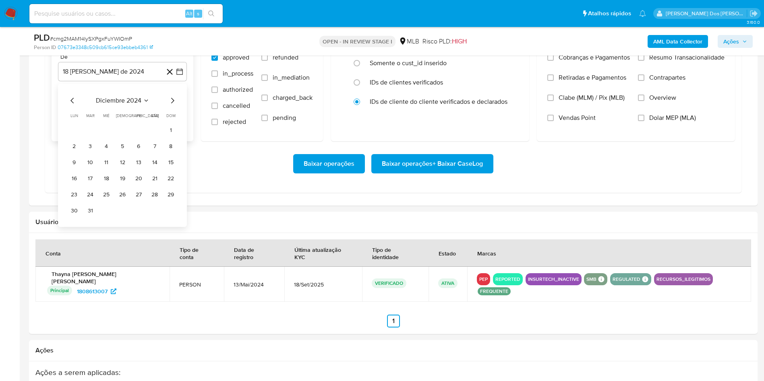
click at [171, 105] on icon "Mes siguiente" at bounding box center [172, 101] width 10 height 10
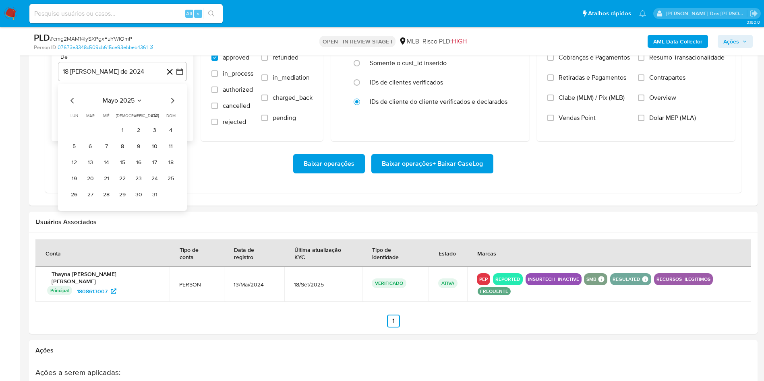
click at [171, 105] on icon "Mes siguiente" at bounding box center [172, 101] width 10 height 10
click at [83, 137] on tr "1 2 3 4 5 6" at bounding box center [122, 130] width 109 height 13
click at [92, 137] on button "1" at bounding box center [90, 130] width 13 height 13
click at [679, 62] on span "Resumo Transacionalidade" at bounding box center [686, 58] width 75 height 8
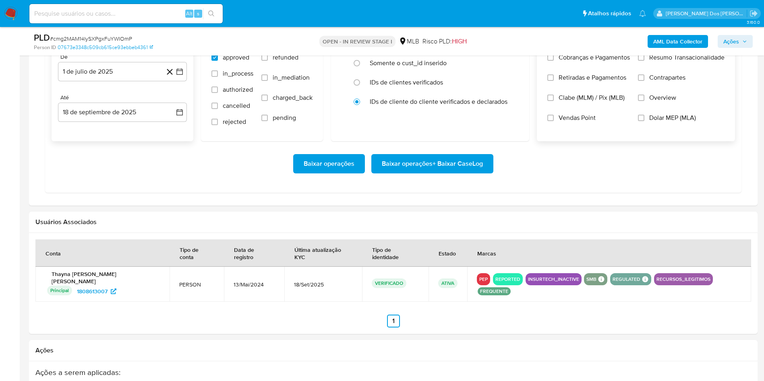
click at [644, 61] on input "Resumo Transacionalidade" at bounding box center [641, 57] width 6 height 6
click at [442, 173] on span "Baixar operações + Baixar CaseLog" at bounding box center [432, 164] width 101 height 18
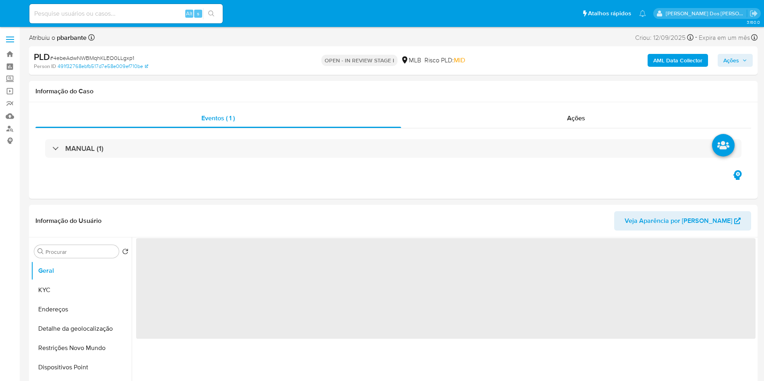
select select "10"
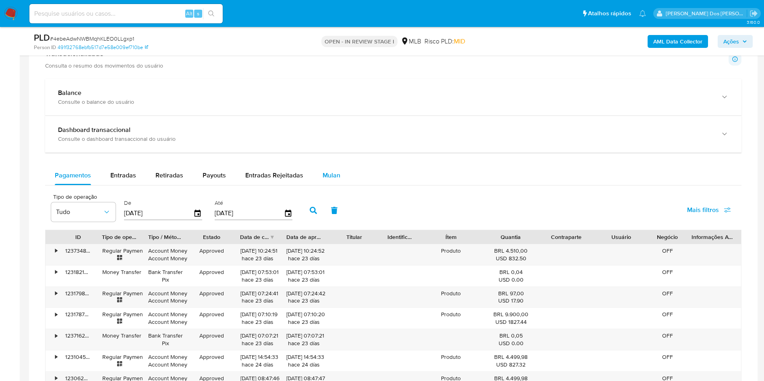
click at [334, 180] on span "Mulan" at bounding box center [331, 175] width 18 height 9
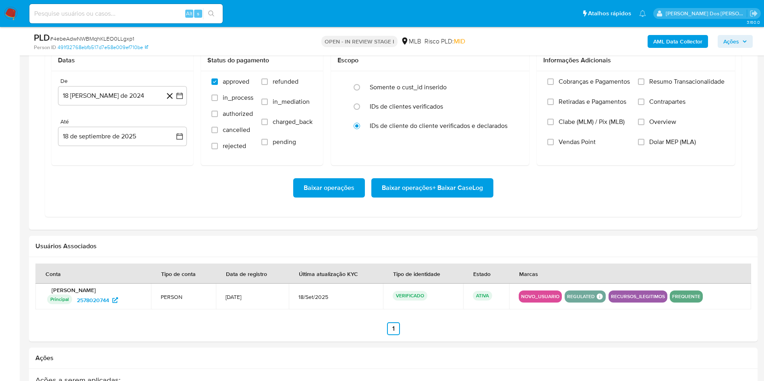
scroll to position [727, 0]
click at [181, 99] on icon "button" at bounding box center [179, 95] width 6 height 6
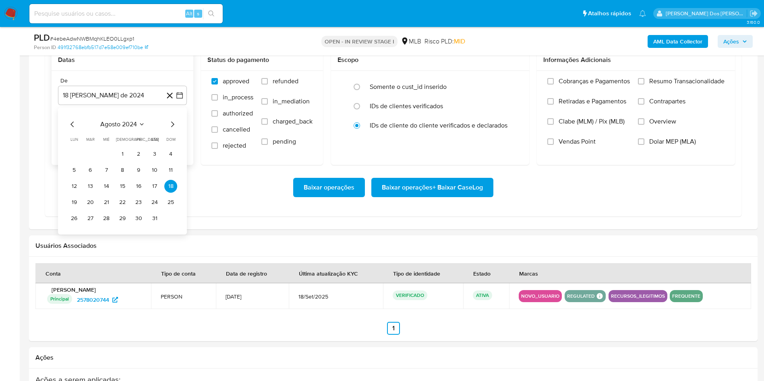
click at [172, 129] on icon "Mes siguiente" at bounding box center [172, 125] width 10 height 10
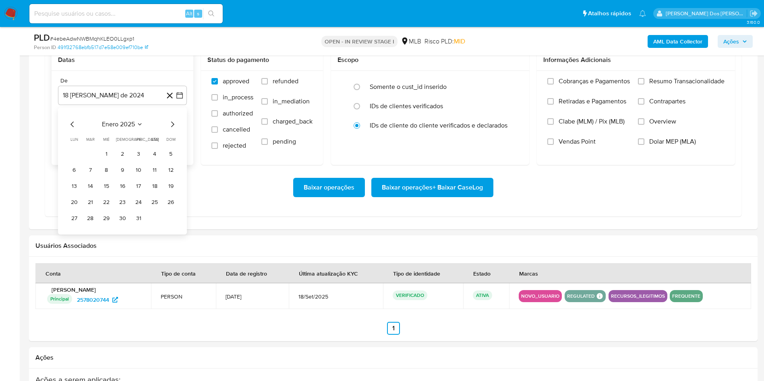
click at [172, 129] on icon "Mes siguiente" at bounding box center [172, 125] width 10 height 10
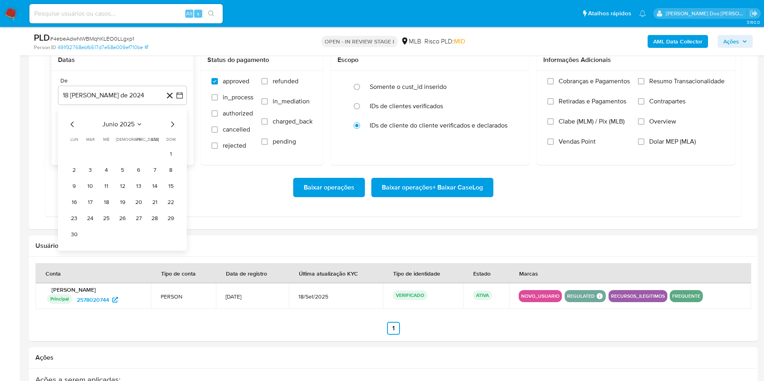
click at [172, 129] on icon "Mes siguiente" at bounding box center [172, 125] width 10 height 10
click at [90, 161] on button "1" at bounding box center [90, 154] width 13 height 13
click at [666, 85] on span "Resumo Transacionalidade" at bounding box center [686, 81] width 75 height 8
click at [644, 85] on input "Resumo Transacionalidade" at bounding box center [641, 81] width 6 height 6
click at [433, 196] on span "Baixar operações + Baixar CaseLog" at bounding box center [432, 188] width 101 height 18
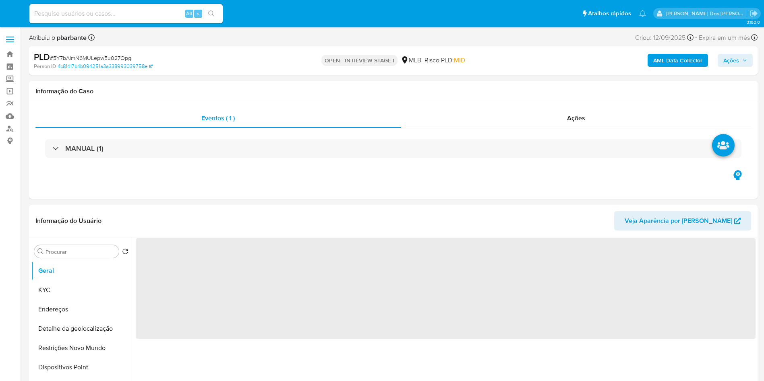
select select "10"
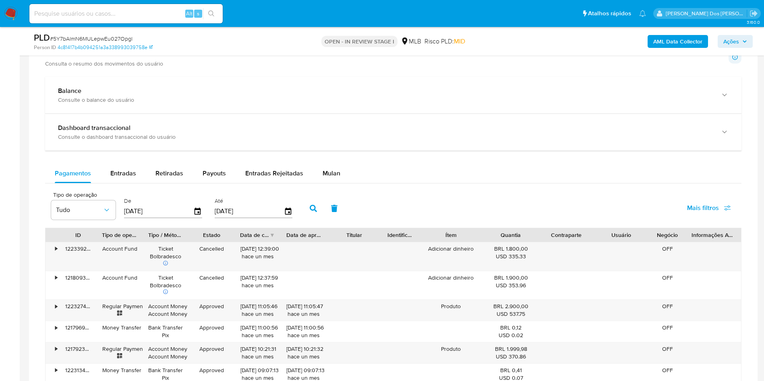
scroll to position [570, 0]
click at [332, 177] on span "Mulan" at bounding box center [331, 172] width 18 height 9
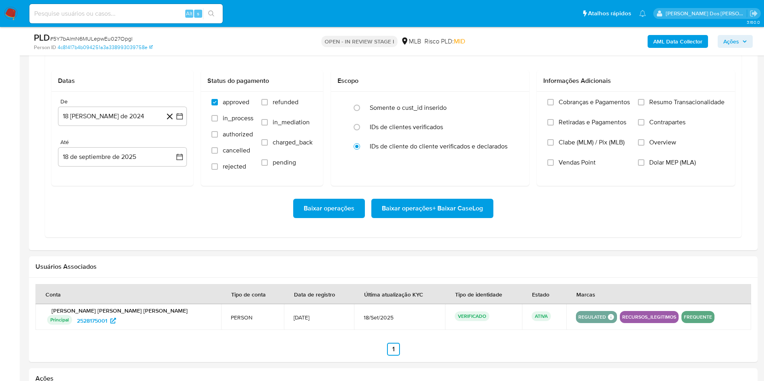
scroll to position [705, 0]
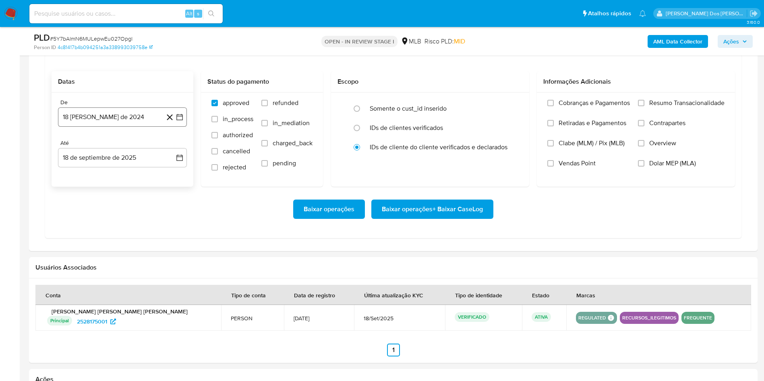
click at [182, 120] on icon "button" at bounding box center [179, 117] width 6 height 6
click at [171, 151] on icon "Mes siguiente" at bounding box center [172, 146] width 10 height 10
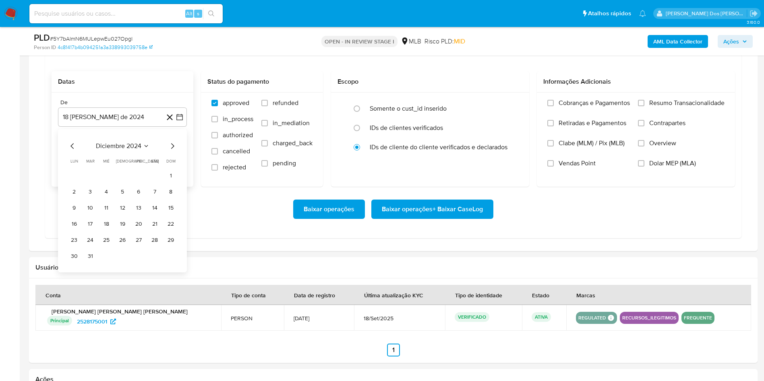
click at [171, 151] on icon "Mes siguiente" at bounding box center [172, 146] width 10 height 10
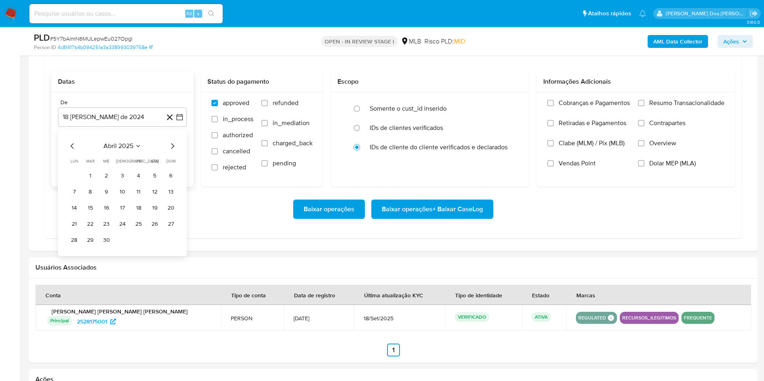
click at [171, 151] on icon "Mes siguiente" at bounding box center [172, 146] width 10 height 10
click at [93, 182] on button "1" at bounding box center [90, 175] width 13 height 13
click at [648, 116] on label "Resumo Transacionalidade" at bounding box center [681, 109] width 87 height 20
click at [644, 106] on input "Resumo Transacionalidade" at bounding box center [641, 103] width 6 height 6
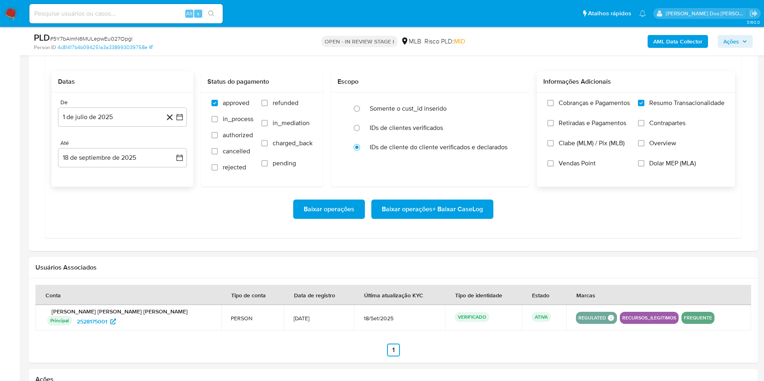
click at [396, 218] on span "Baixar operações + Baixar CaseLog" at bounding box center [432, 209] width 101 height 18
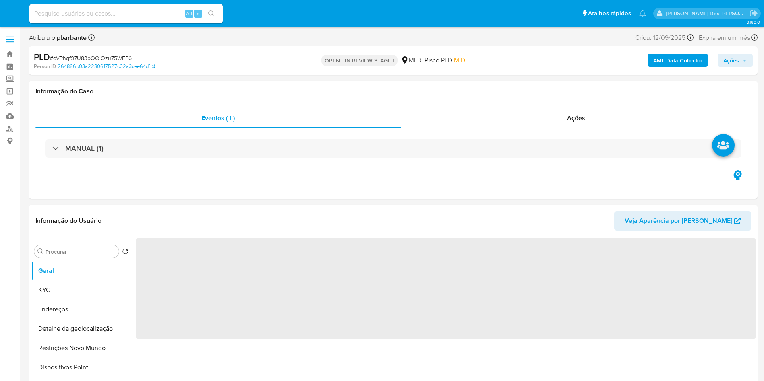
select select "10"
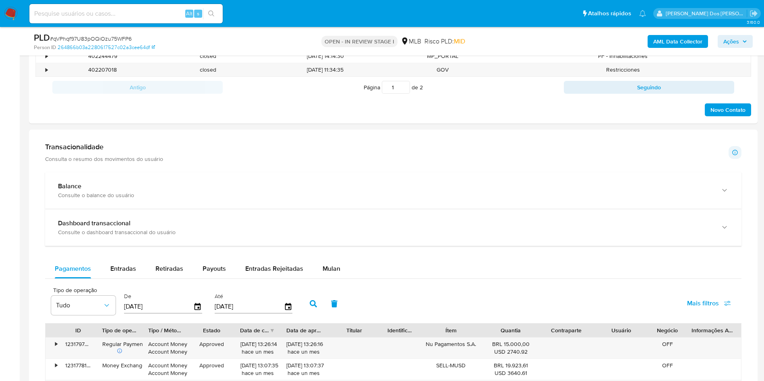
scroll to position [555, 0]
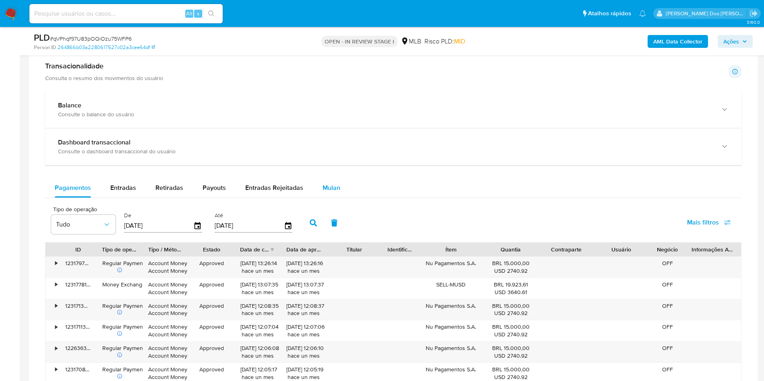
click at [331, 192] on span "Mulan" at bounding box center [331, 187] width 18 height 9
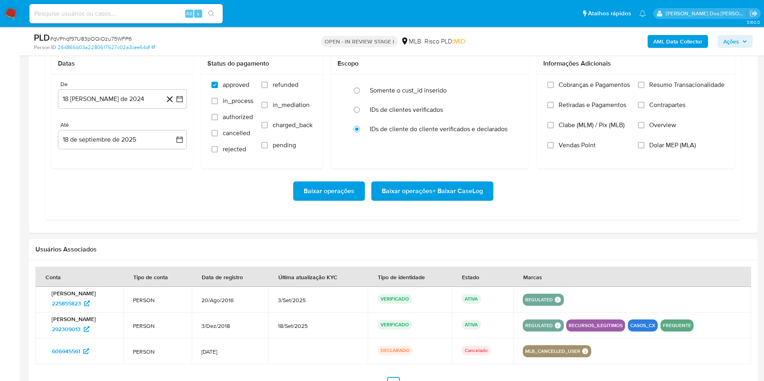
scroll to position [728, 0]
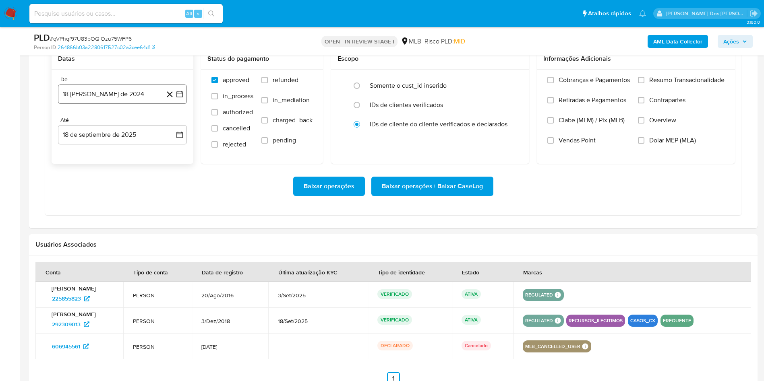
click at [186, 104] on button "18 de agosto de 2024" at bounding box center [122, 94] width 129 height 19
click at [173, 126] on icon "Mes siguiente" at bounding box center [172, 123] width 3 height 6
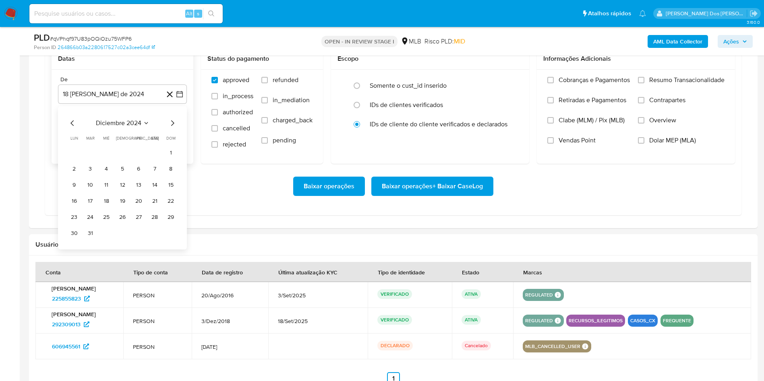
click at [173, 126] on icon "Mes siguiente" at bounding box center [172, 123] width 3 height 6
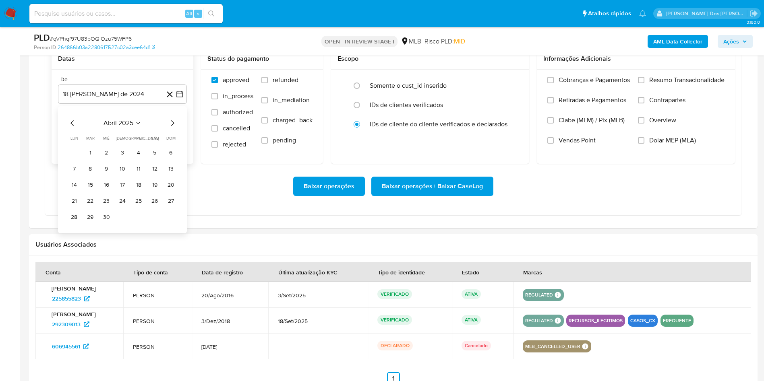
click at [173, 126] on icon "Mes siguiente" at bounding box center [172, 123] width 3 height 6
click at [89, 159] on button "1" at bounding box center [90, 153] width 13 height 13
click at [658, 84] on span "Resumo Transacionalidade" at bounding box center [686, 80] width 75 height 8
click at [644, 83] on input "Resumo Transacionalidade" at bounding box center [641, 80] width 6 height 6
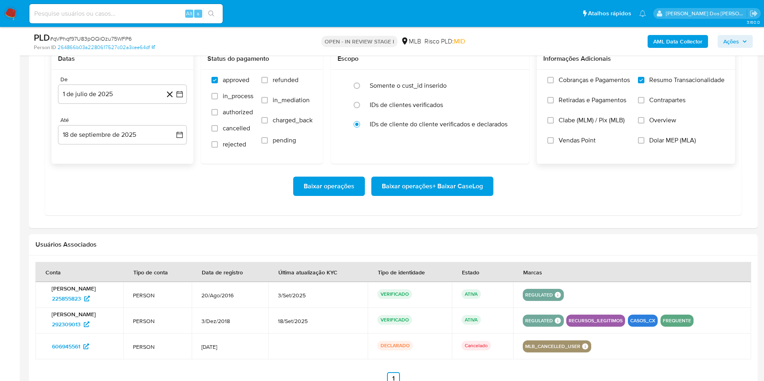
click at [458, 195] on span "Baixar operações + Baixar CaseLog" at bounding box center [432, 186] width 101 height 18
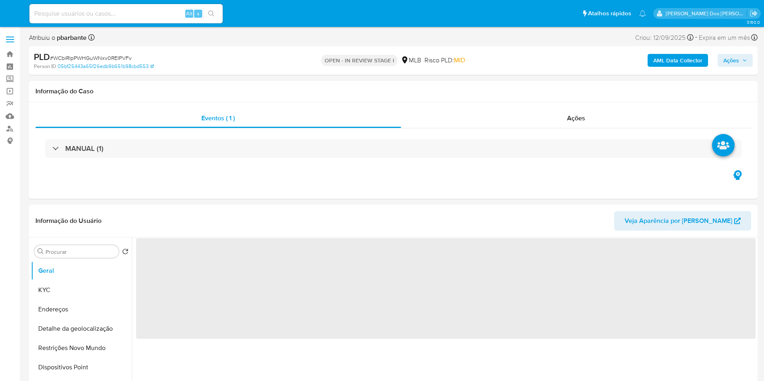
select select "10"
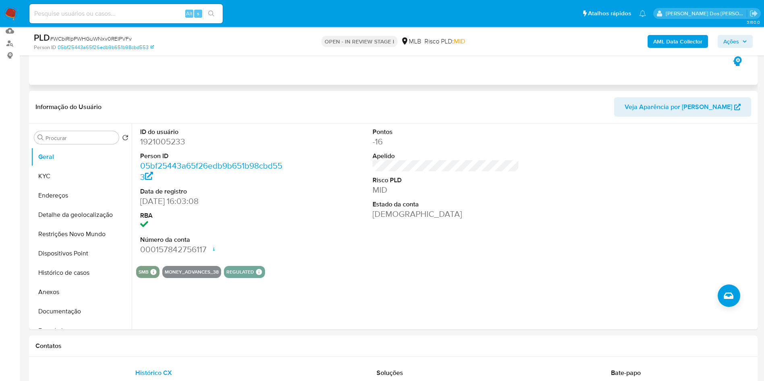
scroll to position [87, 0]
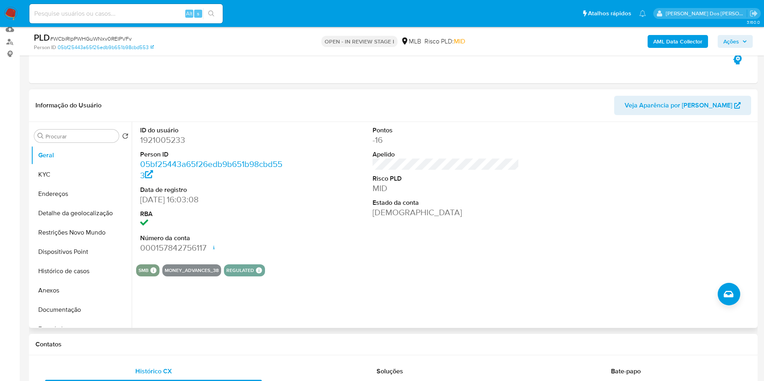
click at [169, 146] on dd "1921005233" at bounding box center [213, 139] width 147 height 11
copy dd "1921005233"
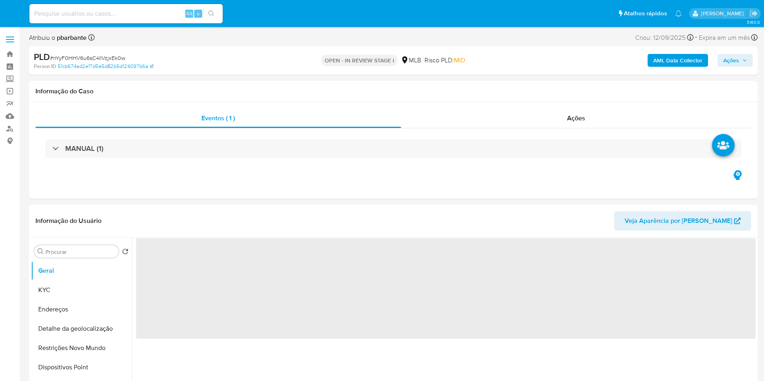
select select "10"
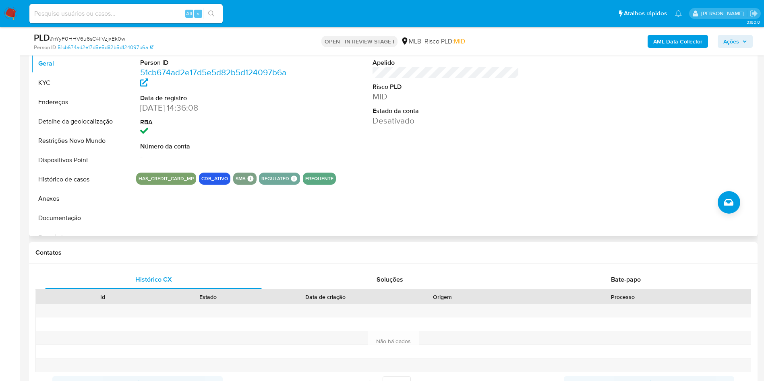
scroll to position [53, 0]
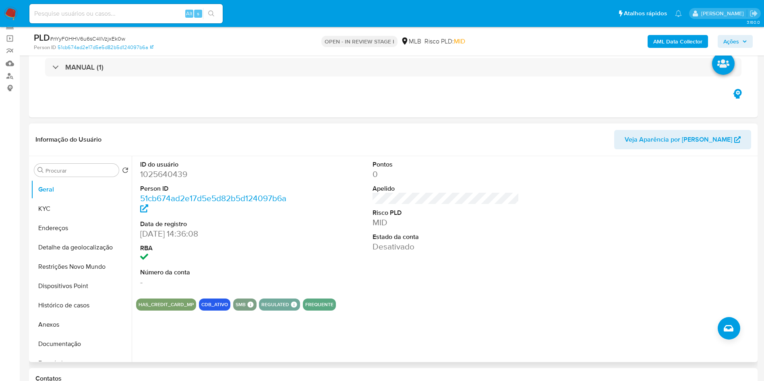
click at [161, 180] on dd "1025640439" at bounding box center [213, 174] width 147 height 11
copy dd "1025640439"
click at [68, 219] on button "KYC" at bounding box center [78, 208] width 94 height 19
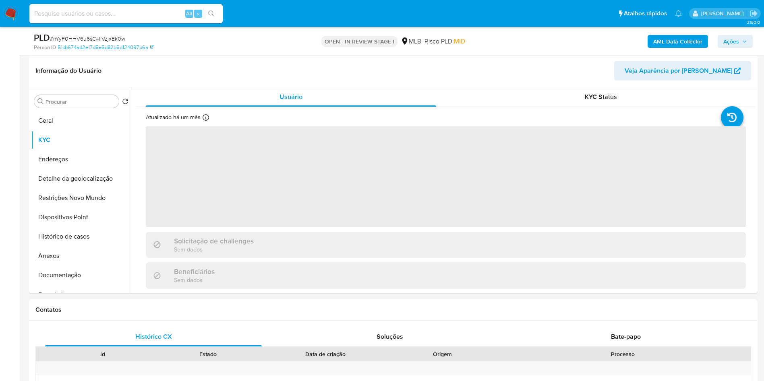
scroll to position [128, 0]
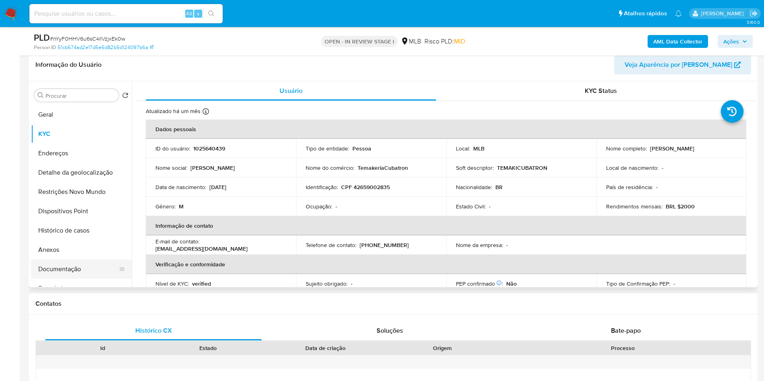
click at [50, 276] on button "Documentação" at bounding box center [78, 269] width 94 height 19
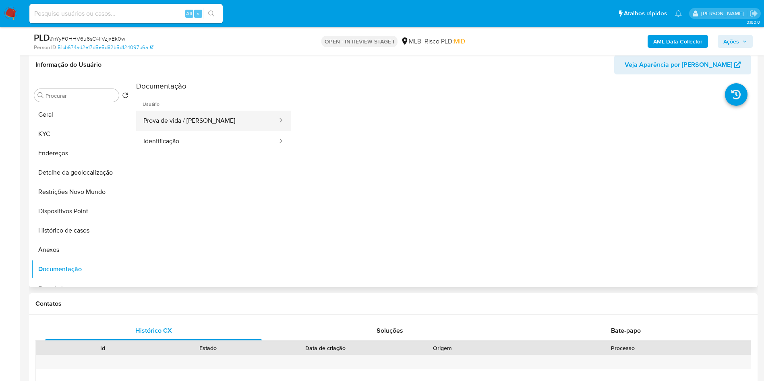
click at [257, 131] on button "Prova de vida / [PERSON_NAME]" at bounding box center [207, 121] width 142 height 21
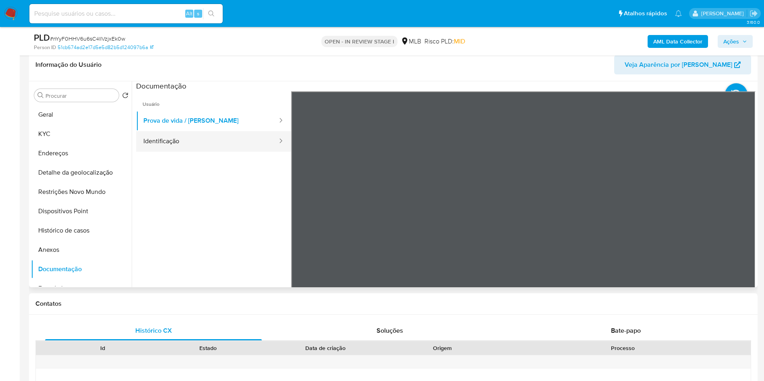
click at [222, 152] on button "Identificação" at bounding box center [207, 141] width 142 height 21
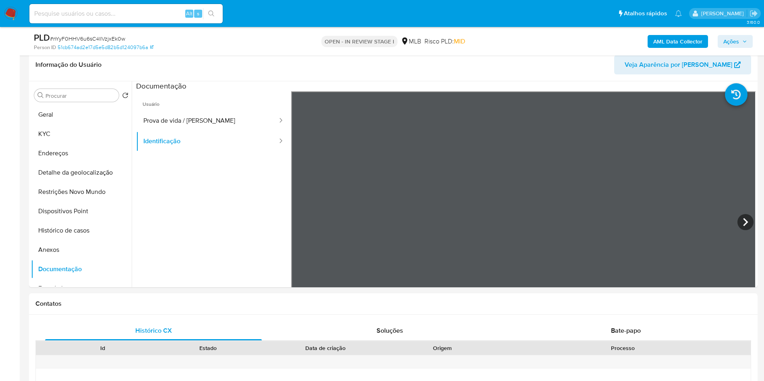
click at [684, 39] on b "AML Data Collector" at bounding box center [677, 41] width 49 height 13
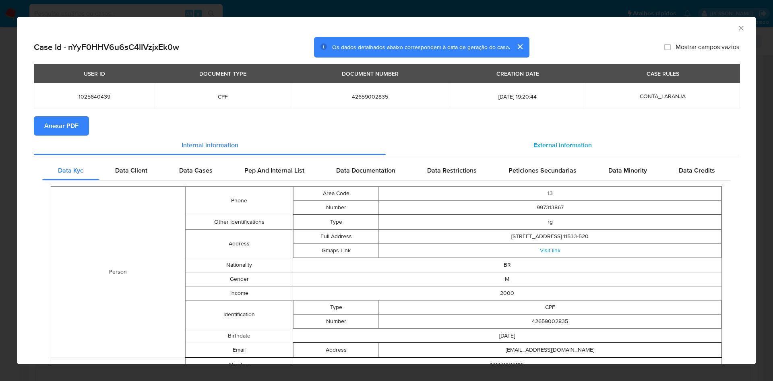
click at [545, 139] on div "External information" at bounding box center [562, 145] width 353 height 19
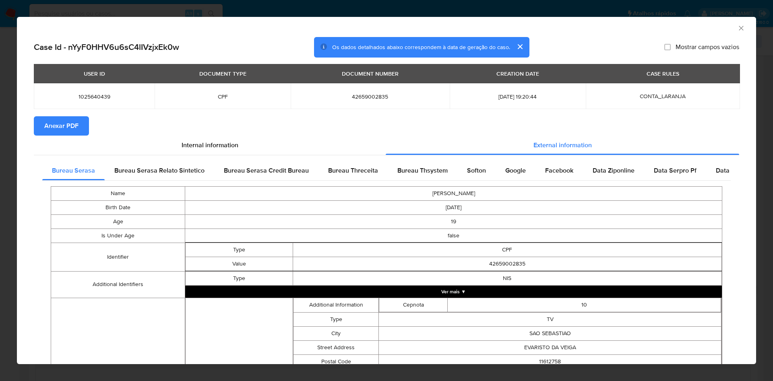
click at [53, 127] on span "Anexar PDF" at bounding box center [61, 126] width 34 height 18
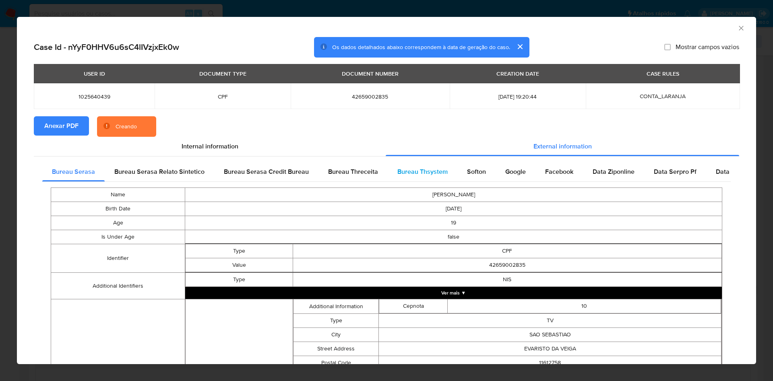
click at [419, 169] on div "Bureau Thsystem" at bounding box center [423, 171] width 70 height 19
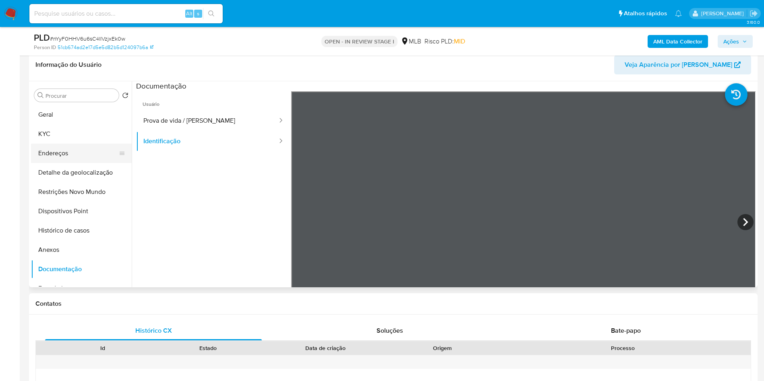
click at [70, 158] on button "Endereços" at bounding box center [78, 153] width 94 height 19
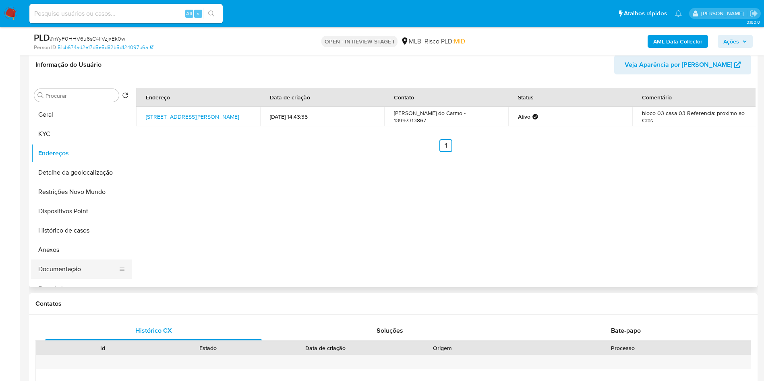
click at [52, 277] on button "Documentação" at bounding box center [78, 269] width 94 height 19
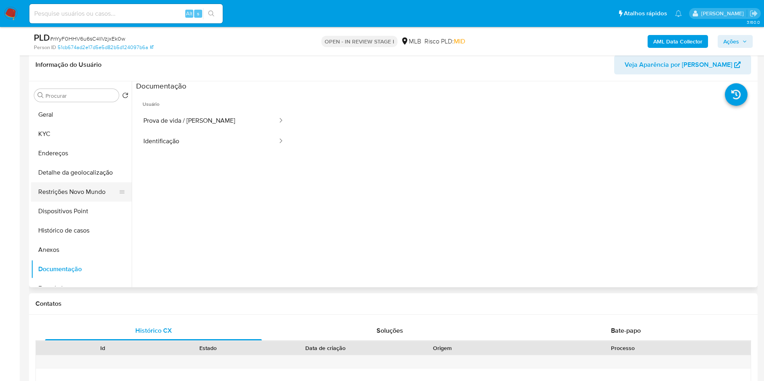
click at [93, 202] on button "Restrições Novo Mundo" at bounding box center [78, 191] width 94 height 19
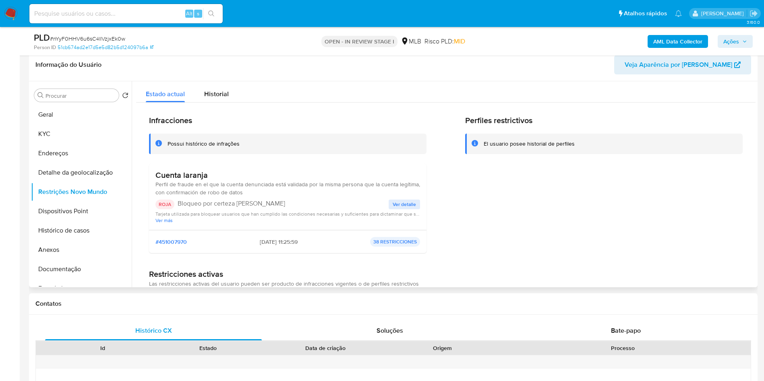
drag, startPoint x: 214, startPoint y: 188, endPoint x: 158, endPoint y: 192, distance: 56.1
click at [158, 180] on h3 "Cuenta laranja" at bounding box center [287, 175] width 264 height 10
click at [58, 124] on button "Geral" at bounding box center [78, 114] width 94 height 19
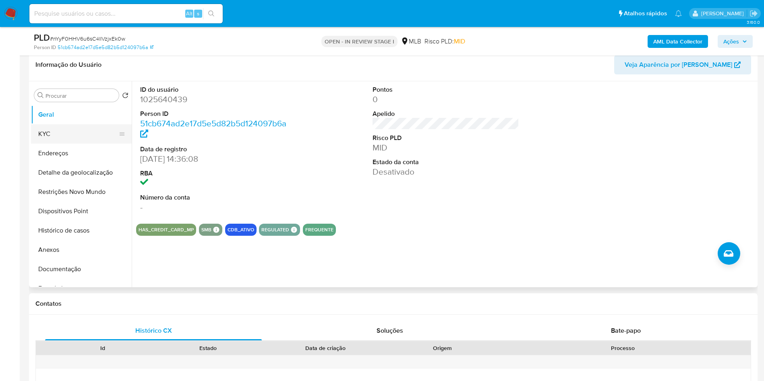
click at [74, 144] on button "KYC" at bounding box center [78, 133] width 94 height 19
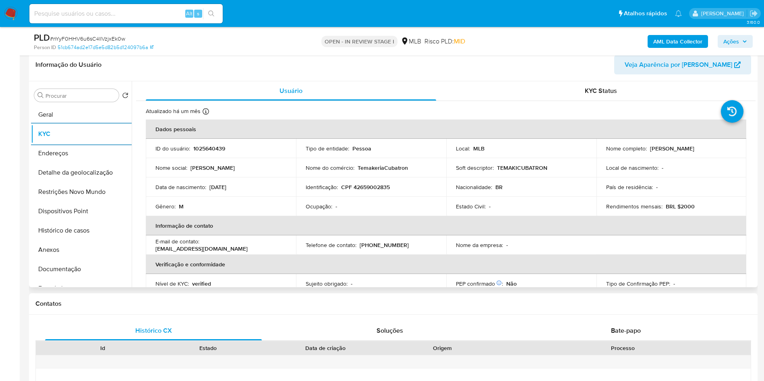
scroll to position [343, 0]
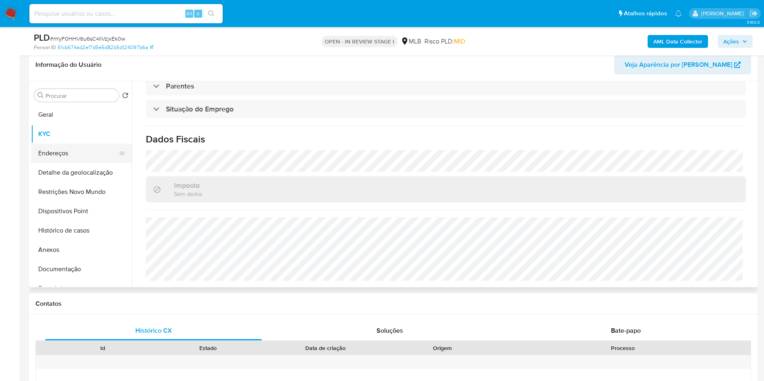
click at [57, 163] on button "Endereços" at bounding box center [78, 153] width 94 height 19
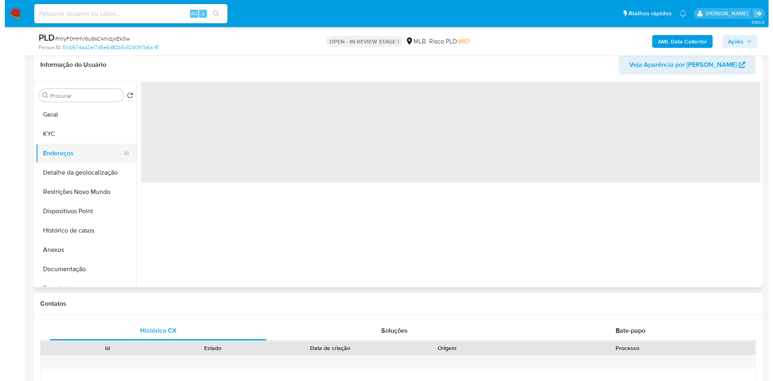
scroll to position [0, 0]
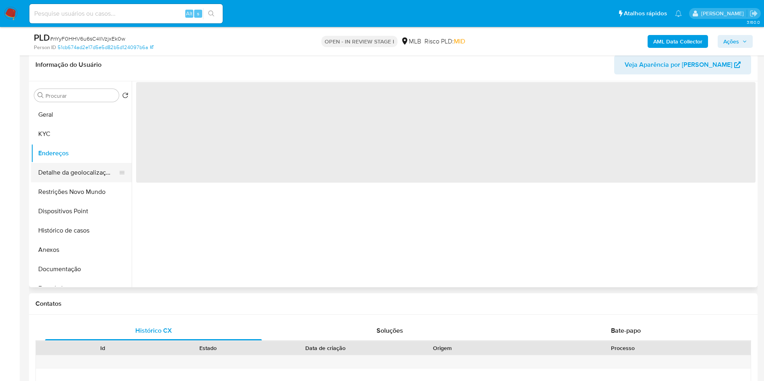
click at [54, 182] on button "Detalhe da geolocalização" at bounding box center [78, 172] width 94 height 19
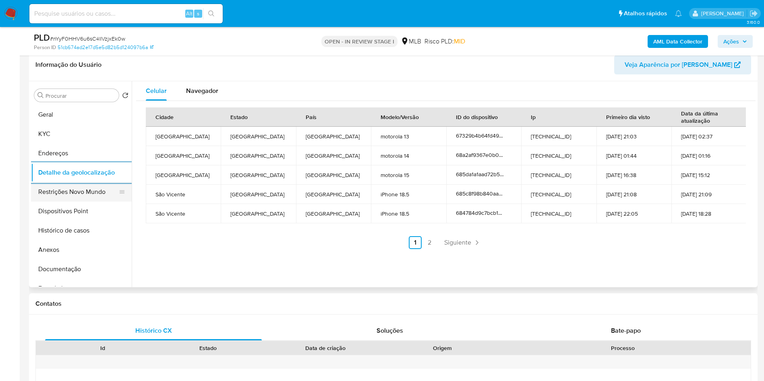
click at [85, 202] on button "Restrições Novo Mundo" at bounding box center [78, 191] width 94 height 19
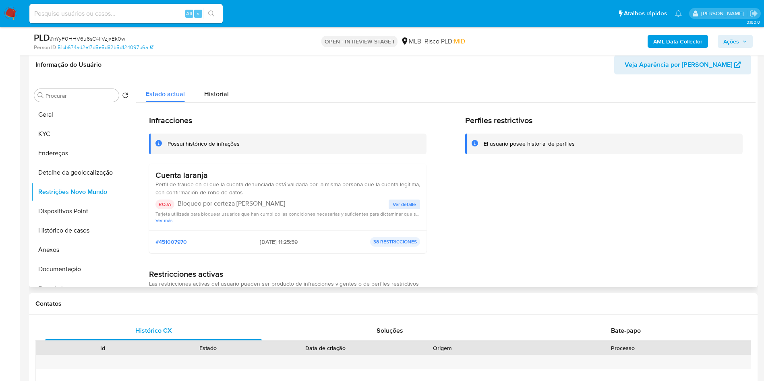
click at [398, 208] on span "Ver detalle" at bounding box center [403, 204] width 23 height 8
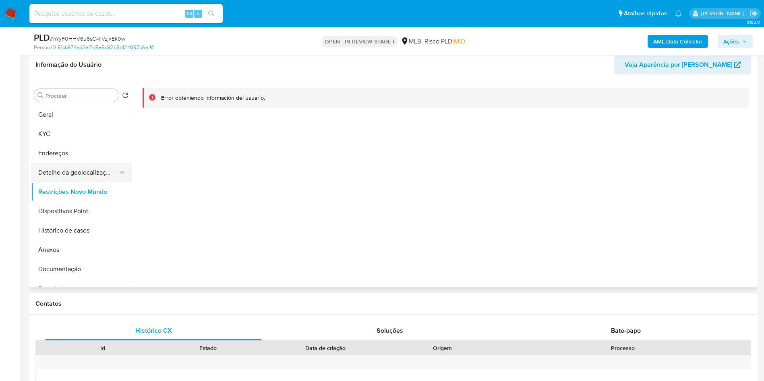
click at [74, 182] on button "Detalhe da geolocalização" at bounding box center [78, 172] width 94 height 19
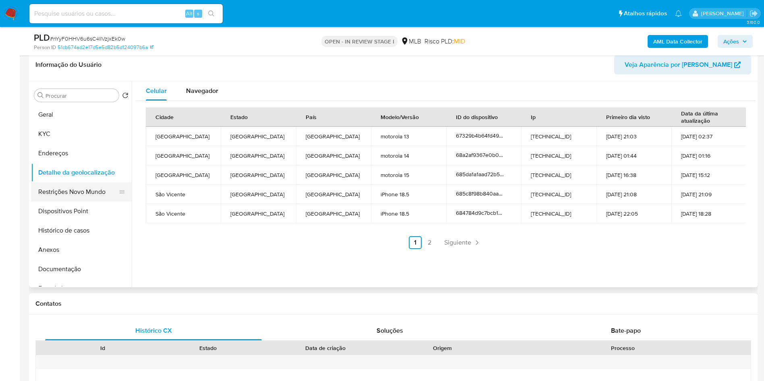
click at [74, 199] on button "Restrições Novo Mundo" at bounding box center [78, 191] width 94 height 19
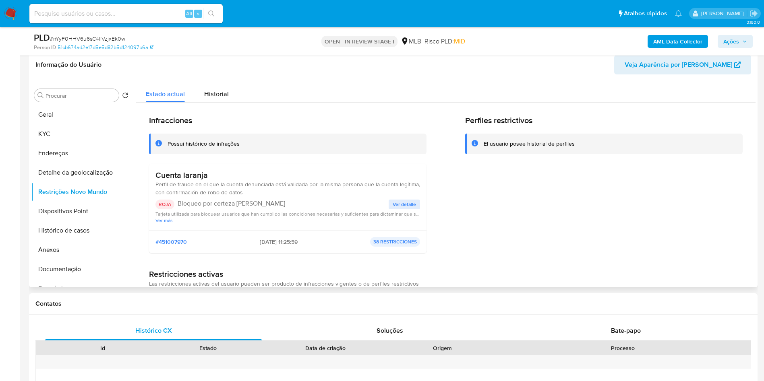
click at [390, 209] on button "Ver detalle" at bounding box center [403, 205] width 31 height 10
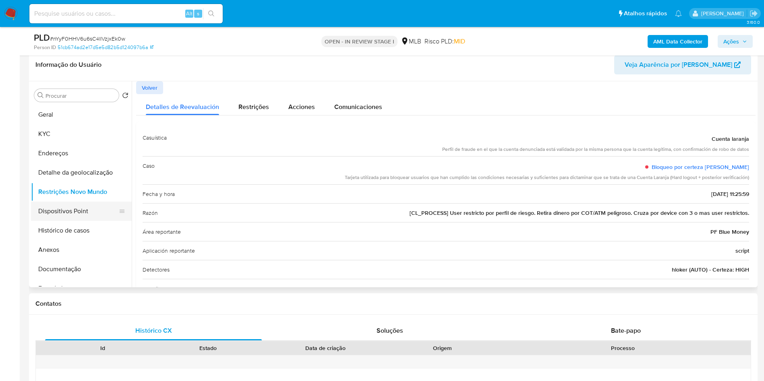
click at [85, 218] on button "Dispositivos Point" at bounding box center [78, 211] width 94 height 19
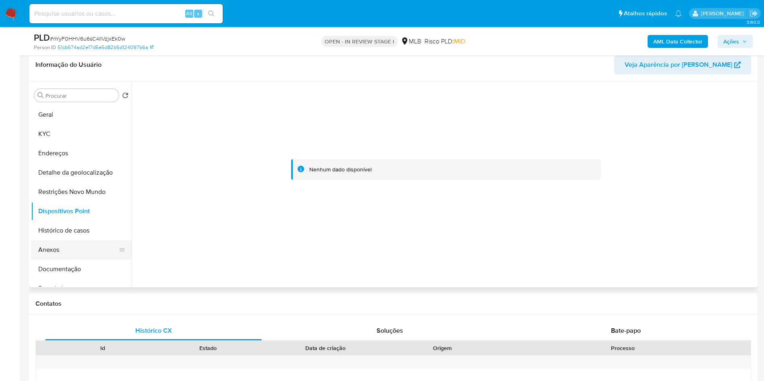
click at [86, 256] on button "Anexos" at bounding box center [78, 249] width 94 height 19
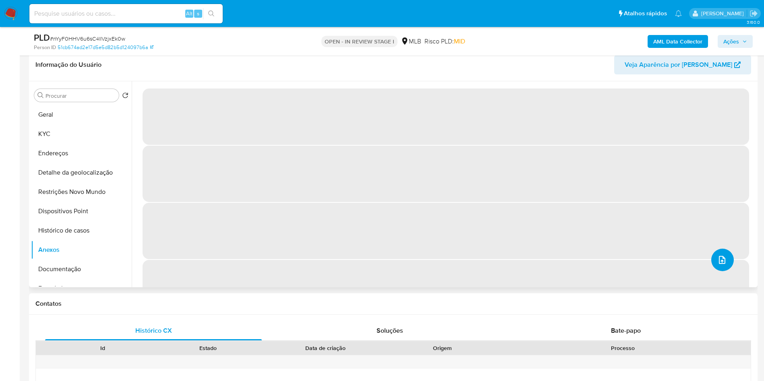
click at [726, 271] on button "upload-file" at bounding box center [722, 260] width 23 height 23
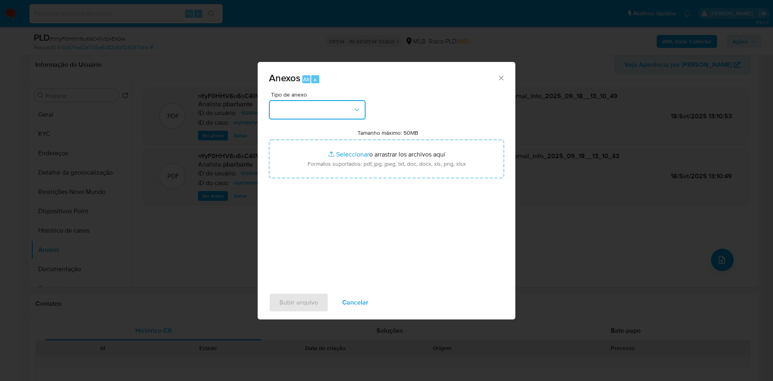
click at [324, 100] on button "button" at bounding box center [317, 109] width 97 height 19
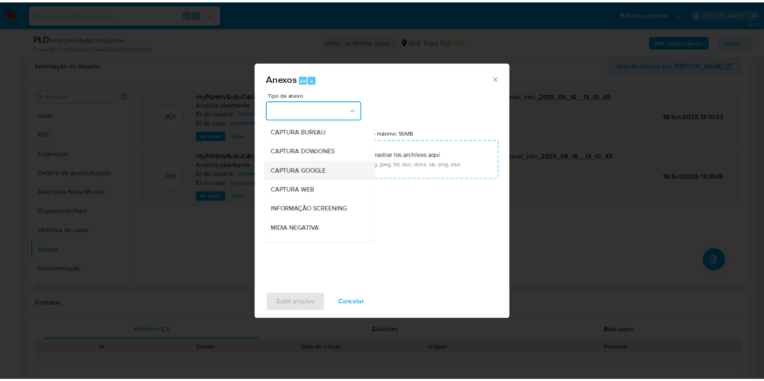
scroll to position [108, 0]
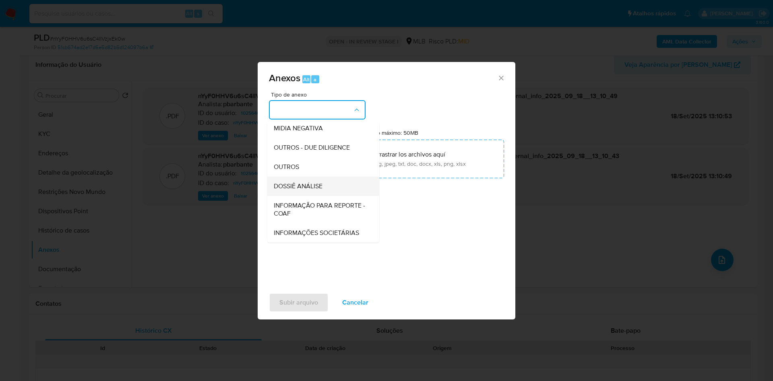
click at [293, 182] on span "DOSSIÊ ANÁLISE" at bounding box center [298, 186] width 49 height 8
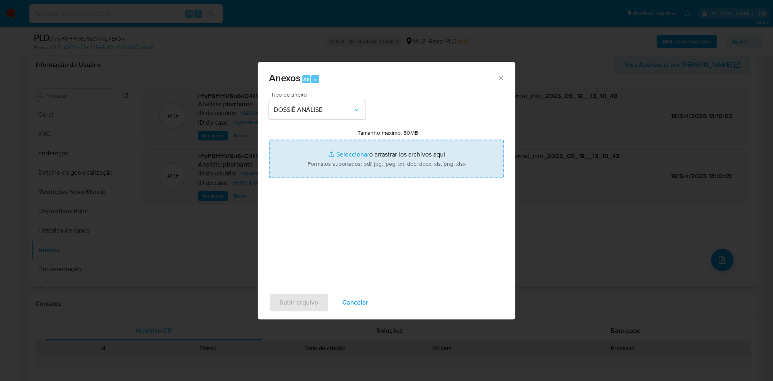
type input "C:\fakepath\Mulan 1025640439_2025_09_18_11_42_10.xlsx"
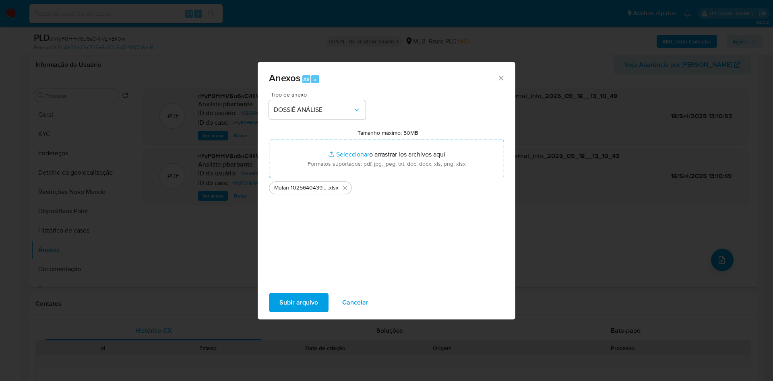
click at [300, 310] on span "Subir arquivo" at bounding box center [298, 303] width 39 height 18
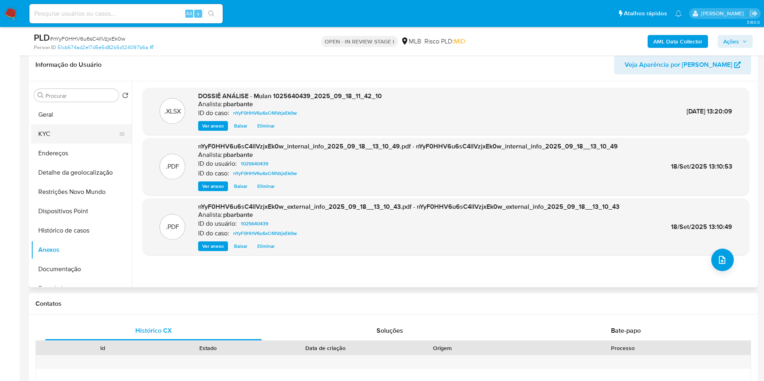
click at [53, 141] on button "KYC" at bounding box center [78, 133] width 94 height 19
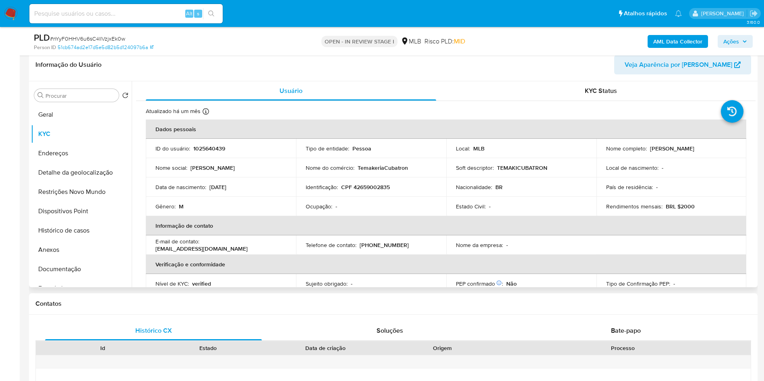
click at [515, 171] on p "TEMAKICUBATRON" at bounding box center [522, 167] width 50 height 7
copy p "TEMAKICUBATRON"
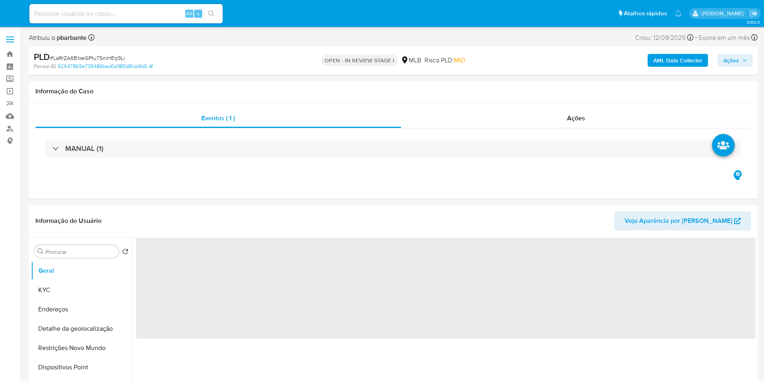
select select "10"
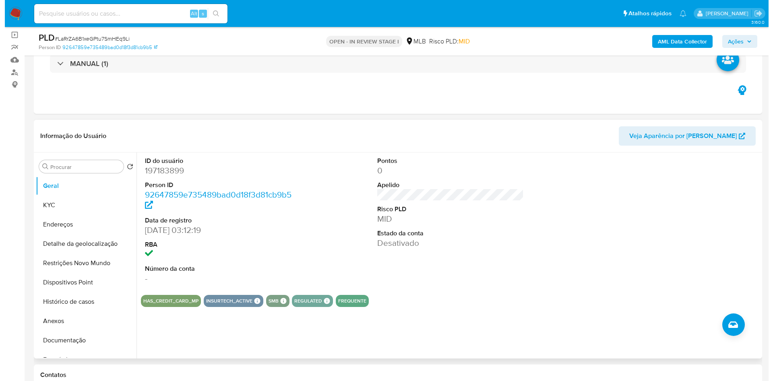
scroll to position [61, 0]
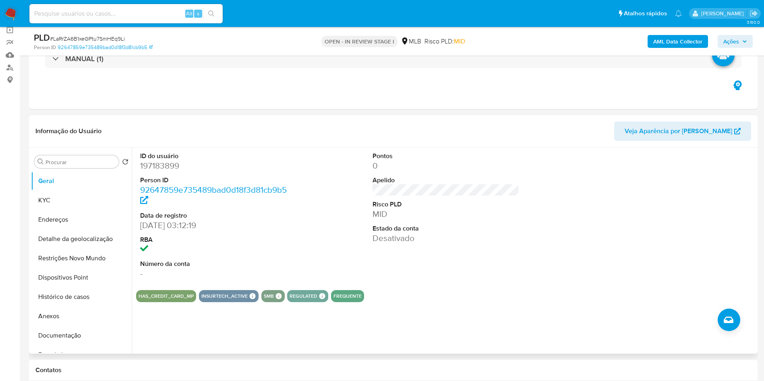
click at [172, 171] on dd "197183899" at bounding box center [213, 165] width 147 height 11
copy dd "197183899"
click at [67, 264] on button "Restrições Novo Mundo" at bounding box center [78, 258] width 94 height 19
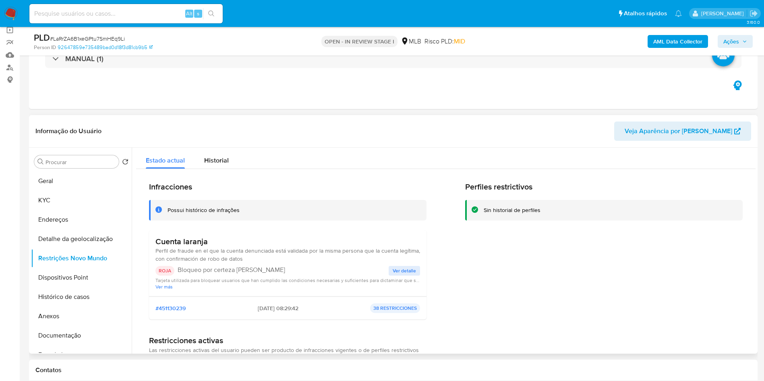
click at [404, 275] on span "Ver detalle" at bounding box center [403, 271] width 23 height 8
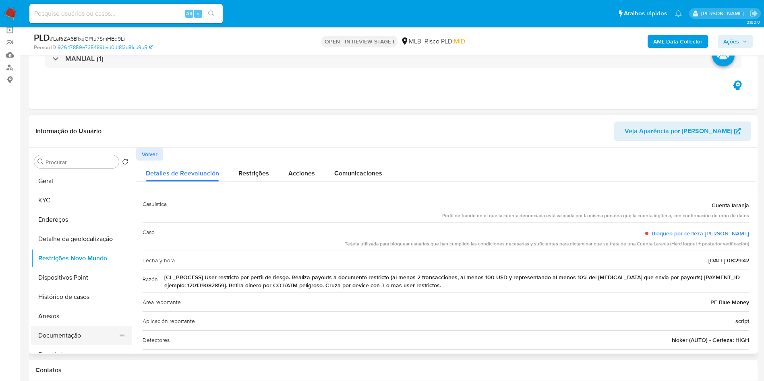
click at [80, 345] on button "Documentação" at bounding box center [78, 335] width 94 height 19
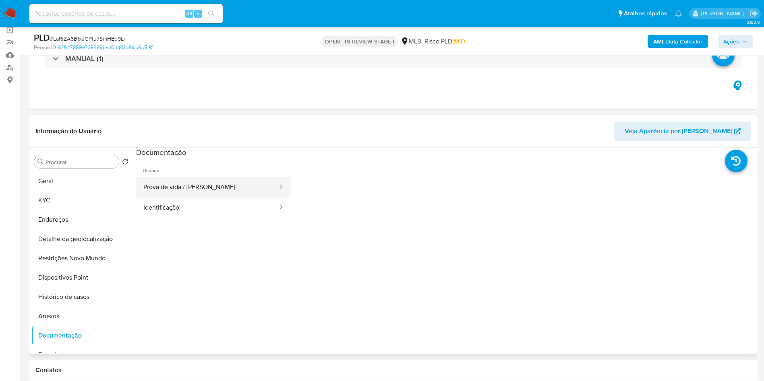
click at [221, 198] on button "Prova de vida / [PERSON_NAME]" at bounding box center [207, 187] width 142 height 21
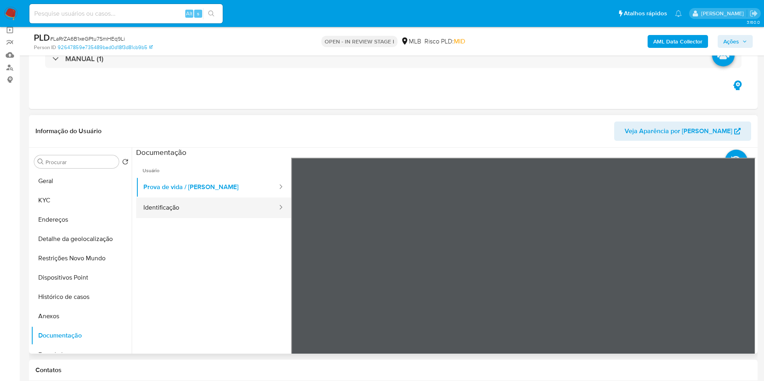
click at [193, 218] on button "Identificação" at bounding box center [207, 208] width 142 height 21
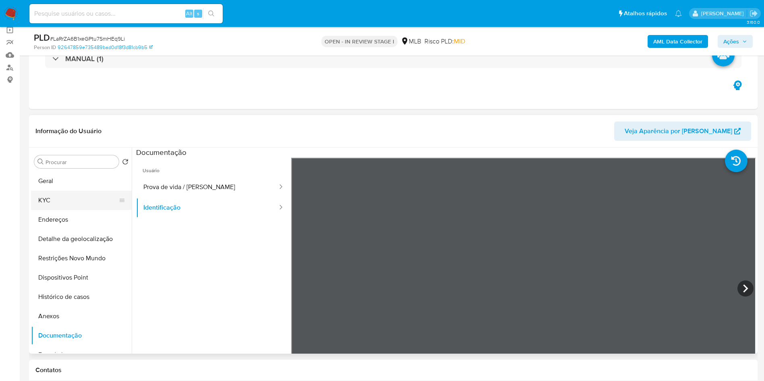
click at [62, 210] on button "KYC" at bounding box center [78, 200] width 94 height 19
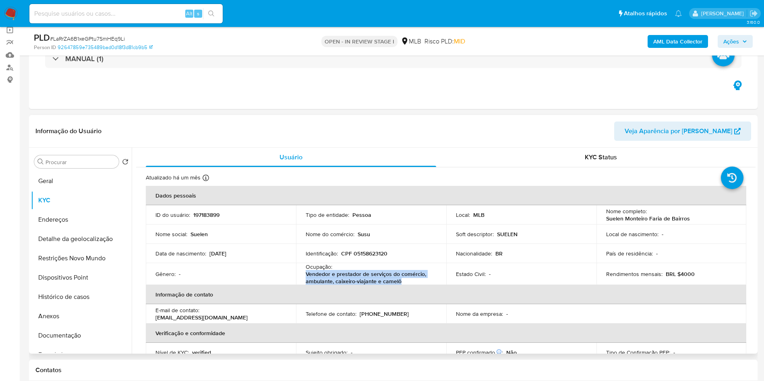
drag, startPoint x: 403, startPoint y: 295, endPoint x: 305, endPoint y: 290, distance: 98.3
click at [305, 285] on p "Vendedor e prestador de serviços do comércio, ambulante, caixeiro-viajante e ca…" at bounding box center [369, 277] width 128 height 14
copy p "Vendedor e prestador de serviços do comércio, ambulante, caixeiro-viajante e ca…"
click at [688, 47] on b "AML Data Collector" at bounding box center [677, 41] width 49 height 13
click at [683, 41] on b "AML Data Collector" at bounding box center [677, 41] width 49 height 13
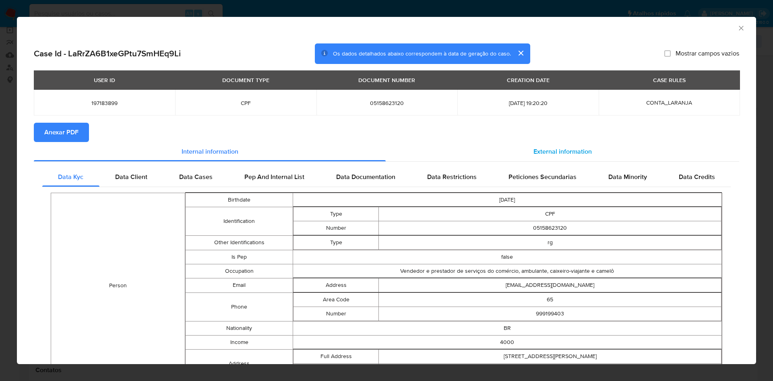
click at [553, 142] on div "External information" at bounding box center [562, 151] width 353 height 19
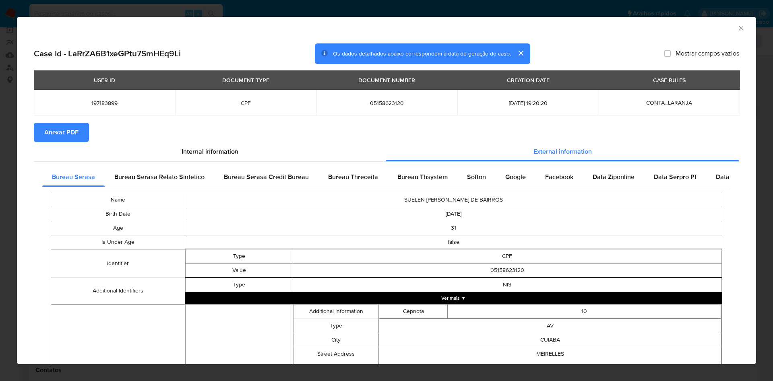
click at [63, 136] on span "Anexar PDF" at bounding box center [61, 133] width 34 height 18
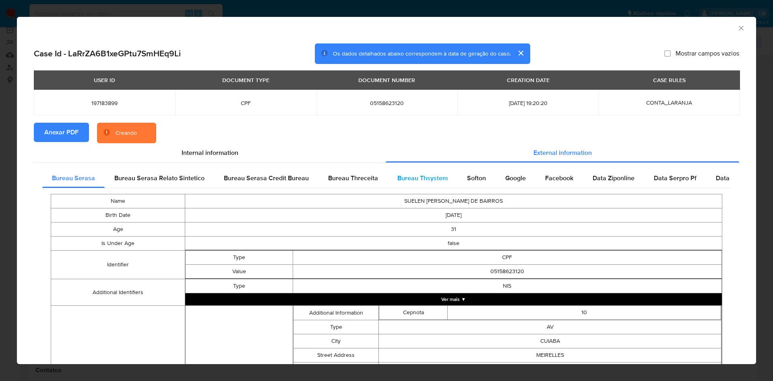
click at [413, 174] on span "Bureau Thsystem" at bounding box center [422, 177] width 50 height 9
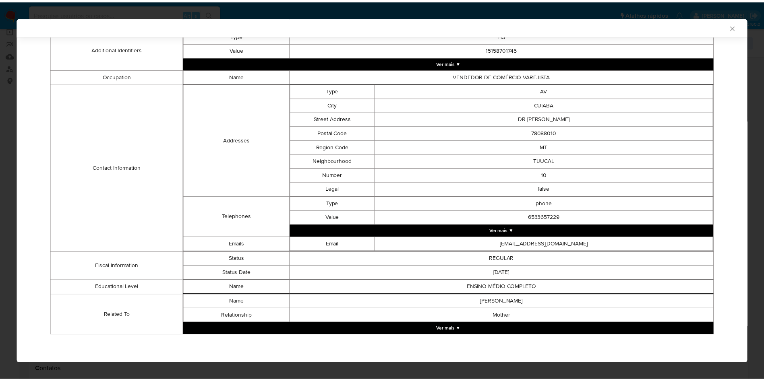
scroll to position [277, 0]
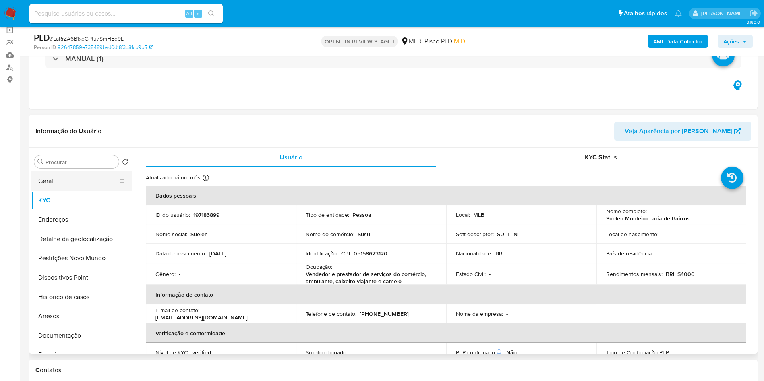
click at [64, 191] on button "Geral" at bounding box center [78, 180] width 94 height 19
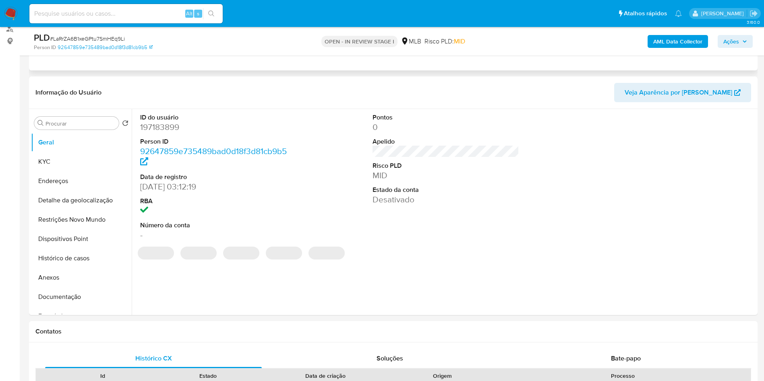
scroll to position [108, 0]
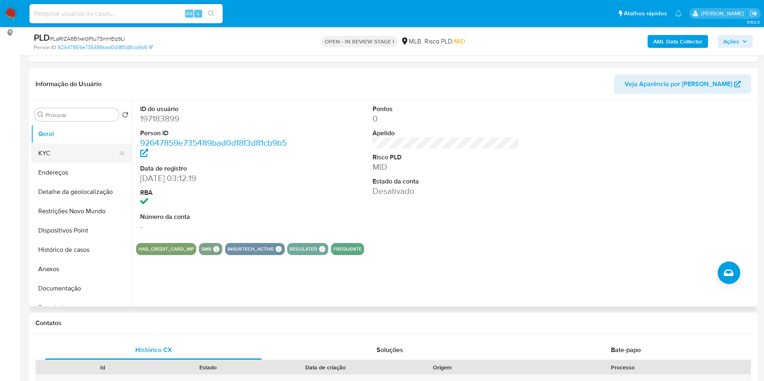
click at [78, 163] on button "KYC" at bounding box center [78, 153] width 94 height 19
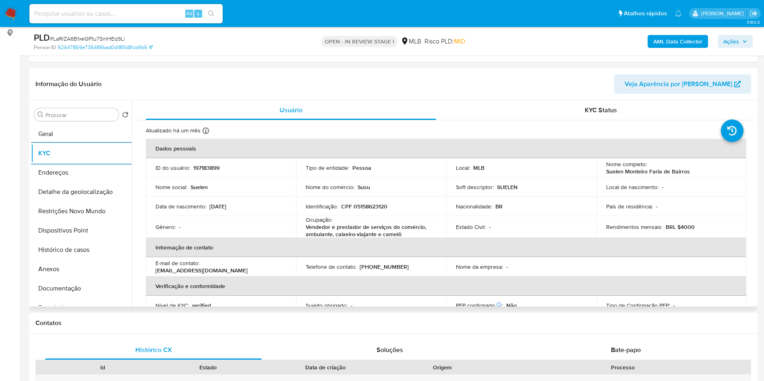
scroll to position [338, 0]
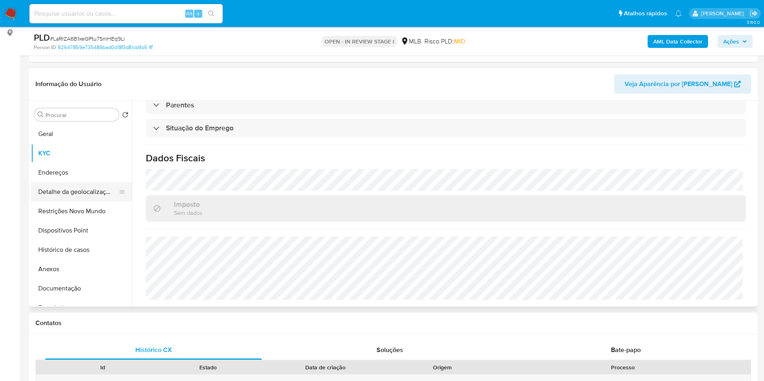
click at [67, 202] on button "Detalhe da geolocalização" at bounding box center [78, 191] width 94 height 19
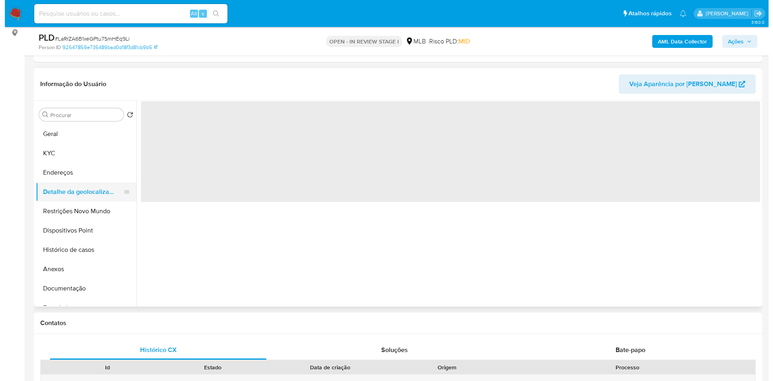
scroll to position [0, 0]
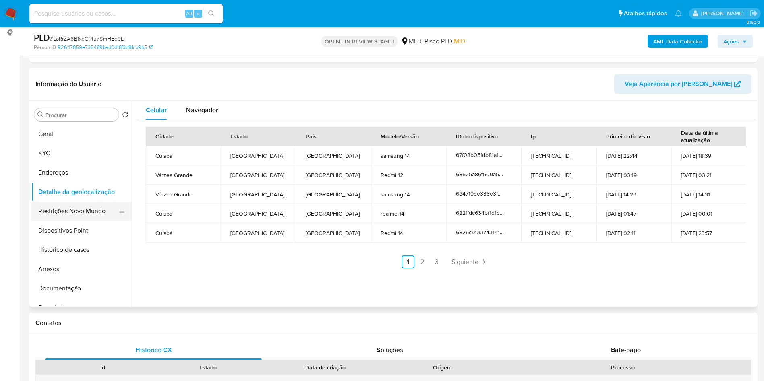
click at [72, 221] on button "Restrições Novo Mundo" at bounding box center [78, 211] width 94 height 19
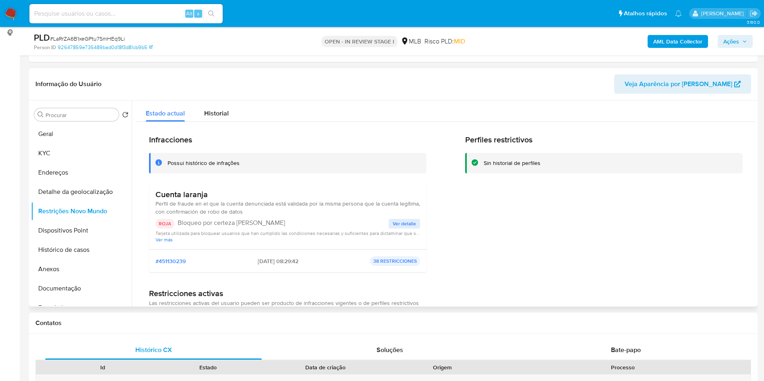
click at [397, 228] on span "Ver detalle" at bounding box center [403, 224] width 23 height 8
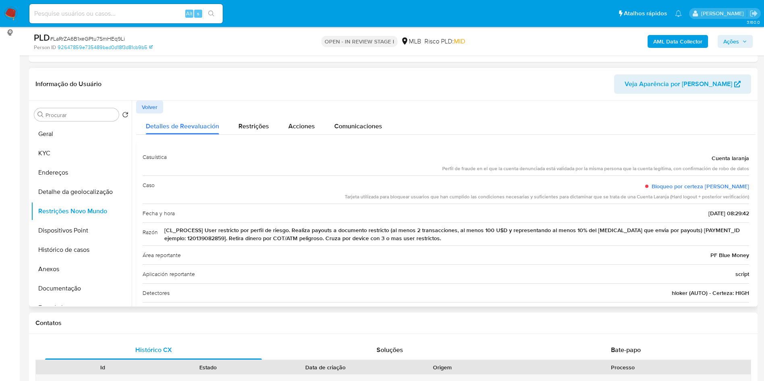
drag, startPoint x: 710, startPoint y: 172, endPoint x: 747, endPoint y: 173, distance: 37.1
click at [747, 173] on div "Casuística Cuenta laranja Perfil de fraude en el que la cuenta denunciada está …" at bounding box center [445, 262] width 619 height 243
click at [56, 240] on button "Dispositivos Point" at bounding box center [78, 230] width 94 height 19
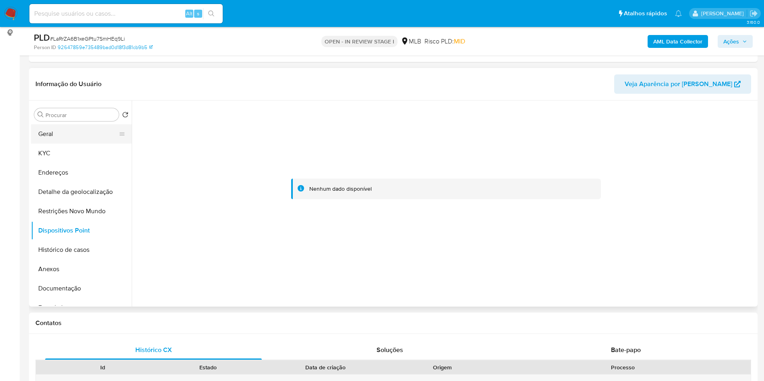
click at [58, 157] on button "KYC" at bounding box center [81, 153] width 101 height 19
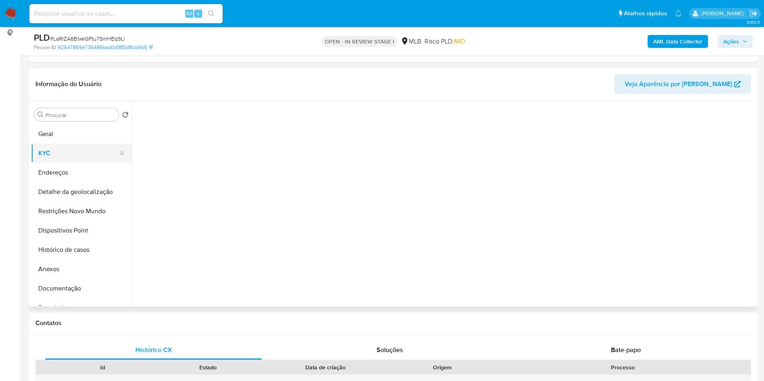
click at [55, 163] on button "KYC" at bounding box center [78, 153] width 94 height 19
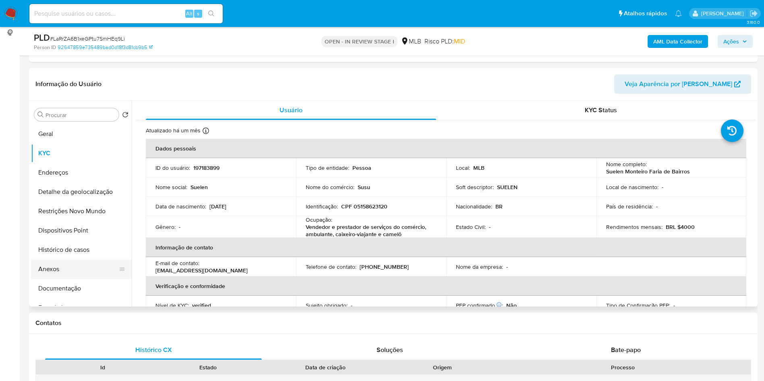
click at [48, 279] on button "Anexos" at bounding box center [78, 269] width 94 height 19
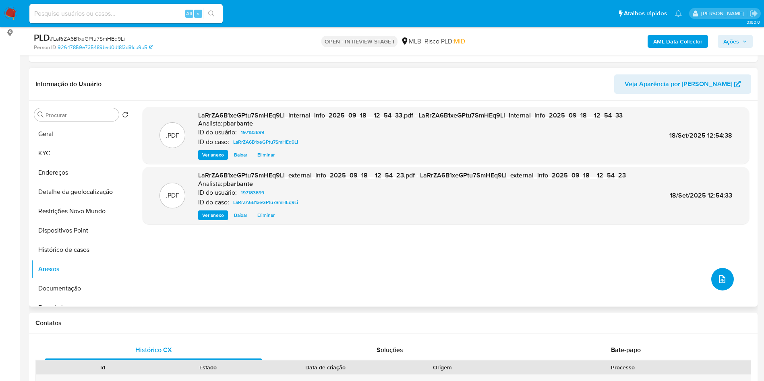
click at [720, 284] on icon "upload-file" at bounding box center [722, 279] width 10 height 10
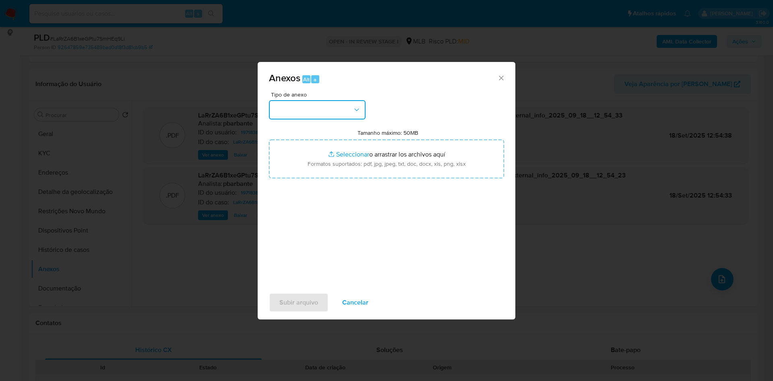
click at [349, 100] on button "button" at bounding box center [317, 109] width 97 height 19
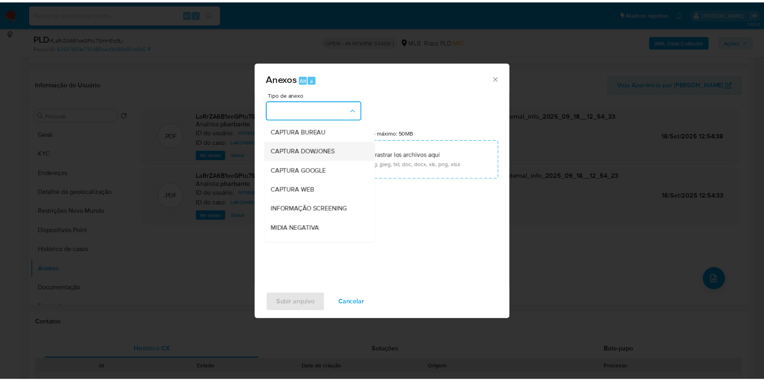
scroll to position [108, 0]
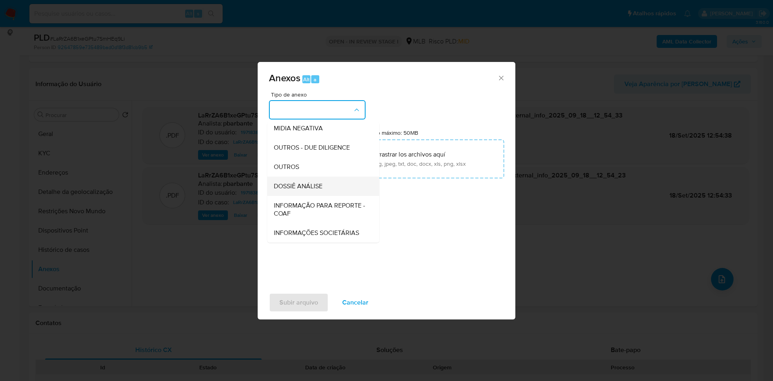
click at [279, 182] on span "DOSSIÊ ANÁLISE" at bounding box center [298, 186] width 49 height 8
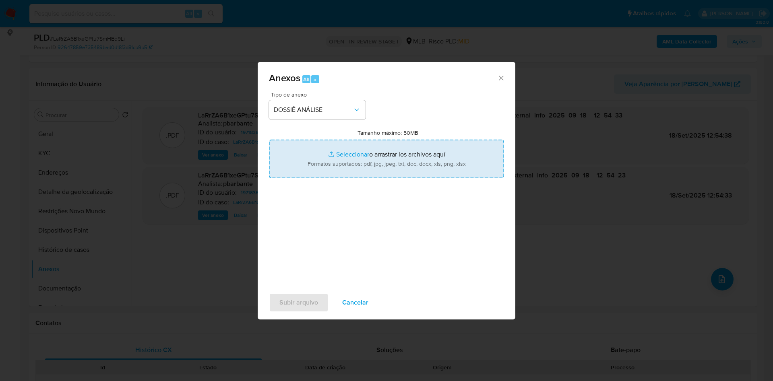
type input "C:\fakepath\Mulan 197183899_2025_09_18_11_41_36.xlsx"
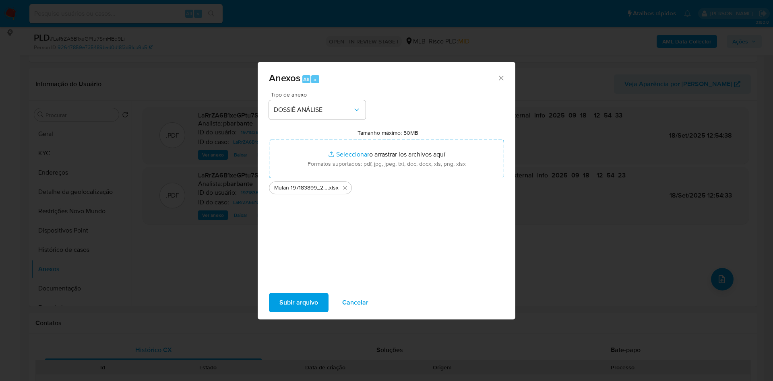
click at [288, 312] on span "Subir arquivo" at bounding box center [298, 303] width 39 height 18
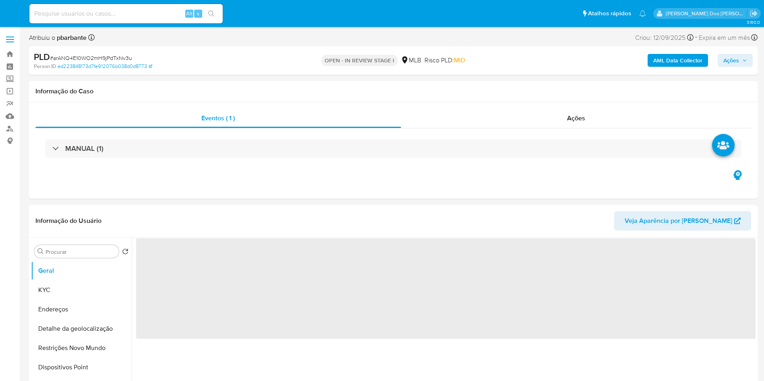
select select "10"
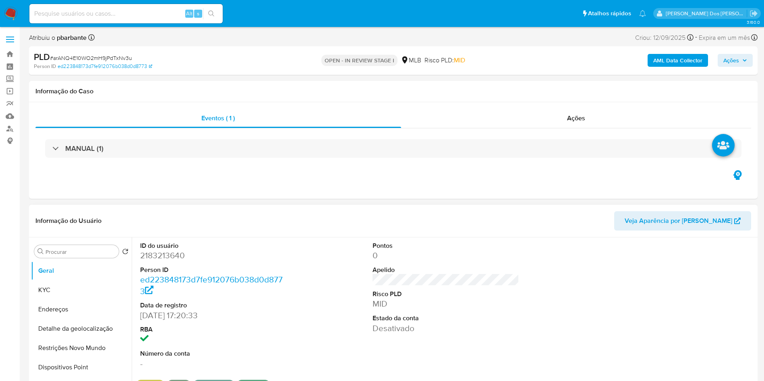
scroll to position [29, 0]
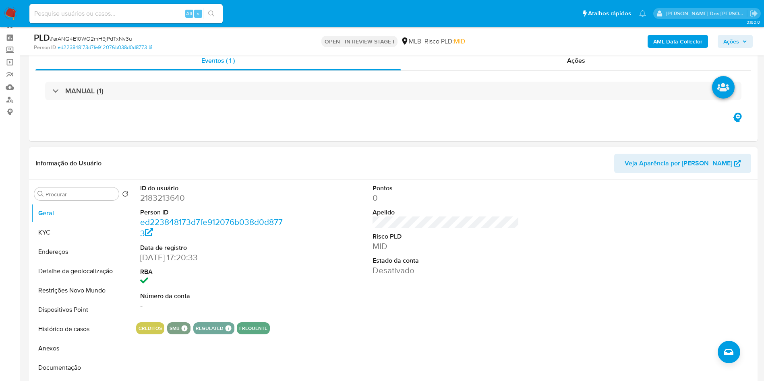
click at [151, 217] on dt "Person ID" at bounding box center [213, 212] width 147 height 9
click at [159, 204] on dd "2183213640" at bounding box center [213, 197] width 147 height 11
copy dd "2183213640"
click at [166, 204] on dd "2183213640" at bounding box center [213, 197] width 147 height 11
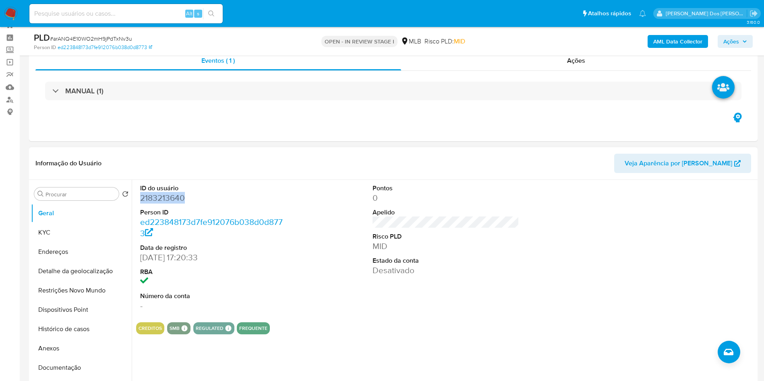
click at [166, 204] on dd "2183213640" at bounding box center [213, 197] width 147 height 11
click at [146, 217] on dl "ID do usuário 2183213640 Person ID ed223848173d7fe912076b038d0d8773 Data de reg…" at bounding box center [213, 248] width 147 height 128
click at [164, 204] on dd "2183213640" at bounding box center [213, 197] width 147 height 11
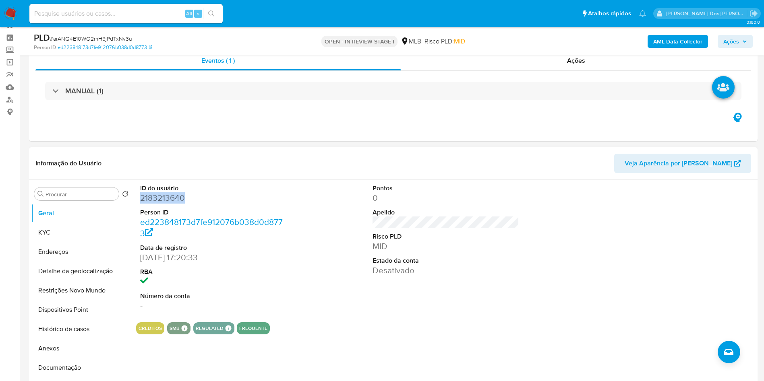
copy dd "2183213640"
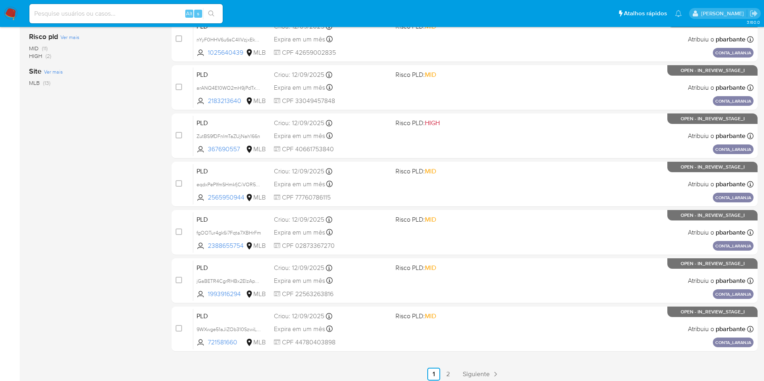
scroll to position [251, 0]
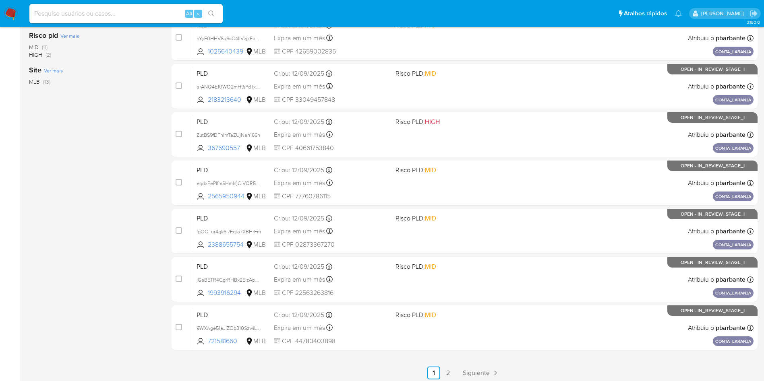
click at [478, 155] on div "PLD ZutBS9fDFnImTaZUjNah166n 367690557 MLB Risco PLD: HIGH Criou: [DATE] Criou:…" at bounding box center [473, 134] width 560 height 41
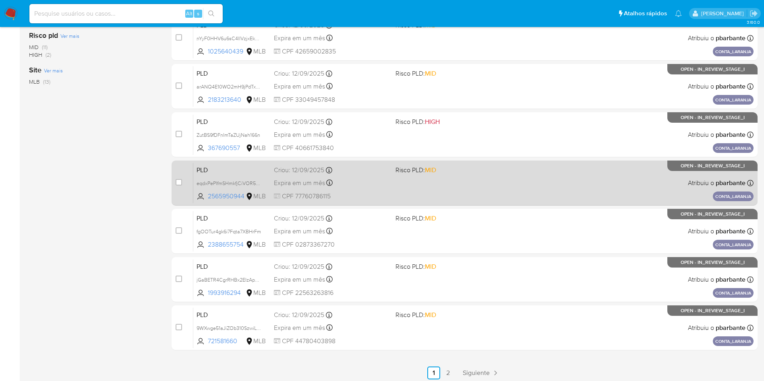
click at [471, 175] on span "Risco PLD: MID" at bounding box center [452, 169] width 115 height 10
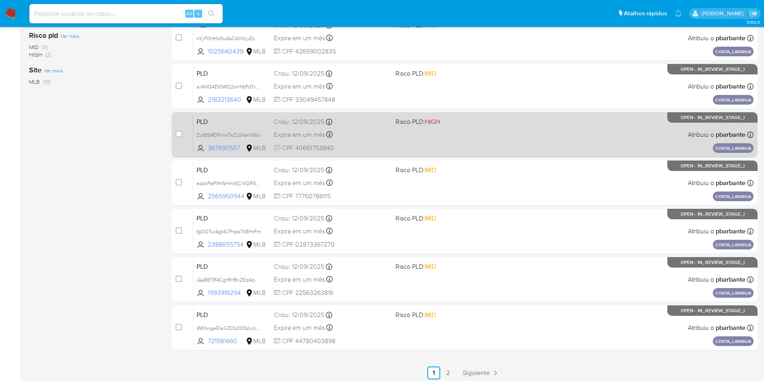
scroll to position [348, 0]
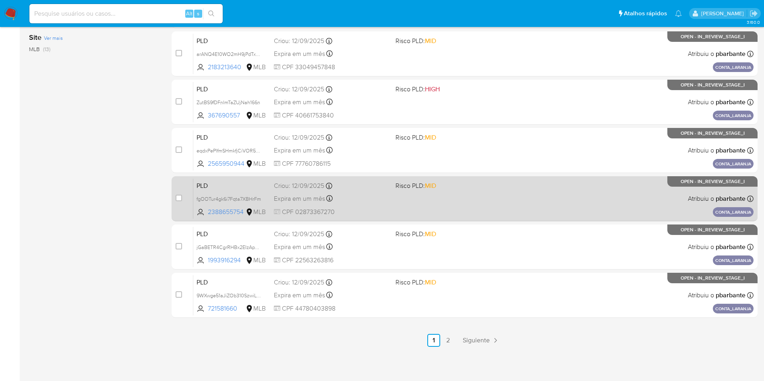
click at [420, 185] on div "PLD fgOOTur4gk6i7Fqta7XBHrFm 2388655754 MLB Risco PLD: MID Criou: [DATE] Criou:…" at bounding box center [473, 198] width 560 height 41
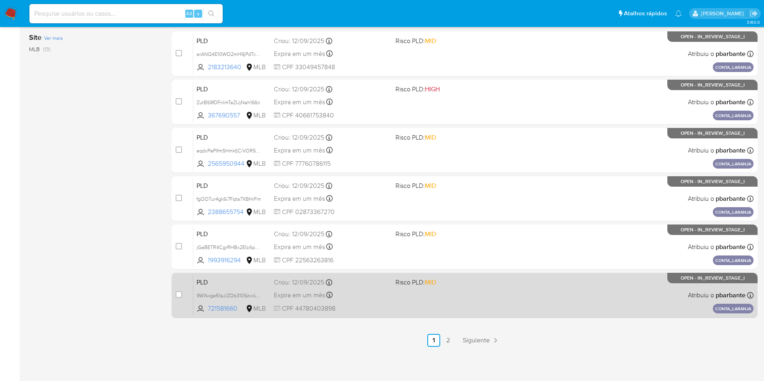
click at [389, 290] on div "Expira em um mês Expira em [DATE] 16:21:35" at bounding box center [331, 295] width 115 height 11
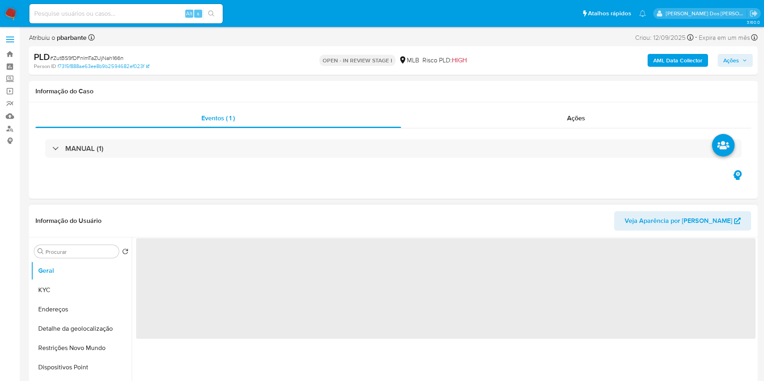
select select "10"
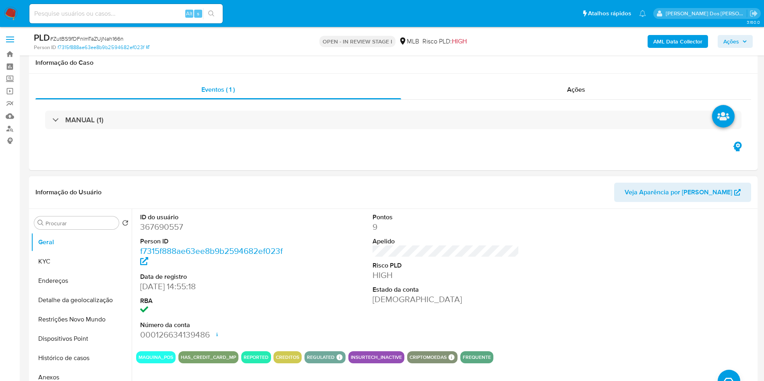
scroll to position [83, 0]
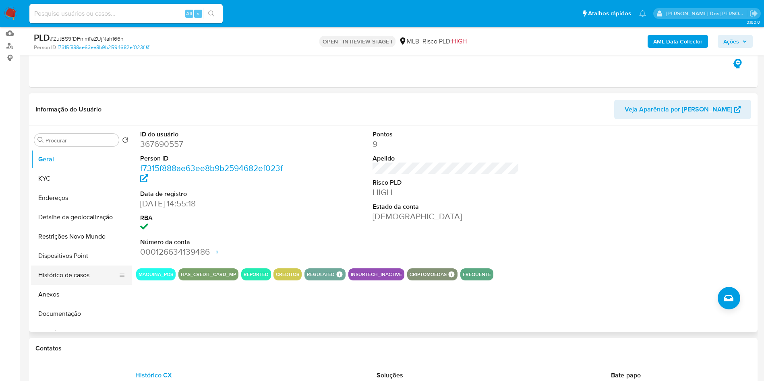
click at [73, 285] on button "Histórico de casos" at bounding box center [78, 275] width 94 height 19
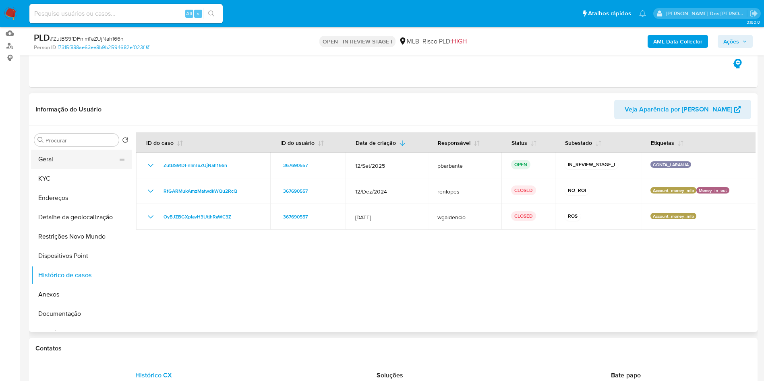
click at [71, 168] on button "Geral" at bounding box center [78, 159] width 94 height 19
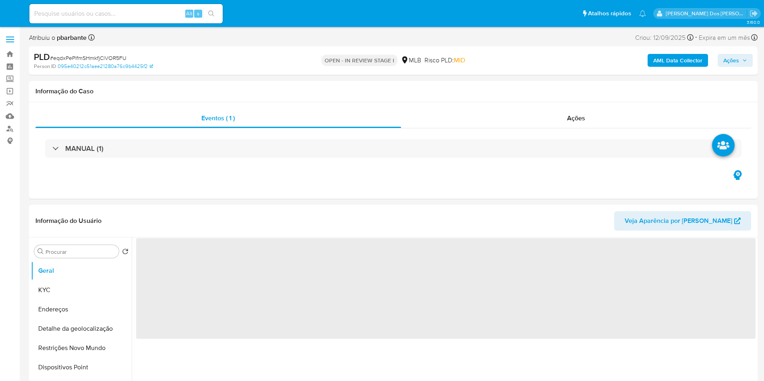
select select "10"
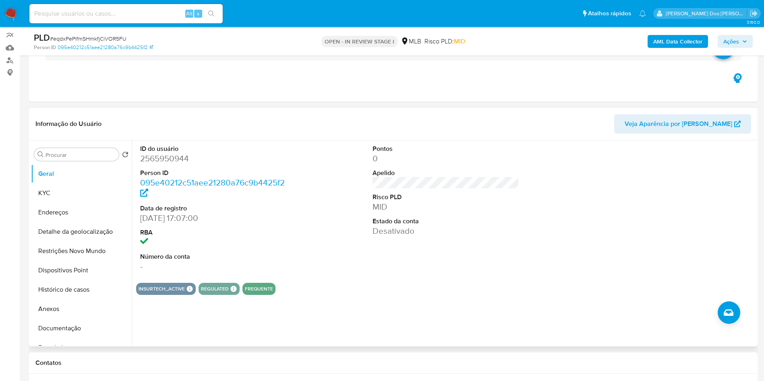
scroll to position [70, 0]
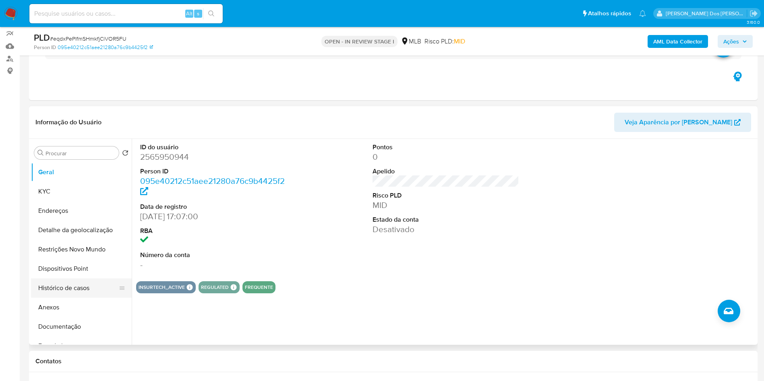
click at [69, 298] on button "Histórico de casos" at bounding box center [78, 288] width 94 height 19
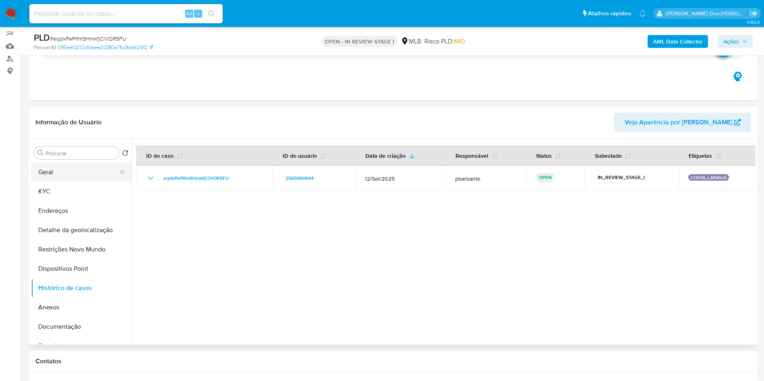
click at [77, 182] on button "Geral" at bounding box center [78, 172] width 94 height 19
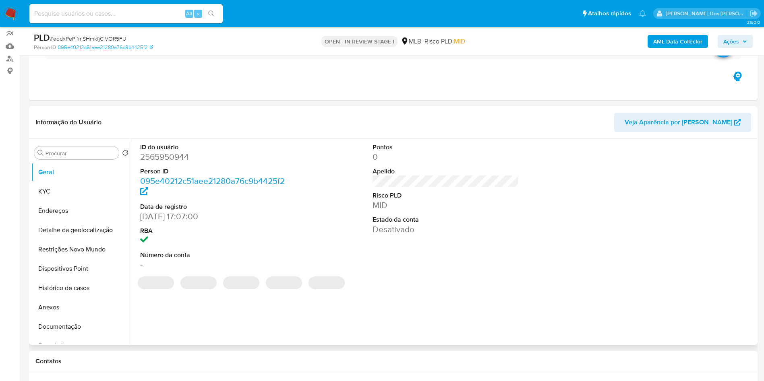
click at [171, 163] on dd "2565950944" at bounding box center [213, 156] width 147 height 11
copy dd "2565950944"
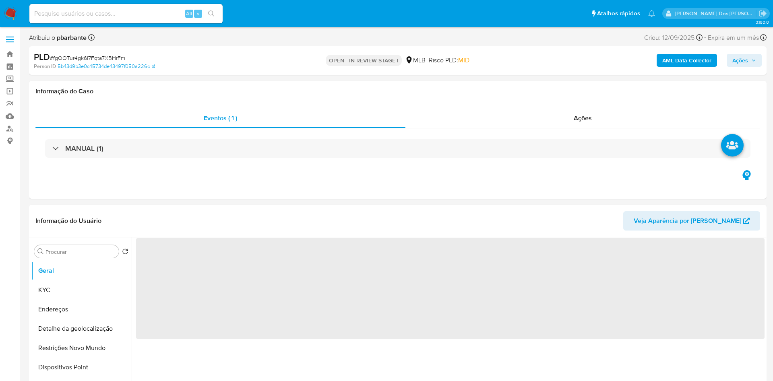
select select "10"
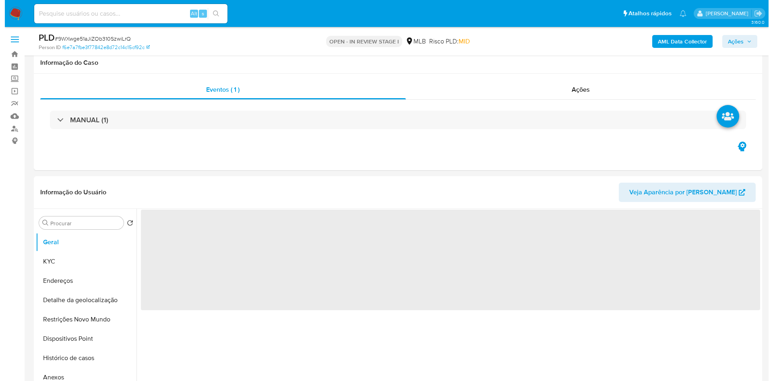
scroll to position [85, 0]
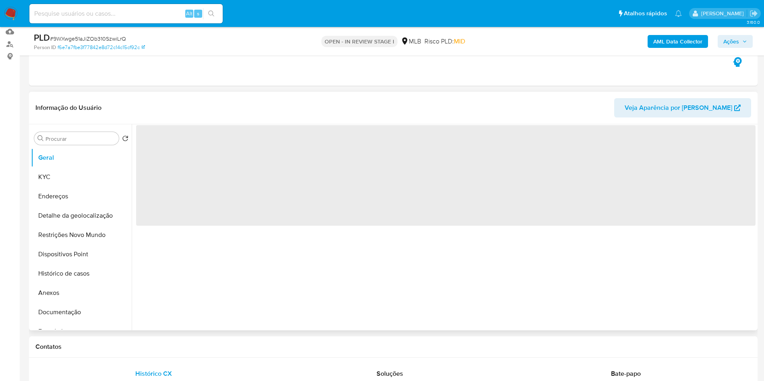
select select "10"
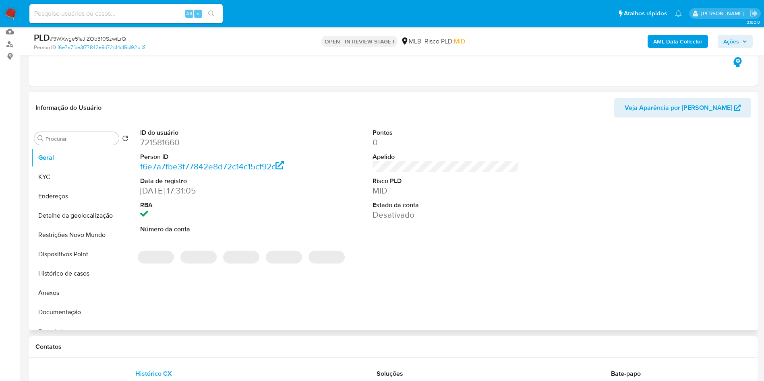
click at [163, 148] on dd "721581660" at bounding box center [213, 142] width 147 height 11
copy dd "721581660"
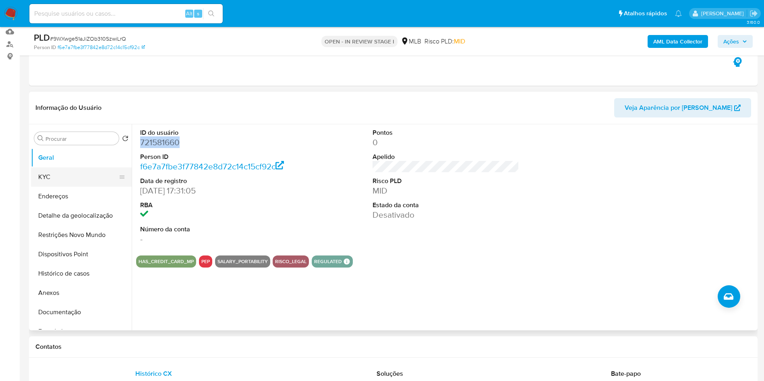
click at [82, 181] on button "KYC" at bounding box center [78, 176] width 94 height 19
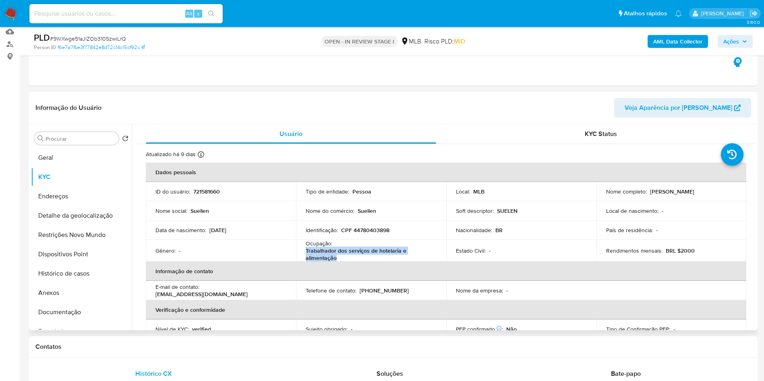
drag, startPoint x: 351, startPoint y: 269, endPoint x: 295, endPoint y: 264, distance: 56.6
click at [296, 262] on td "Ocupação : Trabalhador dos serviços de hotelaria e alimentação" at bounding box center [371, 251] width 150 height 22
copy p "Trabalhador dos serviços de hotelaria e alimentação"
click at [693, 38] on b "AML Data Collector" at bounding box center [677, 41] width 49 height 13
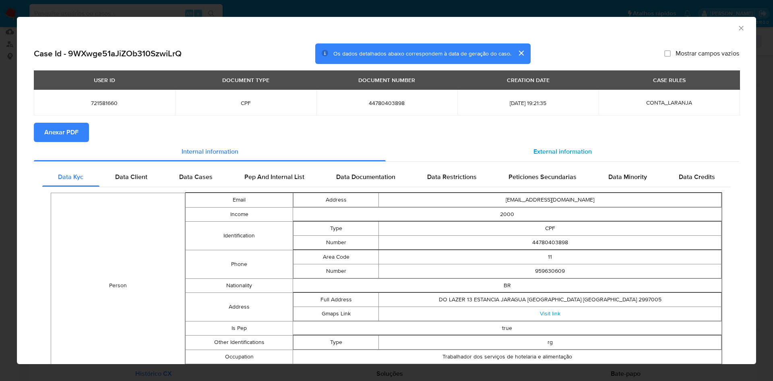
click at [551, 148] on span "External information" at bounding box center [562, 151] width 58 height 9
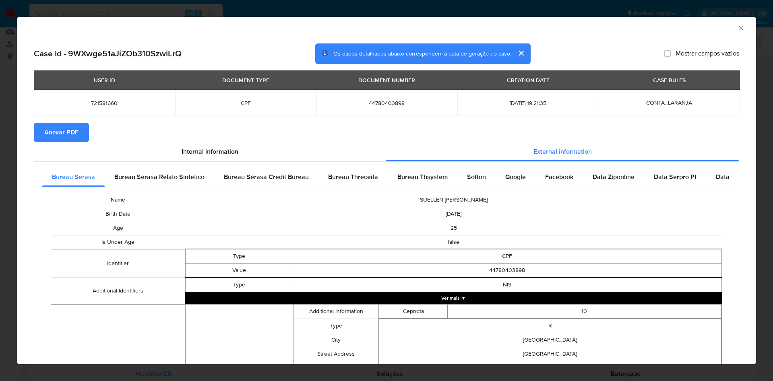
click at [56, 120] on div "USER ID DOCUMENT TYPE DOCUMENT NUMBER CREATION DATE CASE RULES 721581660 CPF 44…" at bounding box center [386, 96] width 705 height 52
click at [53, 132] on span "Anexar PDF" at bounding box center [61, 133] width 34 height 18
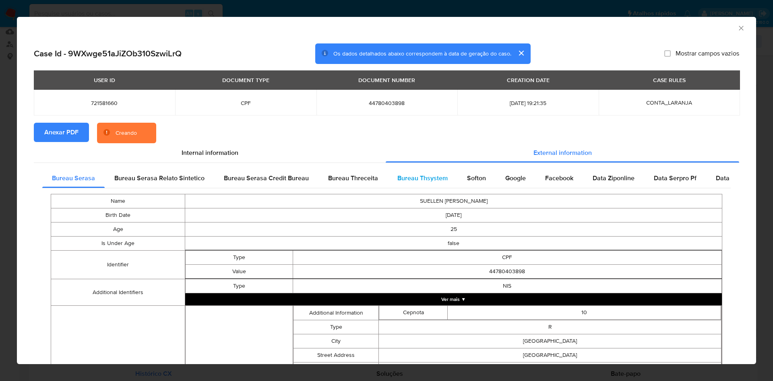
click at [427, 182] on span "Bureau Thsystem" at bounding box center [422, 177] width 50 height 9
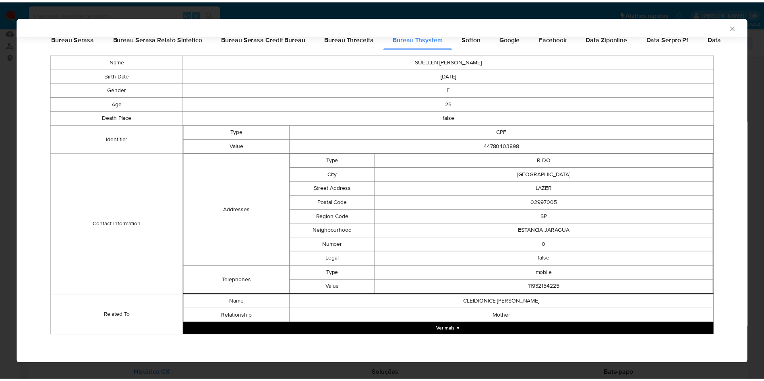
scroll to position [138, 0]
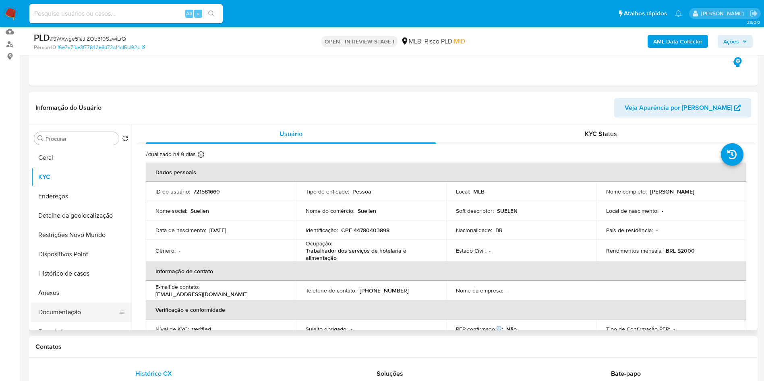
click at [64, 322] on button "Documentação" at bounding box center [78, 312] width 94 height 19
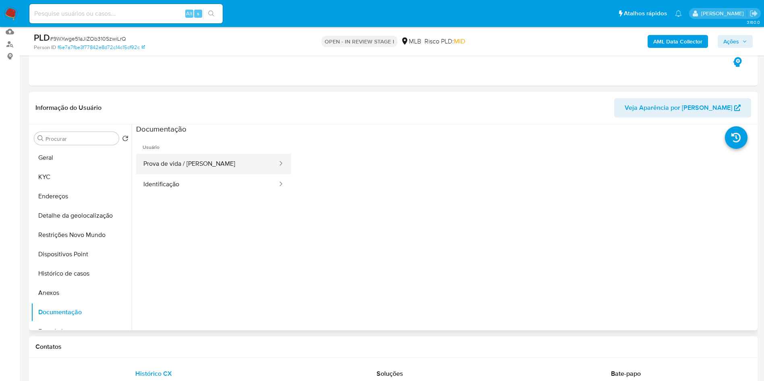
click at [225, 171] on button "Prova de vida / Selfie" at bounding box center [207, 164] width 142 height 21
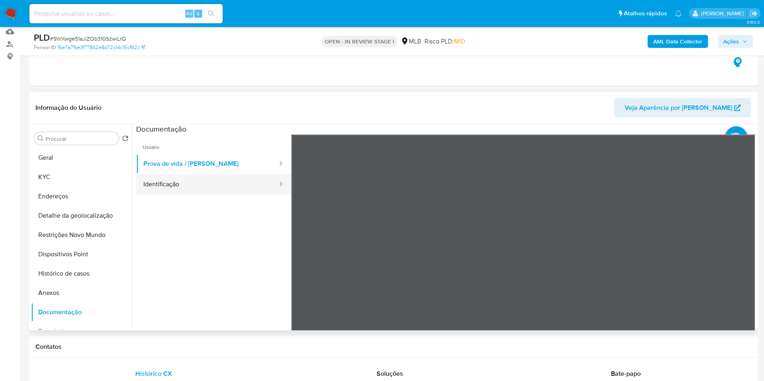
click at [197, 193] on button "Identificação" at bounding box center [207, 184] width 142 height 21
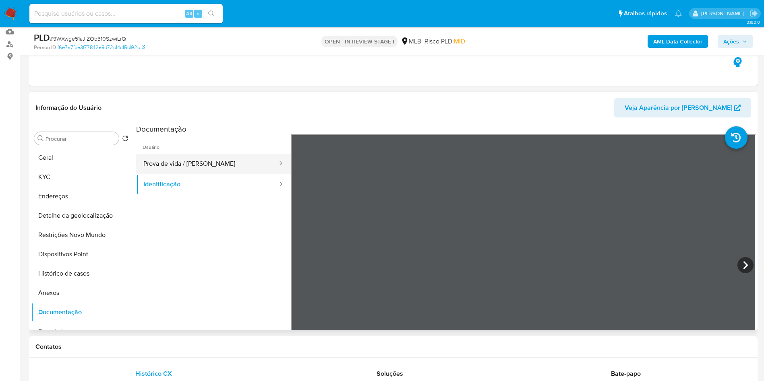
click at [219, 170] on button "Prova de vida / Selfie" at bounding box center [207, 164] width 142 height 21
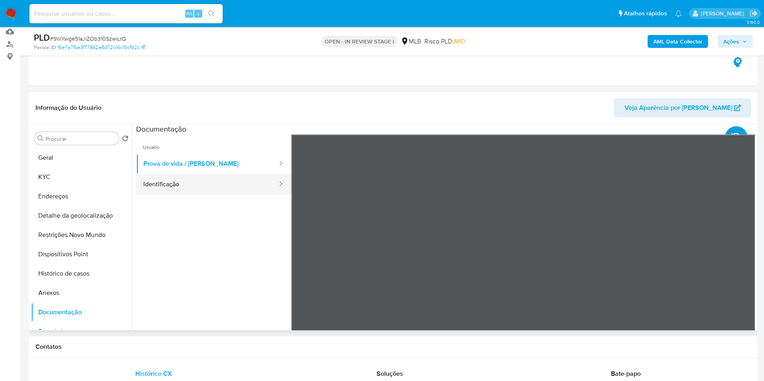
click at [196, 195] on button "Identificação" at bounding box center [207, 184] width 142 height 21
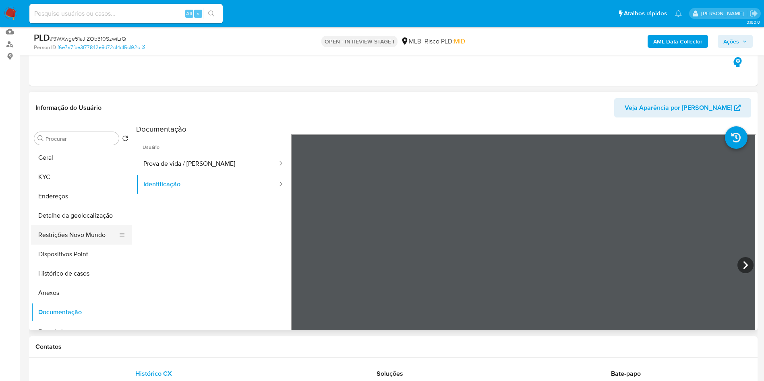
click at [66, 245] on button "Restrições Novo Mundo" at bounding box center [78, 234] width 94 height 19
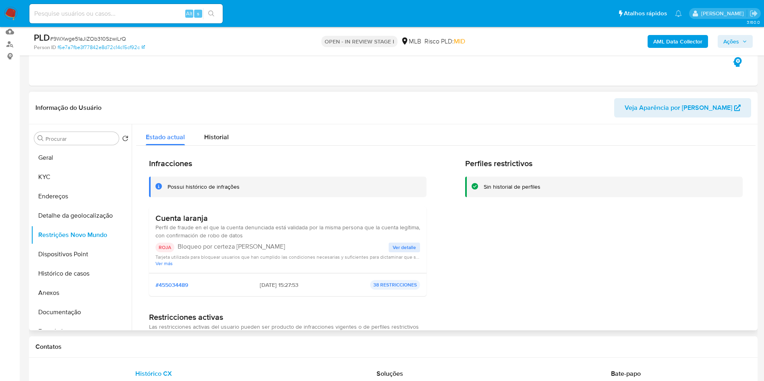
drag, startPoint x: 213, startPoint y: 234, endPoint x: 155, endPoint y: 235, distance: 58.4
click at [155, 235] on div "Cuenta laranja Perfil de fraude en el que la cuenta denunciada está validada po…" at bounding box center [287, 240] width 277 height 66
click at [82, 167] on button "Geral" at bounding box center [78, 157] width 94 height 19
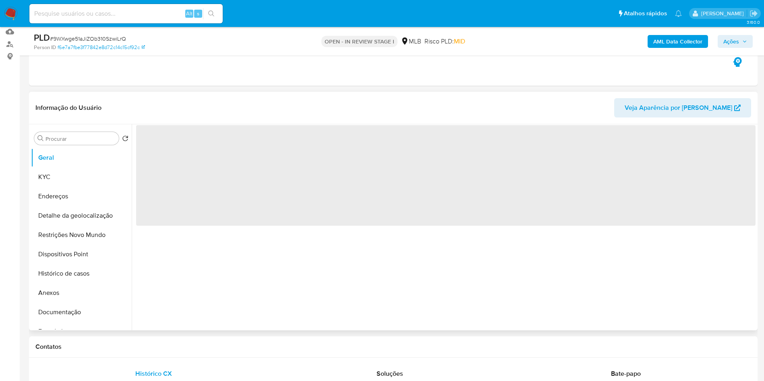
click at [252, 266] on div "‌" at bounding box center [443, 227] width 623 height 206
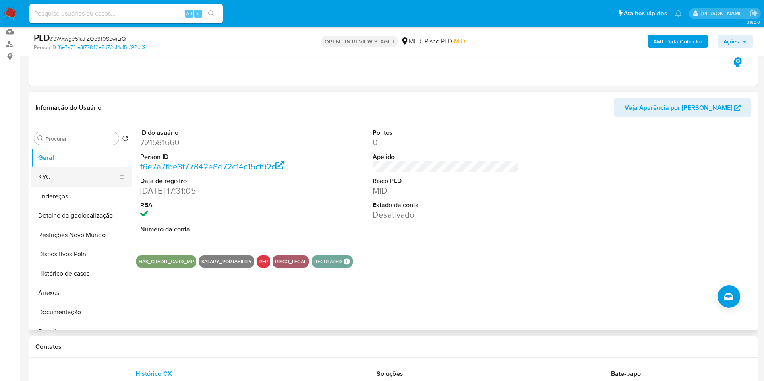
click at [65, 187] on button "KYC" at bounding box center [78, 176] width 94 height 19
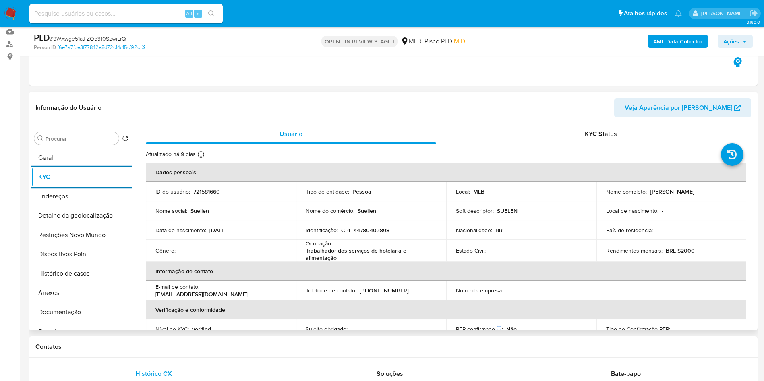
scroll to position [345, 0]
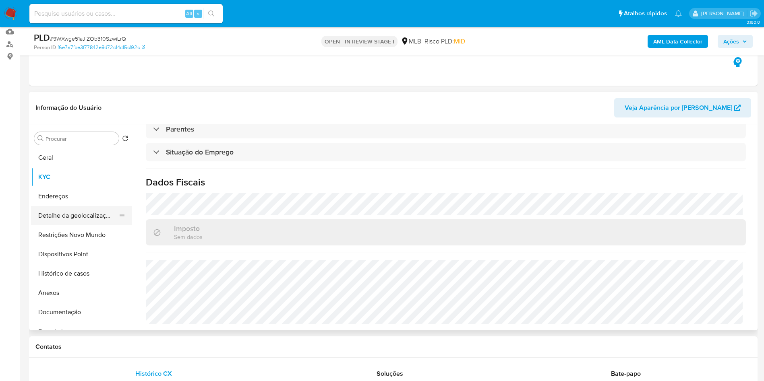
click at [46, 225] on button "Detalhe da geolocalização" at bounding box center [78, 215] width 94 height 19
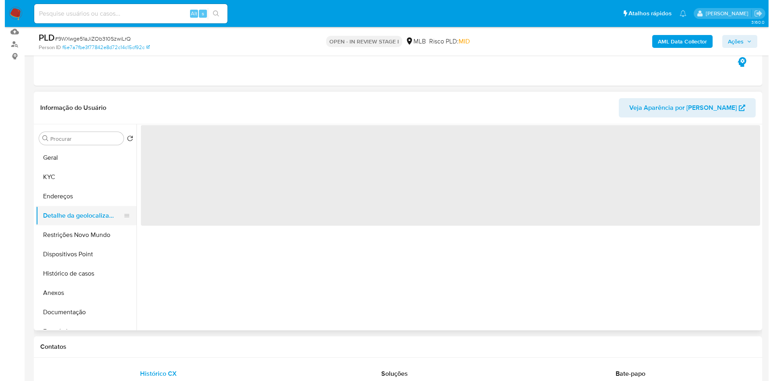
scroll to position [0, 0]
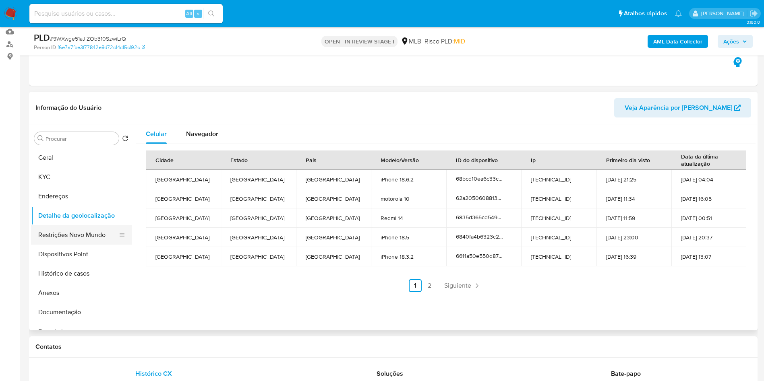
click at [89, 245] on button "Restrições Novo Mundo" at bounding box center [78, 234] width 94 height 19
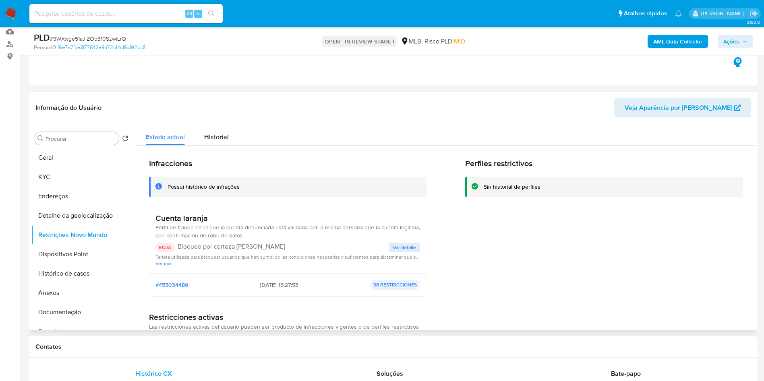
click at [399, 252] on span "Ver detalle" at bounding box center [403, 248] width 23 height 8
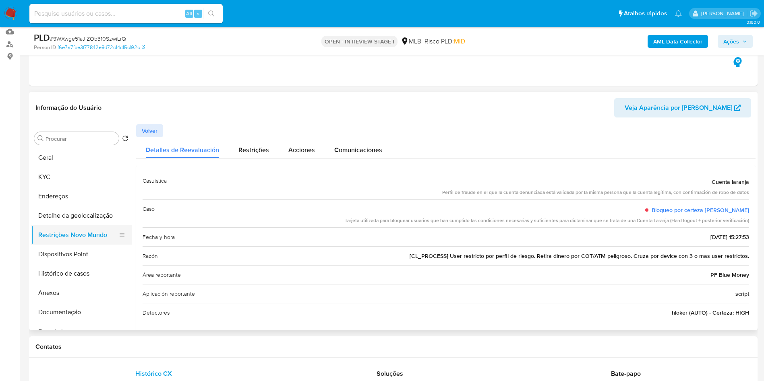
click at [96, 245] on button "Restrições Novo Mundo" at bounding box center [78, 234] width 94 height 19
click at [62, 264] on button "Dispositivos Point" at bounding box center [78, 254] width 94 height 19
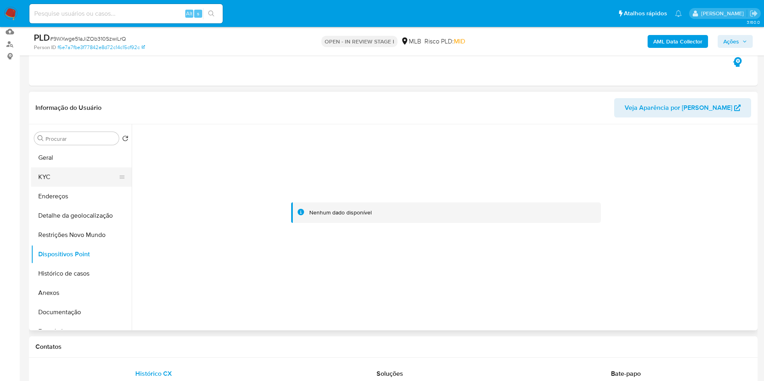
click at [72, 187] on button "KYC" at bounding box center [78, 176] width 94 height 19
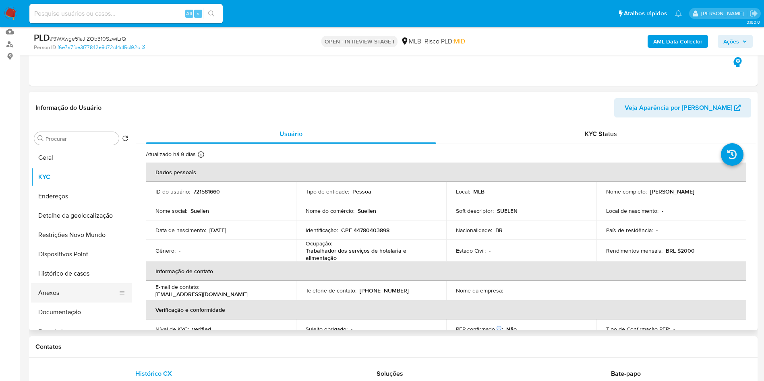
click at [60, 303] on button "Anexos" at bounding box center [78, 292] width 94 height 19
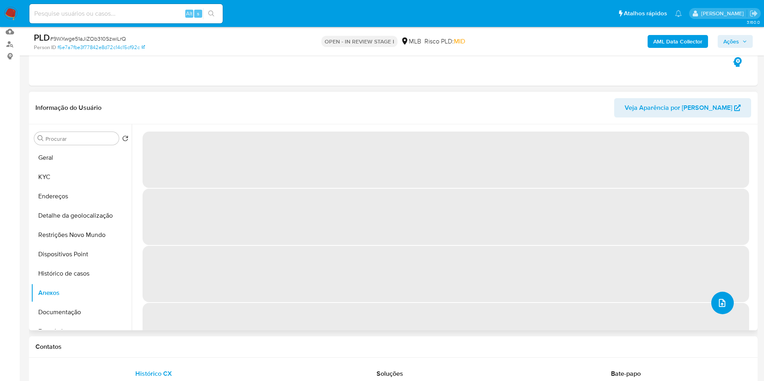
click at [722, 314] on button "upload-file" at bounding box center [722, 303] width 23 height 23
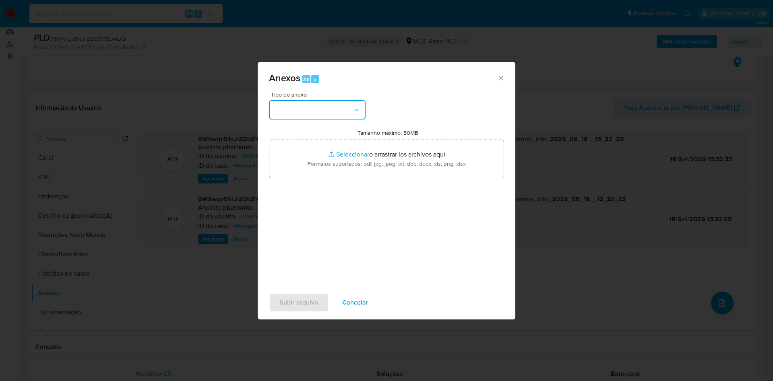
click at [316, 100] on button "button" at bounding box center [317, 109] width 97 height 19
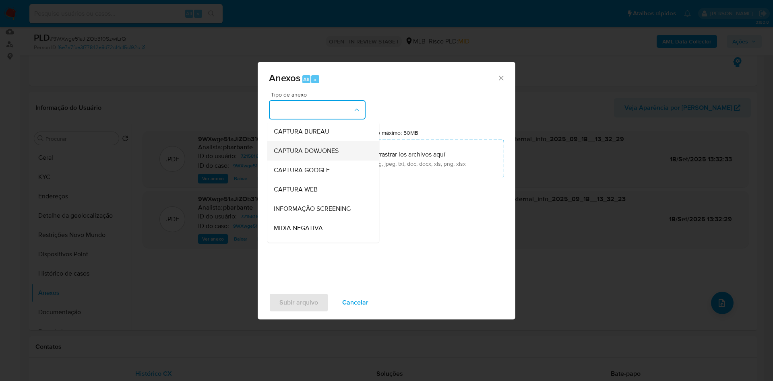
scroll to position [108, 0]
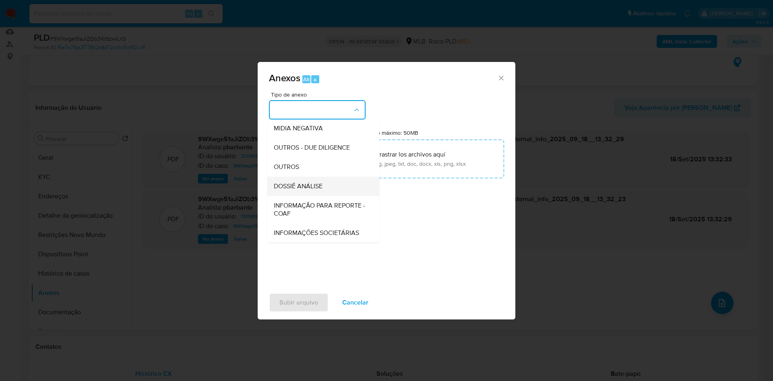
click at [283, 182] on span "DOSSIÊ ANÁLISE" at bounding box center [298, 186] width 49 height 8
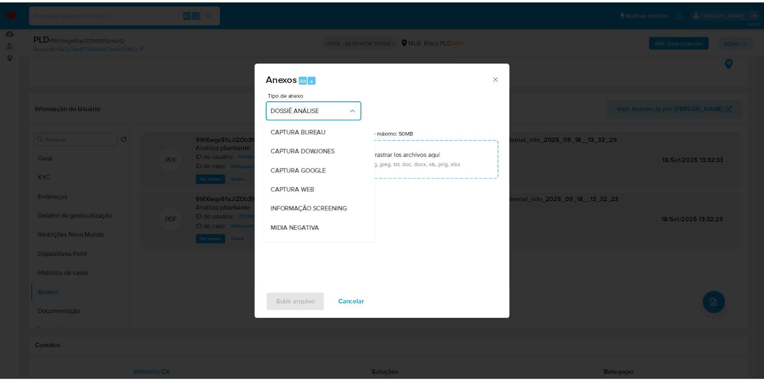
scroll to position [104, 0]
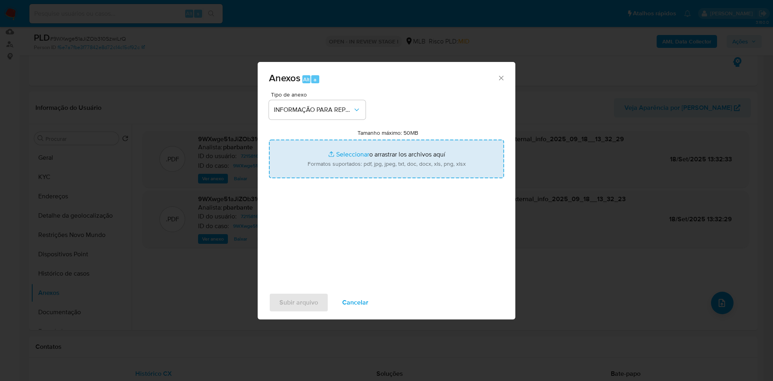
type input "C:\fakepath\Mulan 721581660_2025_09_18_11_44_18.xlsx"
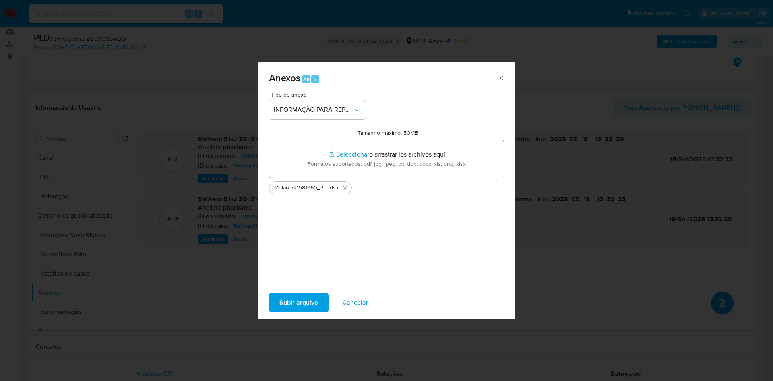
click at [280, 312] on span "Subir arquivo" at bounding box center [298, 303] width 39 height 18
